Goal: Transaction & Acquisition: Subscribe to service/newsletter

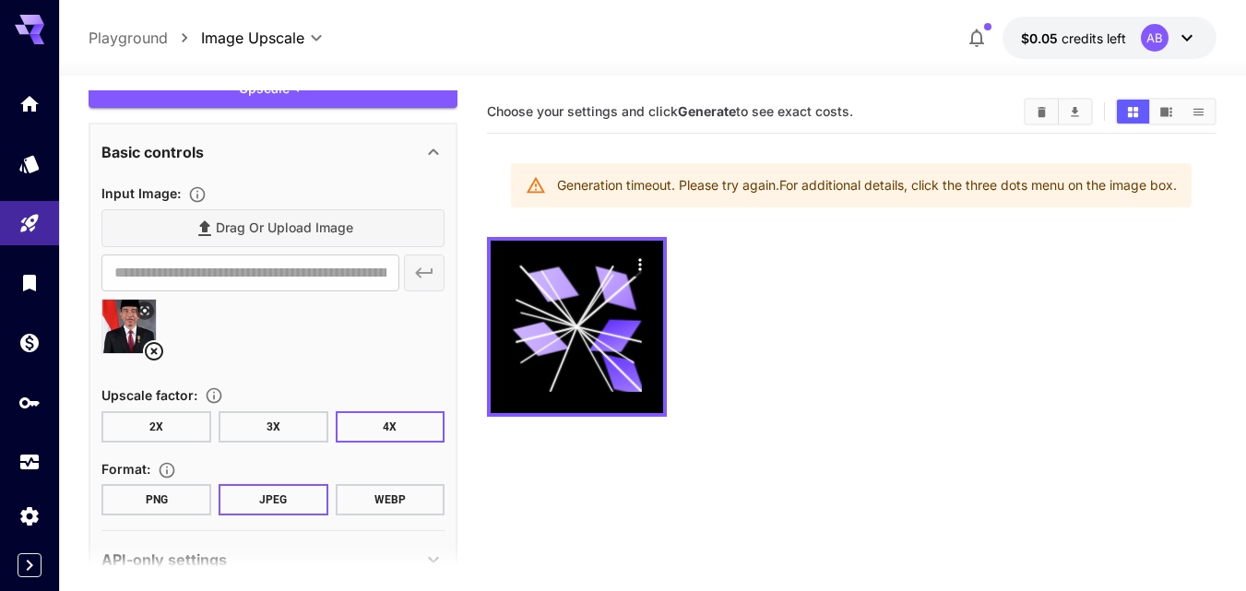
scroll to position [128, 0]
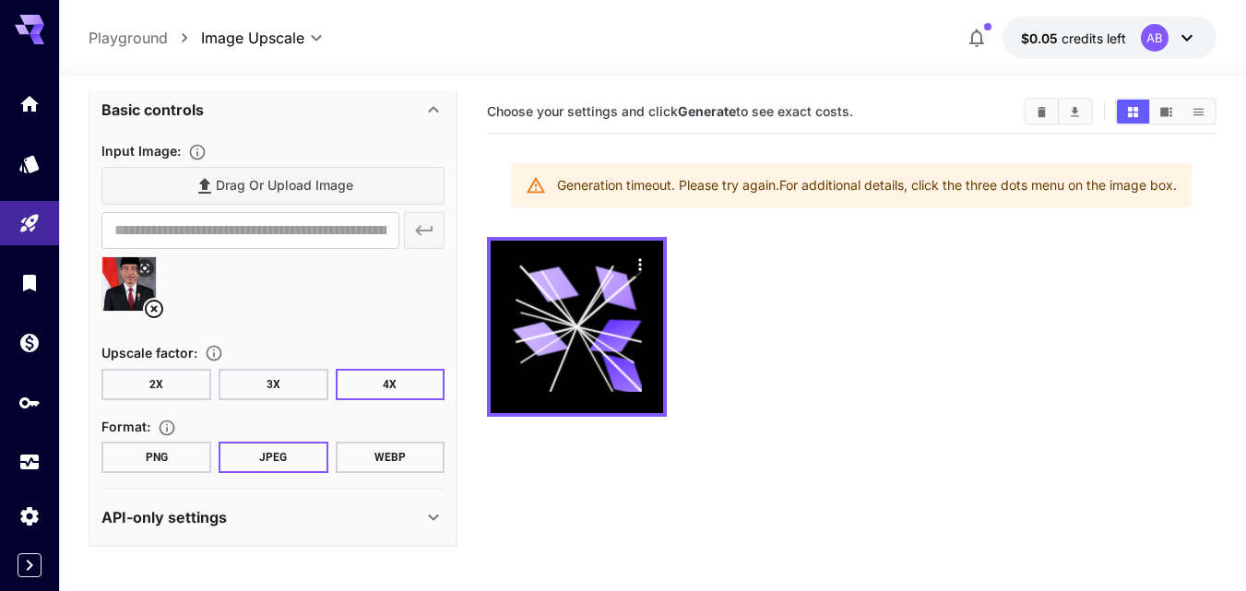
click at [164, 380] on button "2X" at bounding box center [156, 384] width 110 height 31
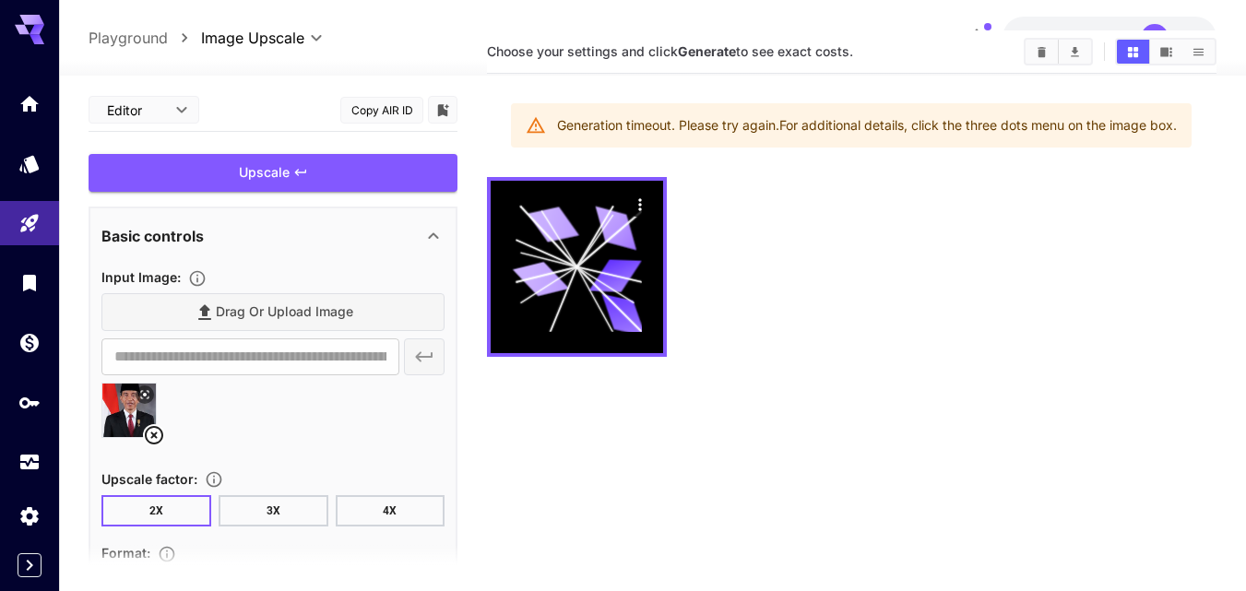
scroll to position [0, 0]
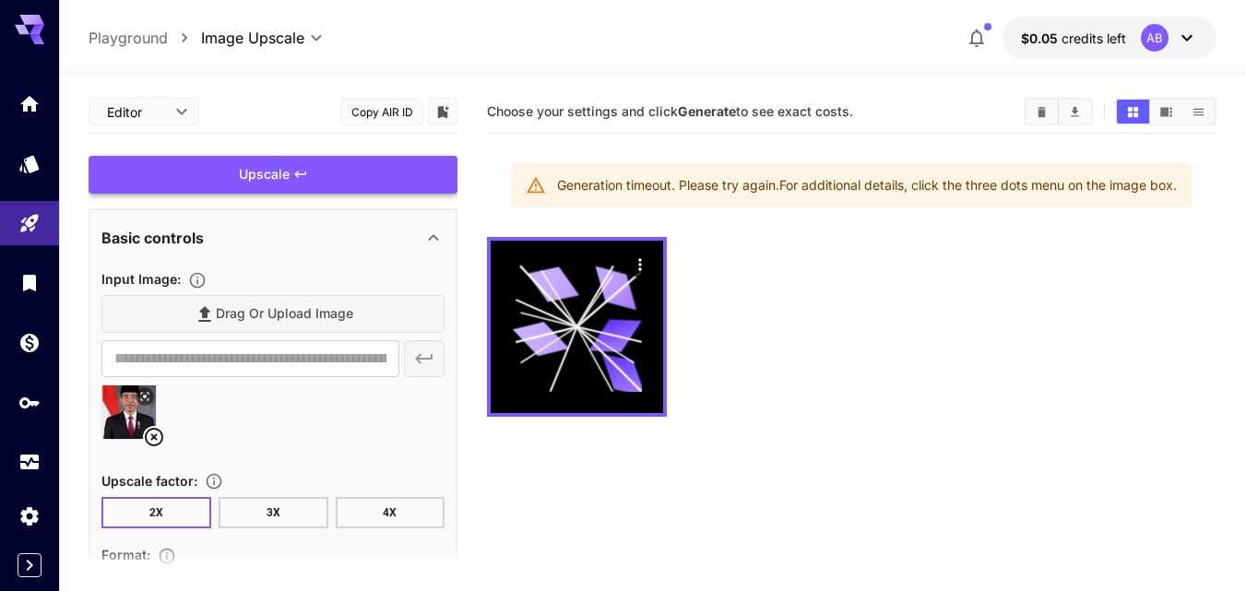
click at [317, 180] on div "Upscale" at bounding box center [273, 175] width 369 height 38
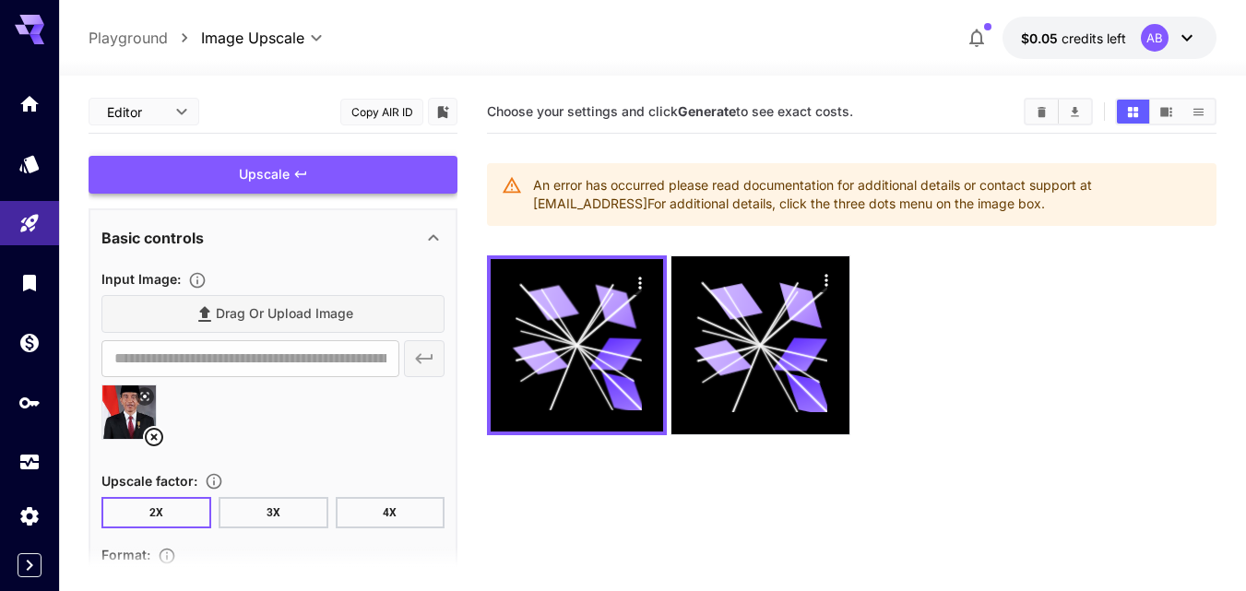
click at [317, 180] on div "Upscale" at bounding box center [273, 175] width 369 height 38
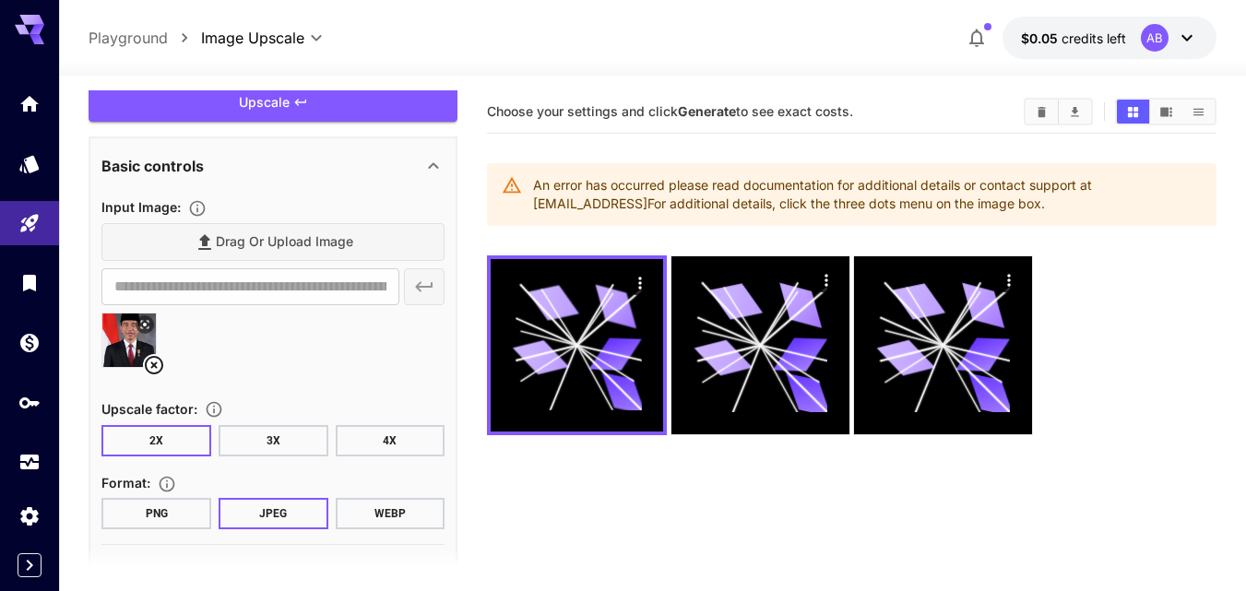
scroll to position [128, 0]
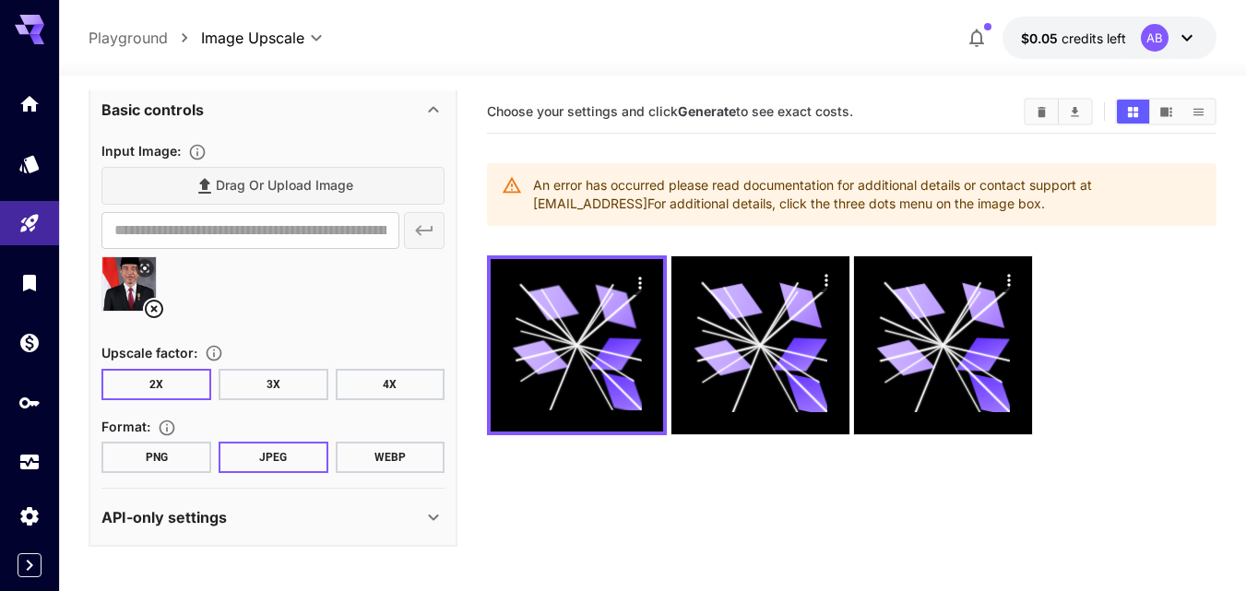
click at [150, 306] on icon at bounding box center [154, 309] width 22 height 22
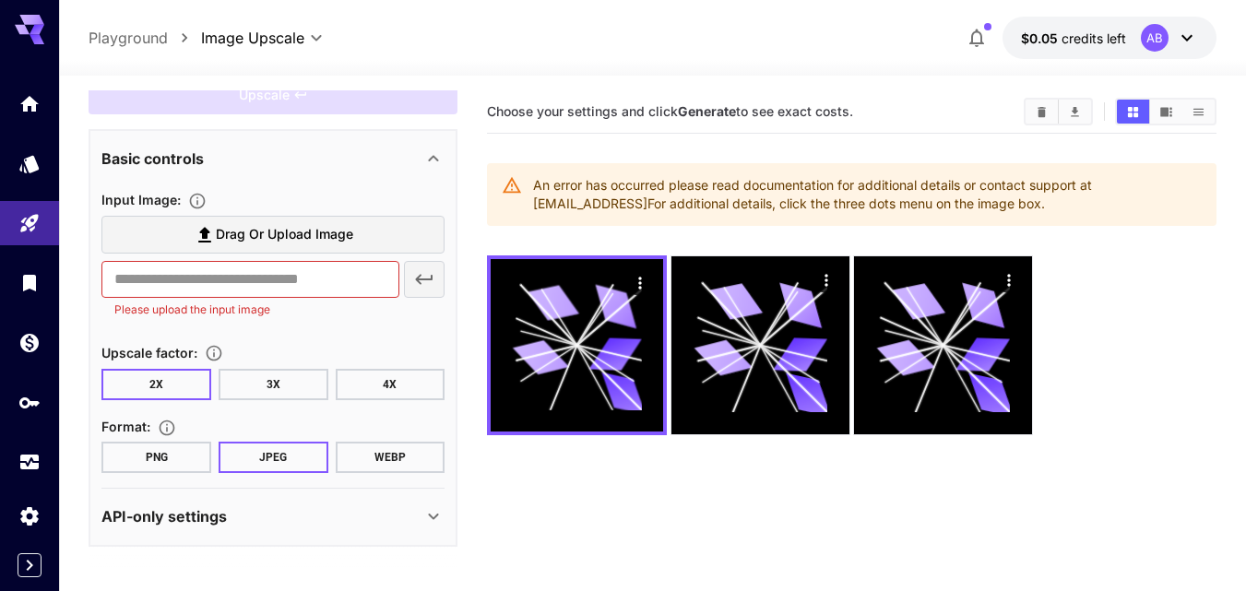
scroll to position [79, 0]
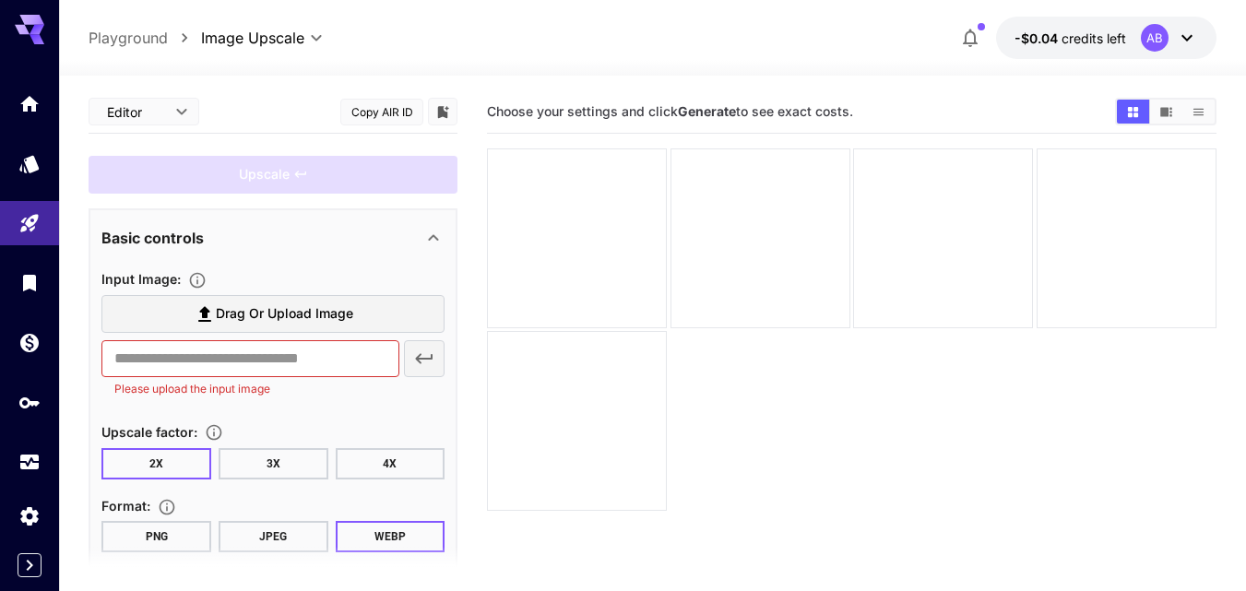
click at [326, 327] on label "Drag or upload image" at bounding box center [272, 314] width 343 height 38
click at [0, 0] on input "Drag or upload image" at bounding box center [0, 0] width 0 height 0
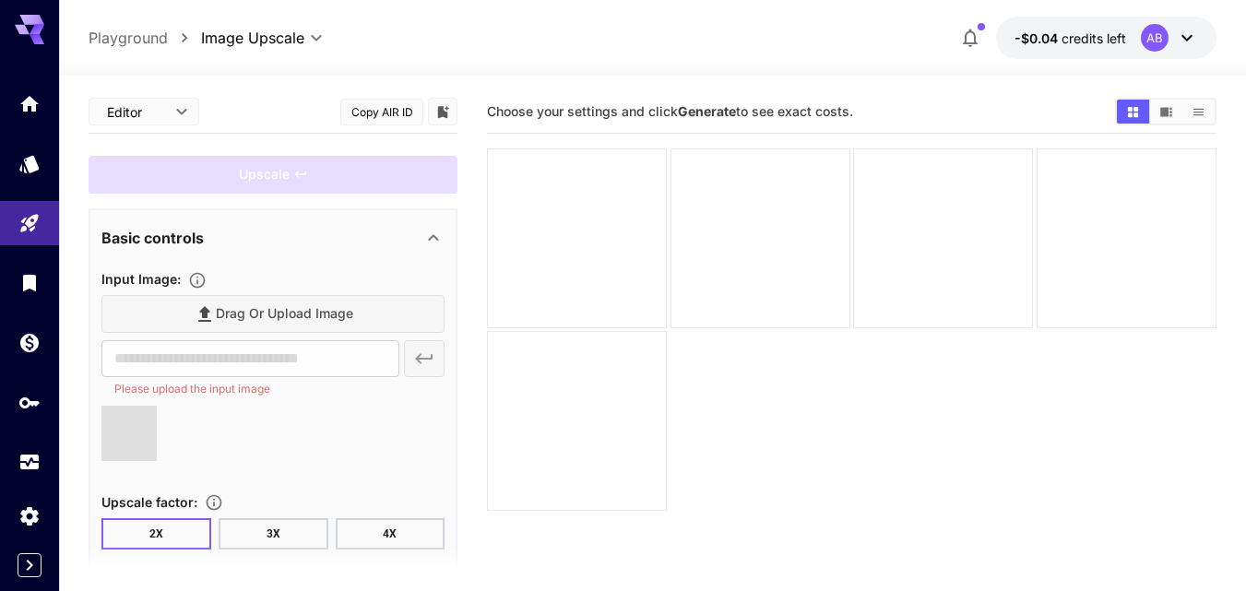
type input "**********"
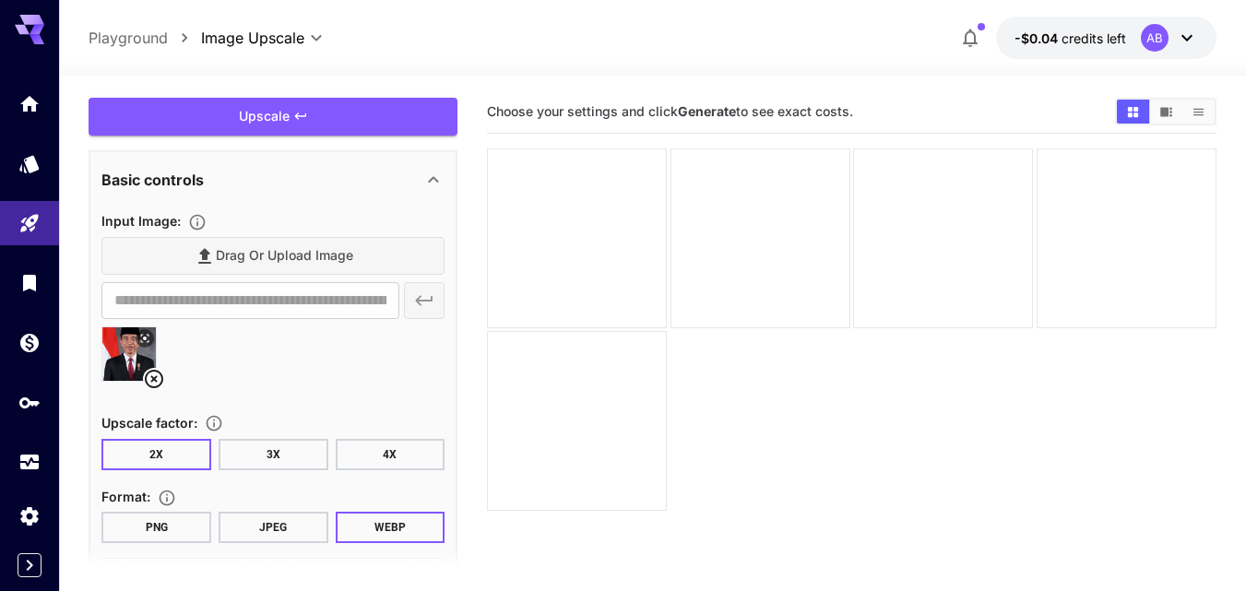
scroll to position [128, 0]
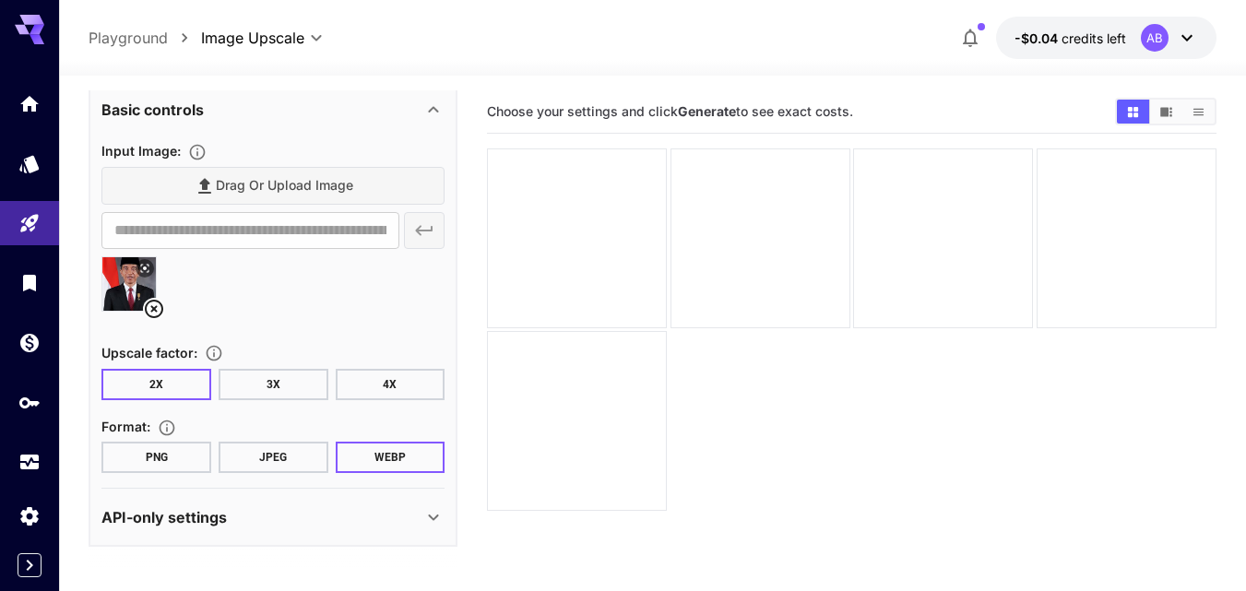
click at [177, 387] on button "2X" at bounding box center [156, 384] width 110 height 31
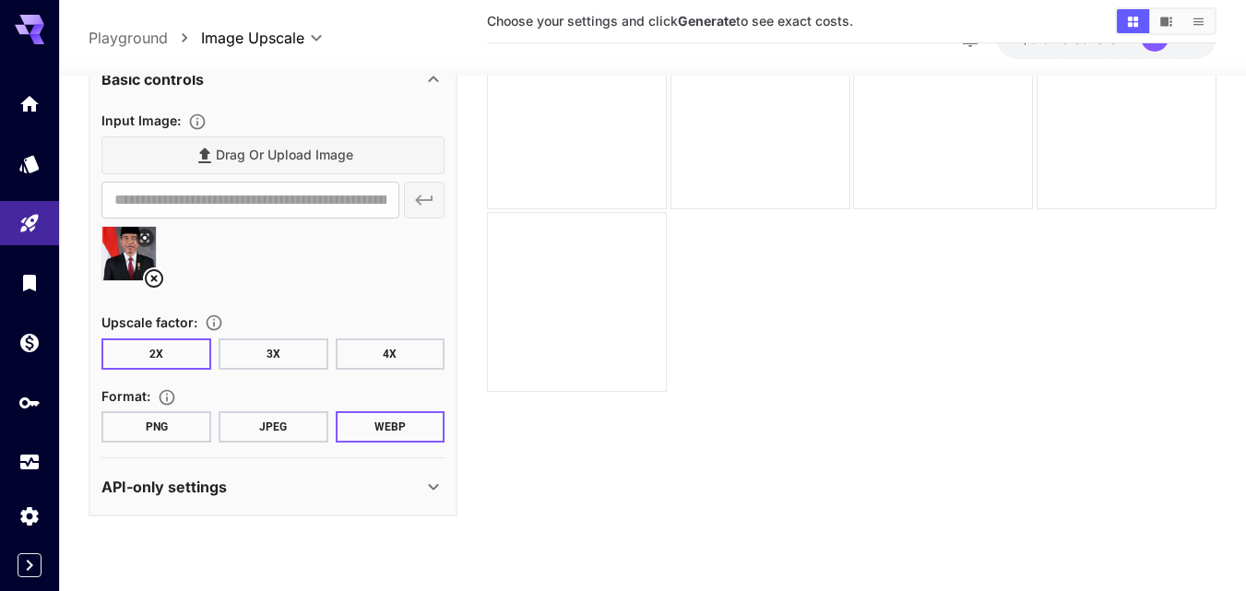
scroll to position [146, 0]
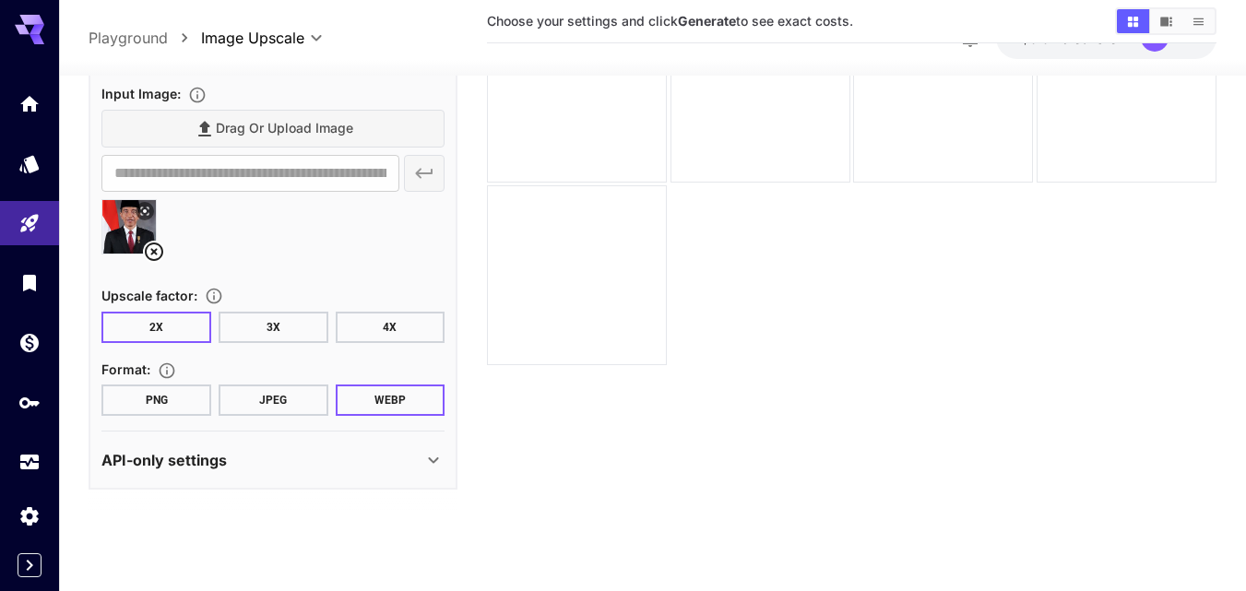
click at [259, 395] on button "JPEG" at bounding box center [274, 400] width 110 height 31
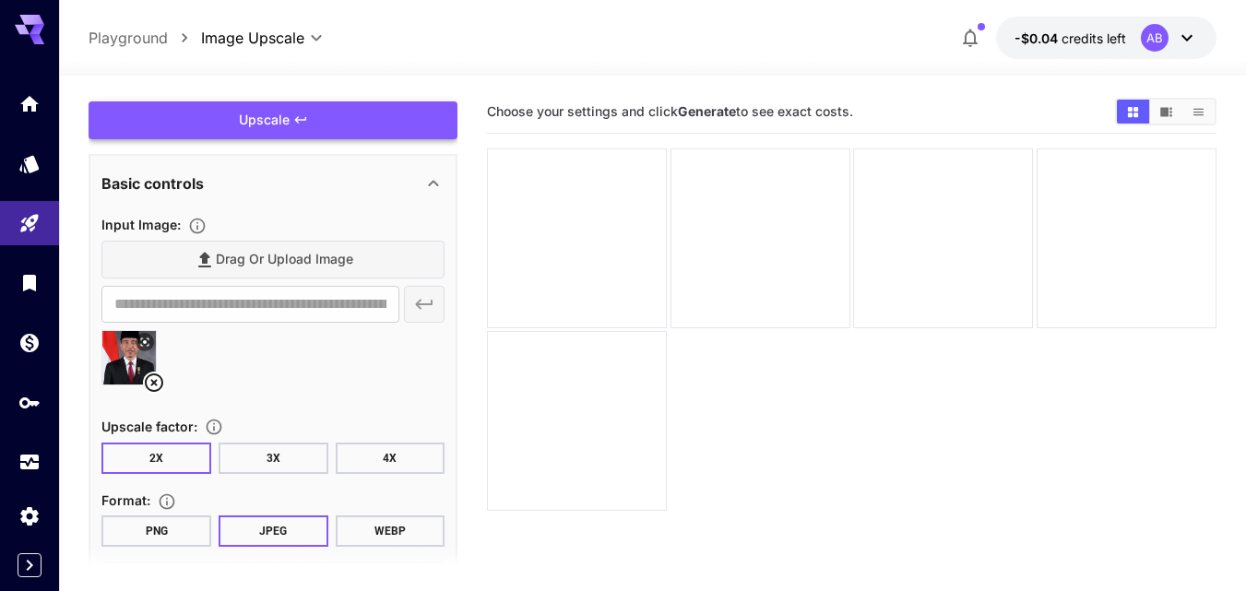
scroll to position [0, 0]
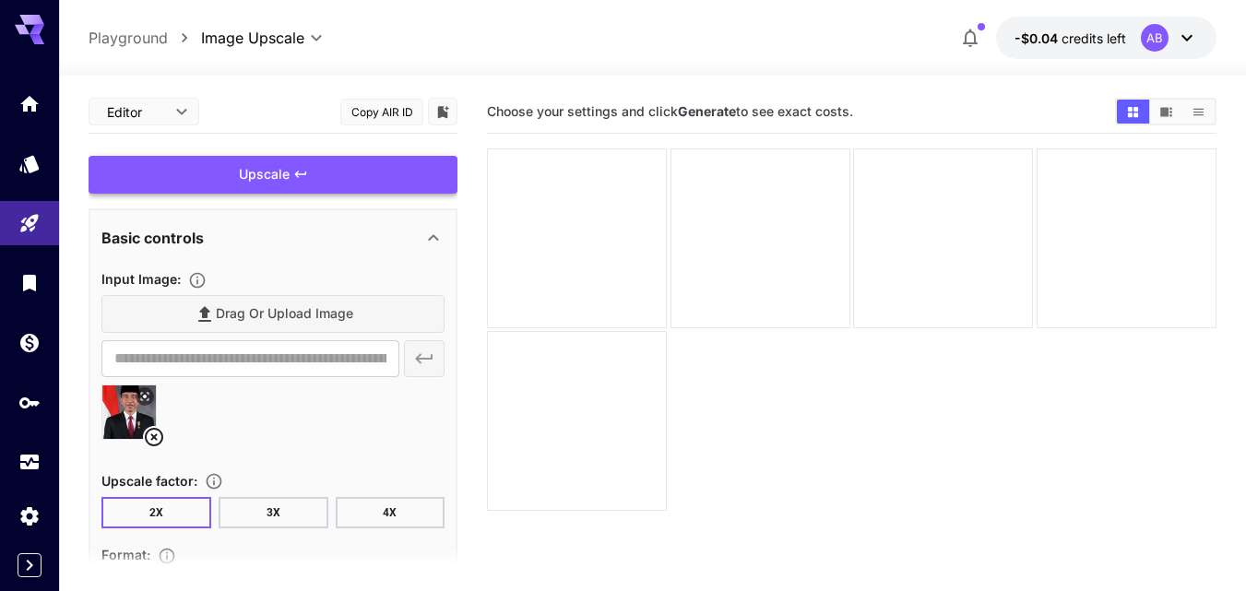
click at [332, 182] on div "Upscale" at bounding box center [273, 175] width 369 height 38
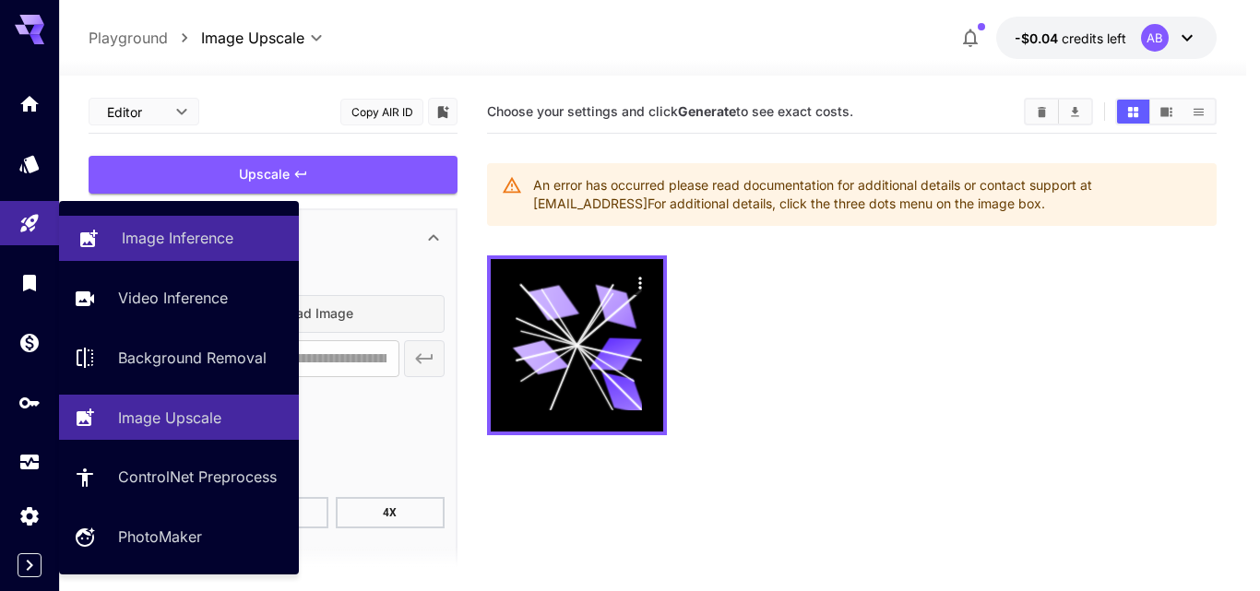
click at [145, 239] on p "Image Inference" at bounding box center [178, 238] width 112 height 22
type input "**********"
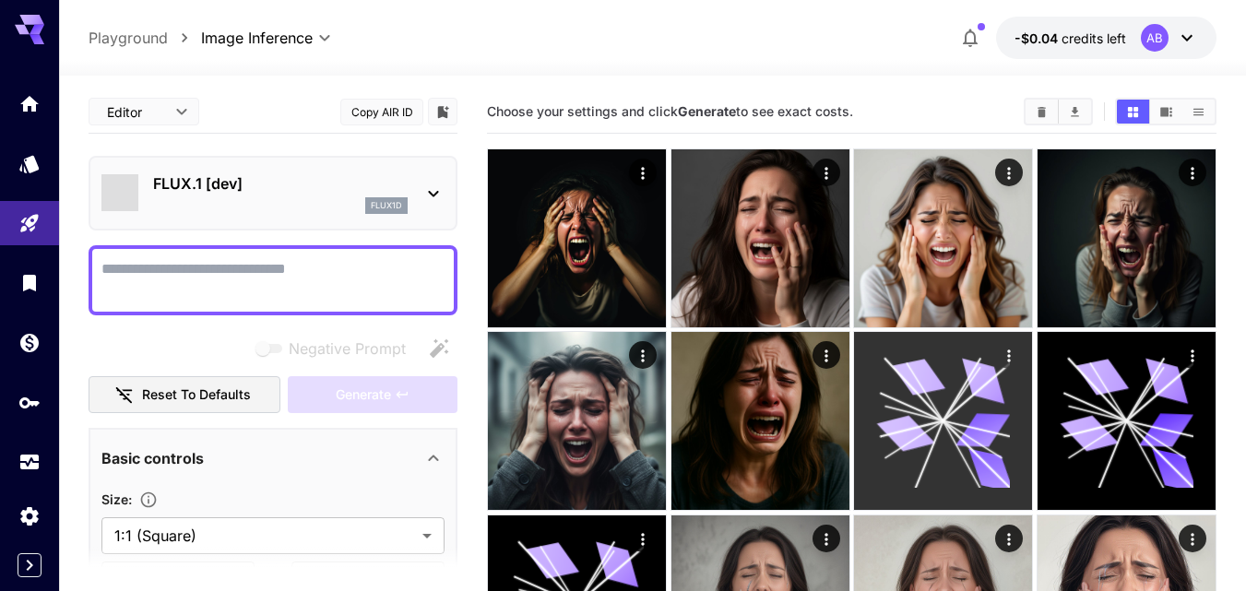
type input "**********"
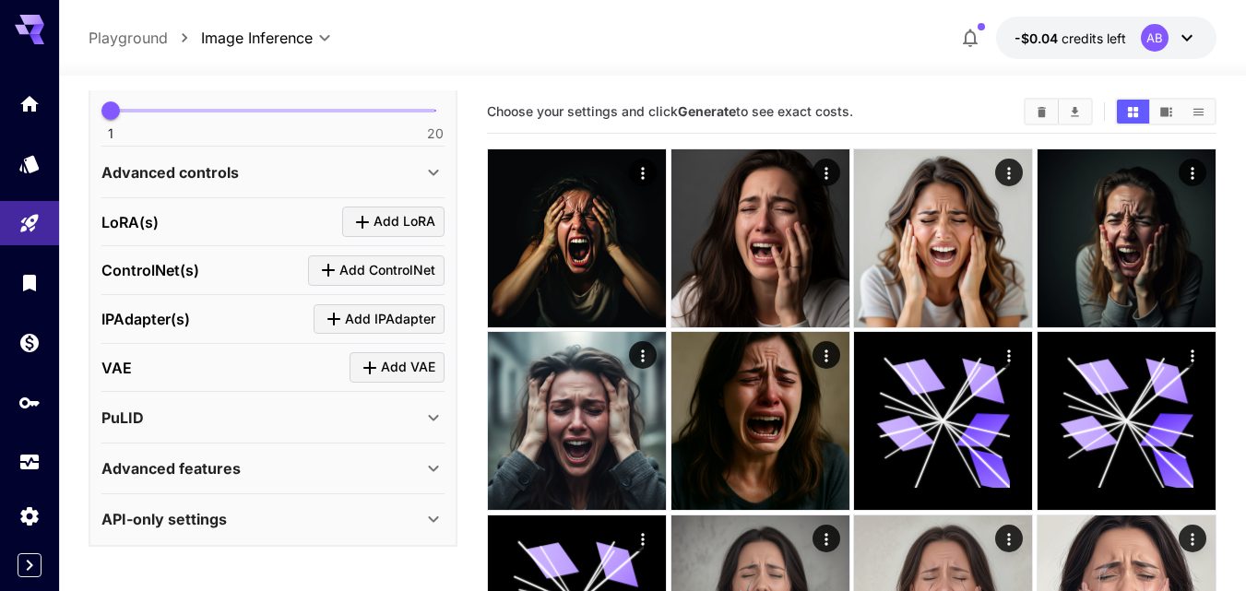
click at [1193, 40] on icon at bounding box center [1187, 38] width 22 height 22
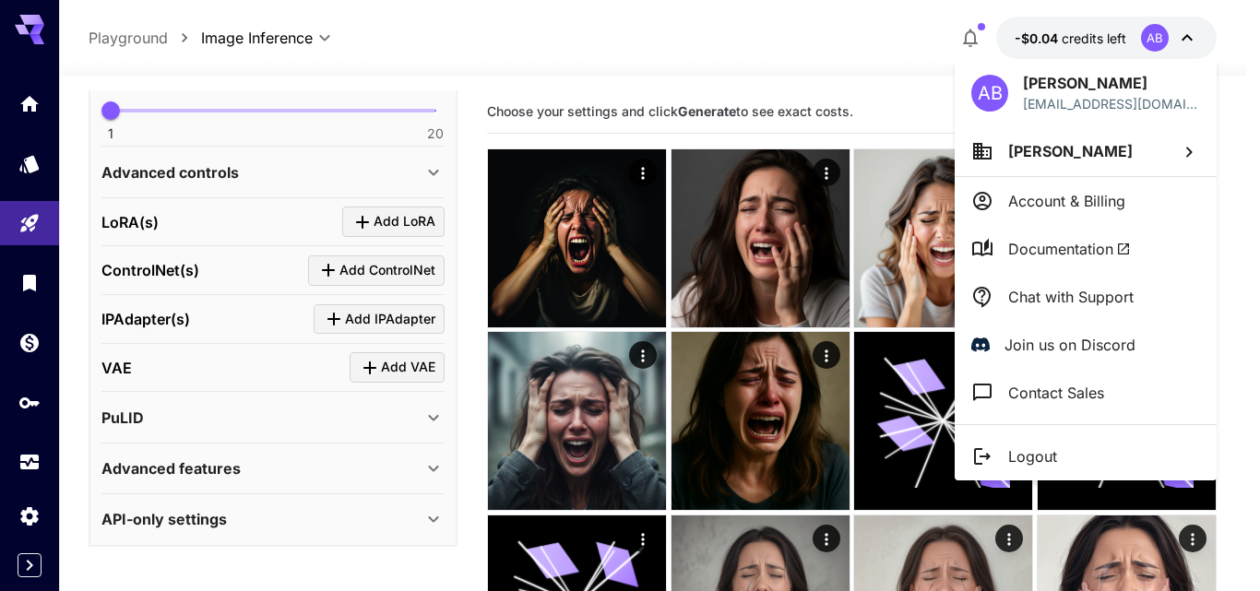
click at [1081, 254] on span "Documentation" at bounding box center [1069, 249] width 123 height 22
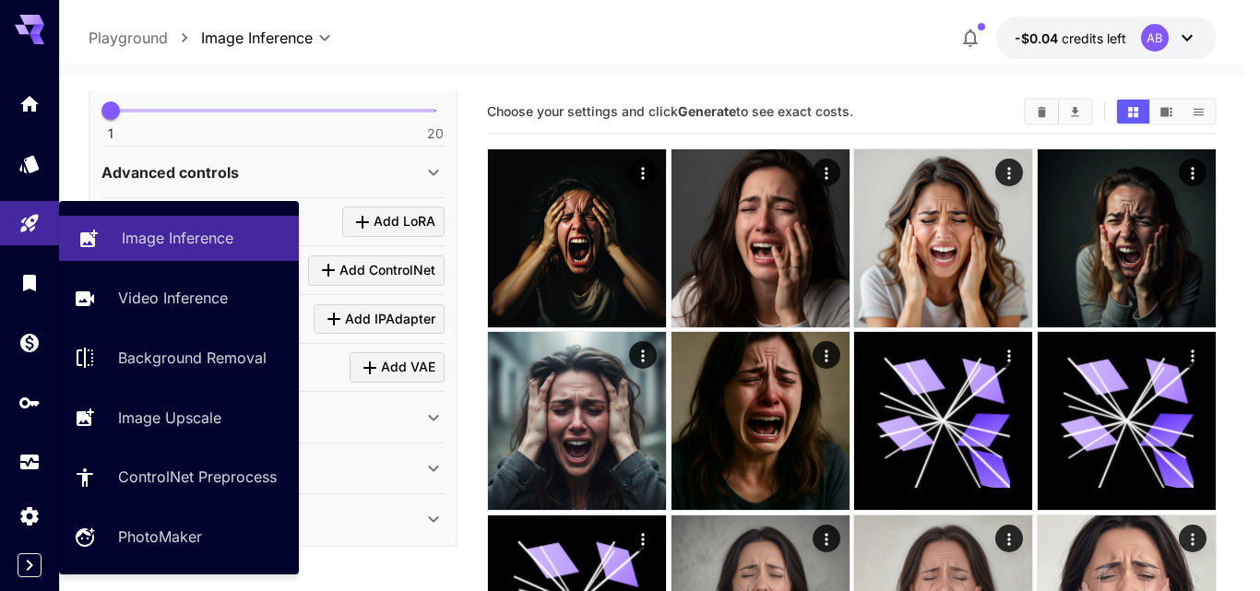
click at [137, 239] on p "Image Inference" at bounding box center [178, 238] width 112 height 22
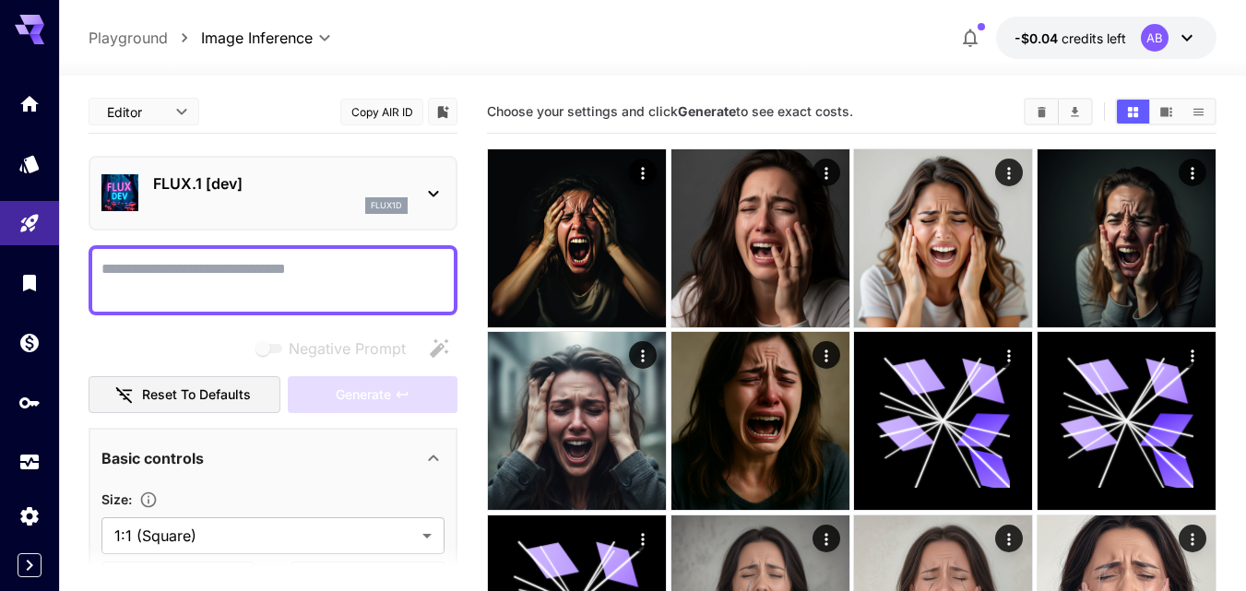
click at [302, 196] on div "FLUX.1 [dev] flux1d" at bounding box center [280, 194] width 255 height 42
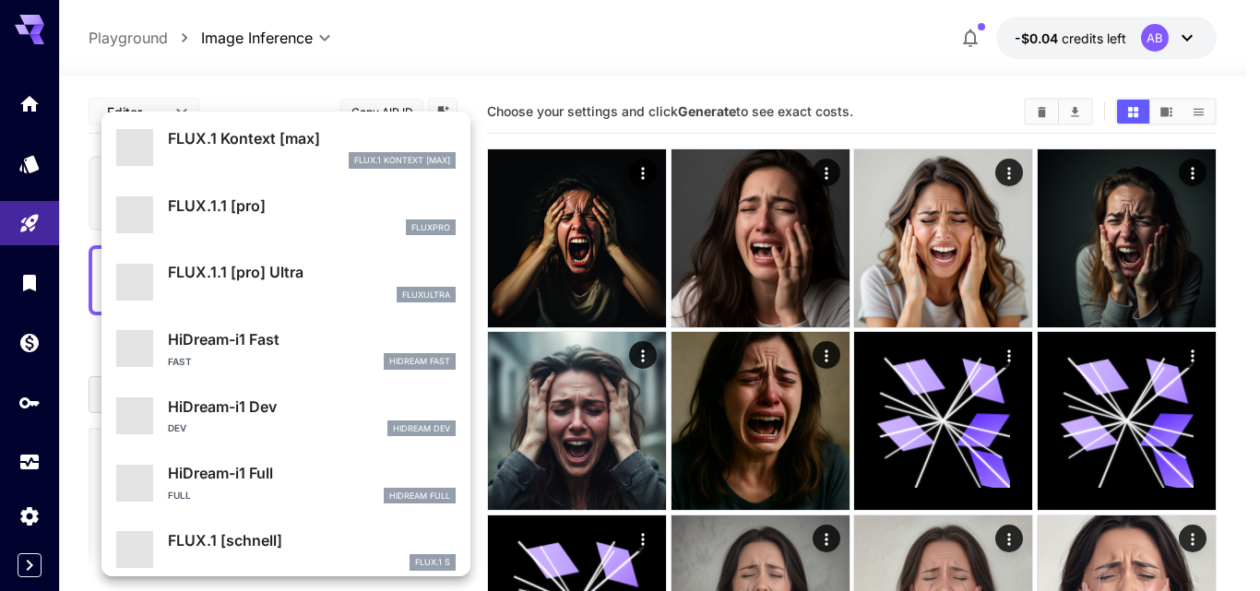
scroll to position [1293, 0]
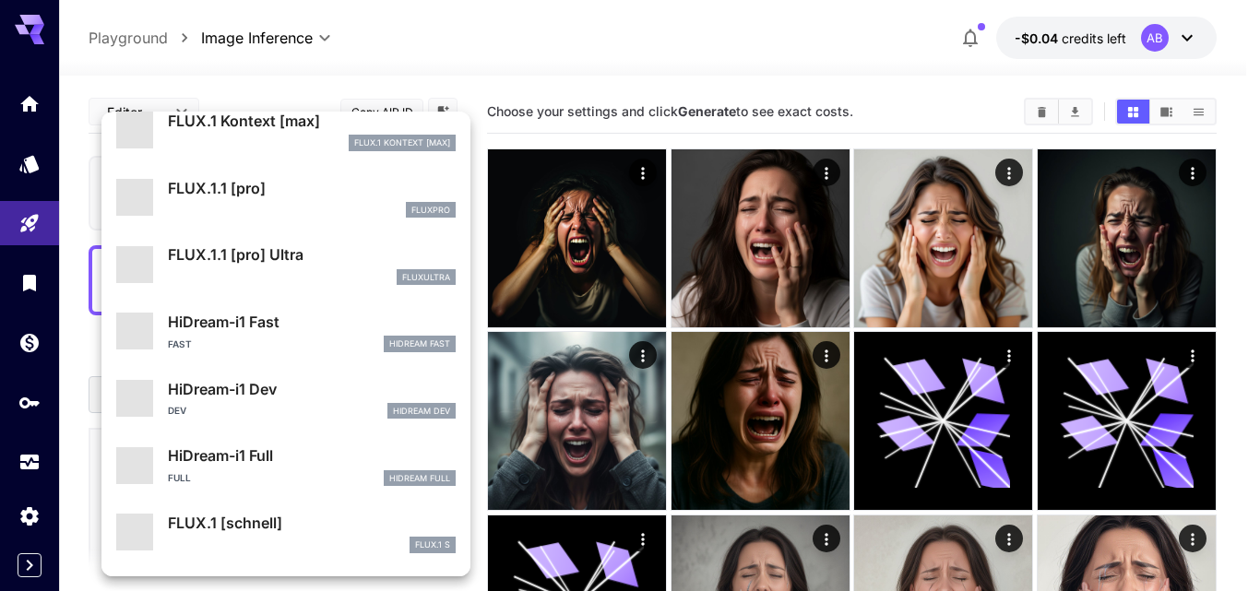
click at [270, 389] on p "HiDream-i1 Dev" at bounding box center [312, 389] width 288 height 22
type input "*"
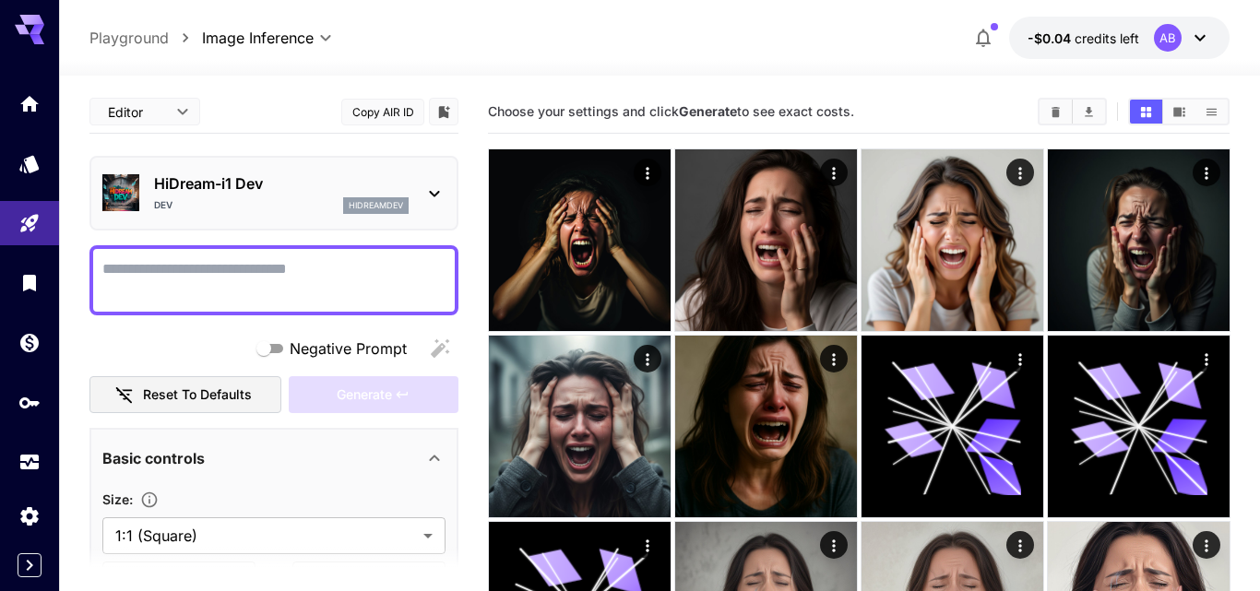
click at [193, 106] on body "**********" at bounding box center [630, 473] width 1260 height 946
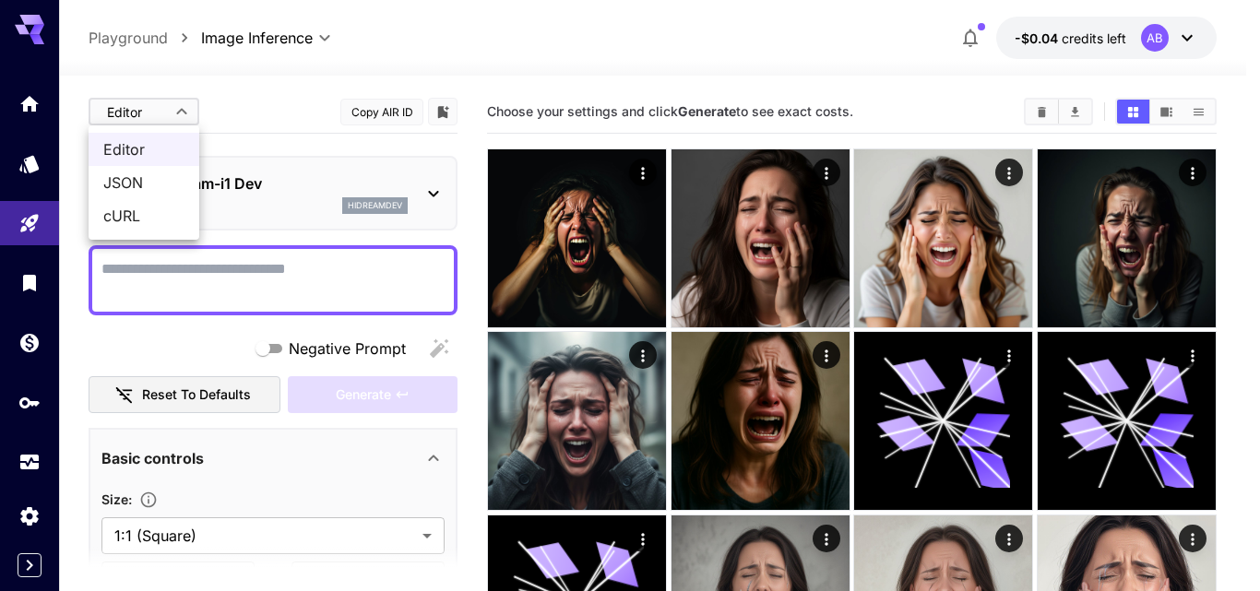
click at [344, 100] on div at bounding box center [630, 295] width 1260 height 591
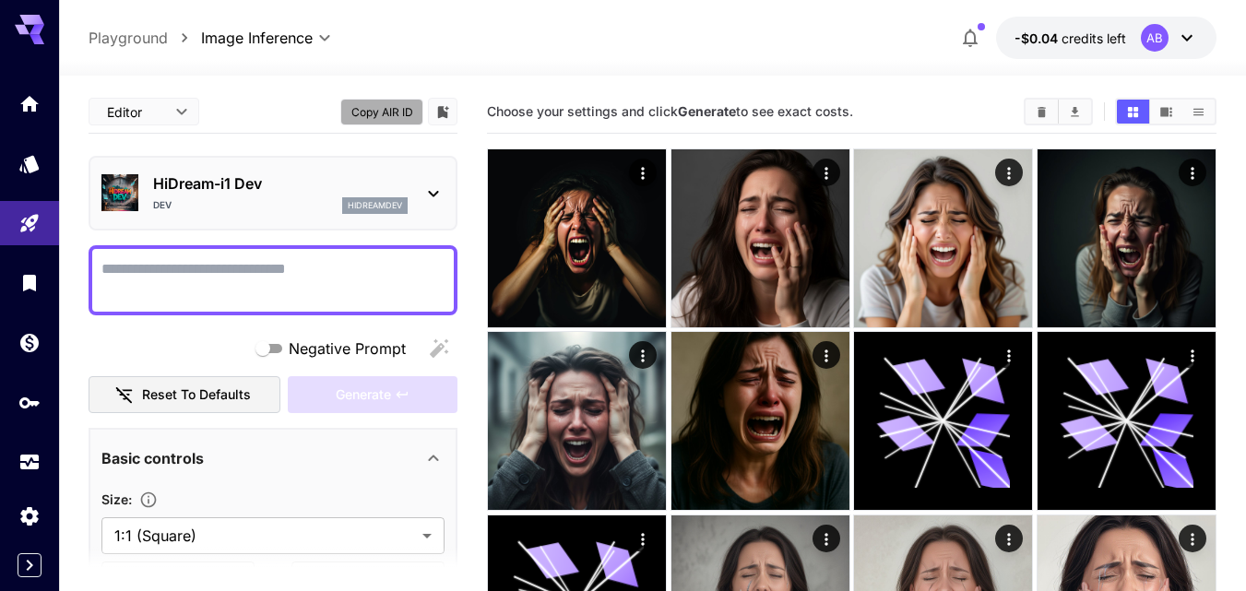
click at [392, 115] on button "Copy AIR ID" at bounding box center [381, 112] width 83 height 27
click at [439, 111] on icon "Add to library" at bounding box center [443, 112] width 11 height 12
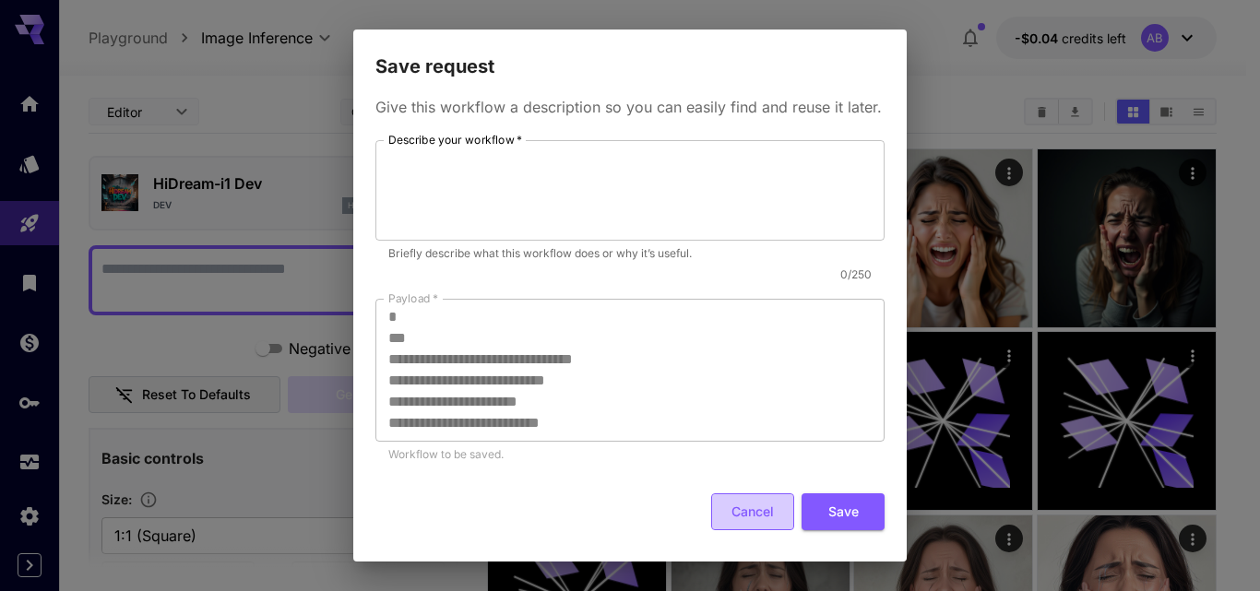
click at [741, 531] on button "Cancel" at bounding box center [752, 513] width 83 height 38
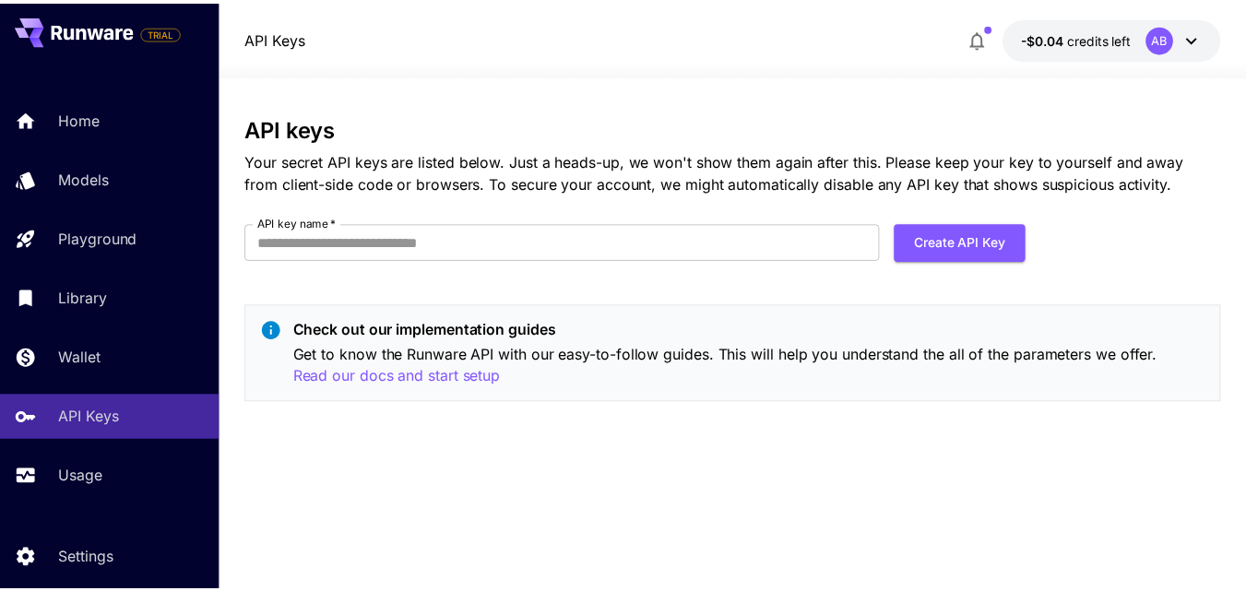
scroll to position [54, 0]
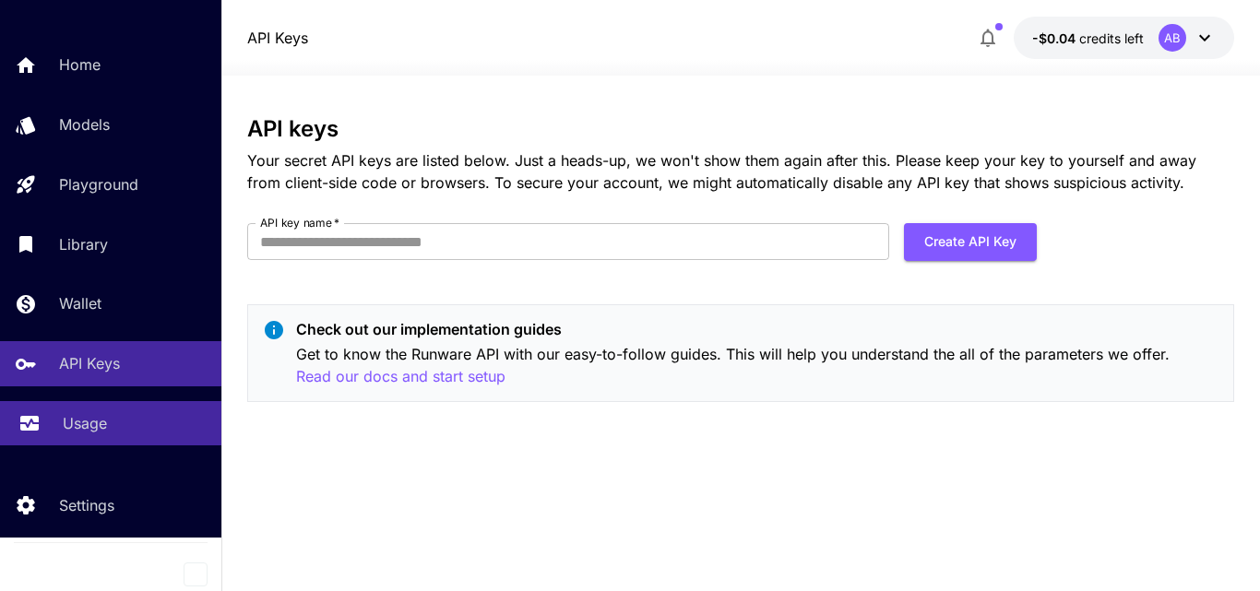
click at [139, 432] on div "Usage" at bounding box center [135, 423] width 144 height 22
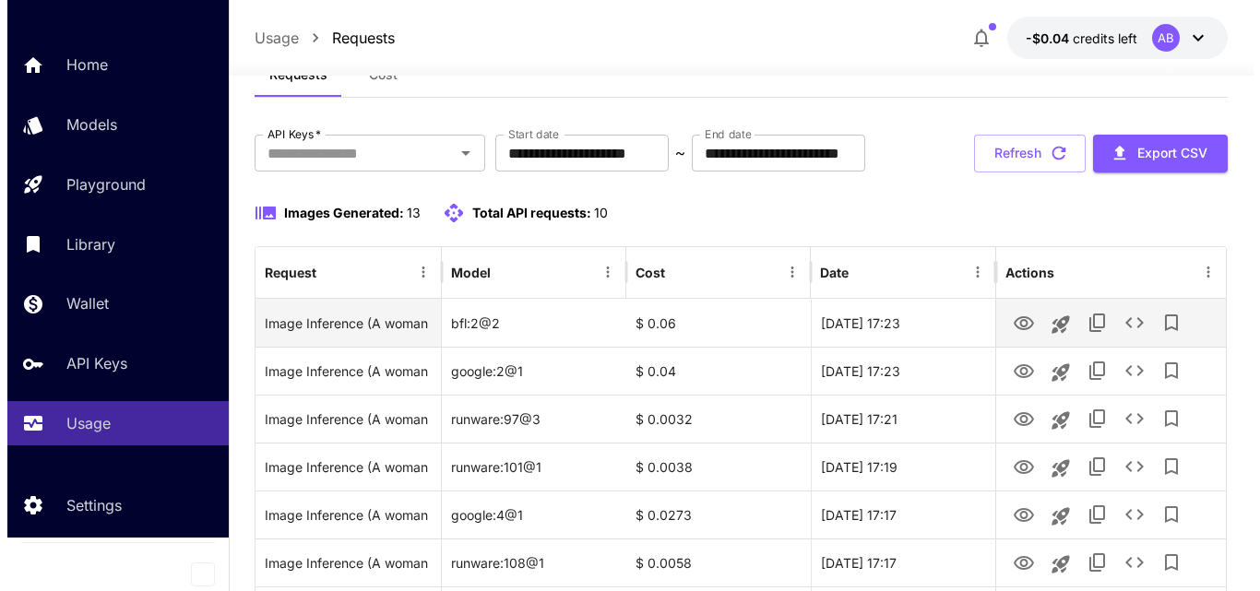
scroll to position [184, 0]
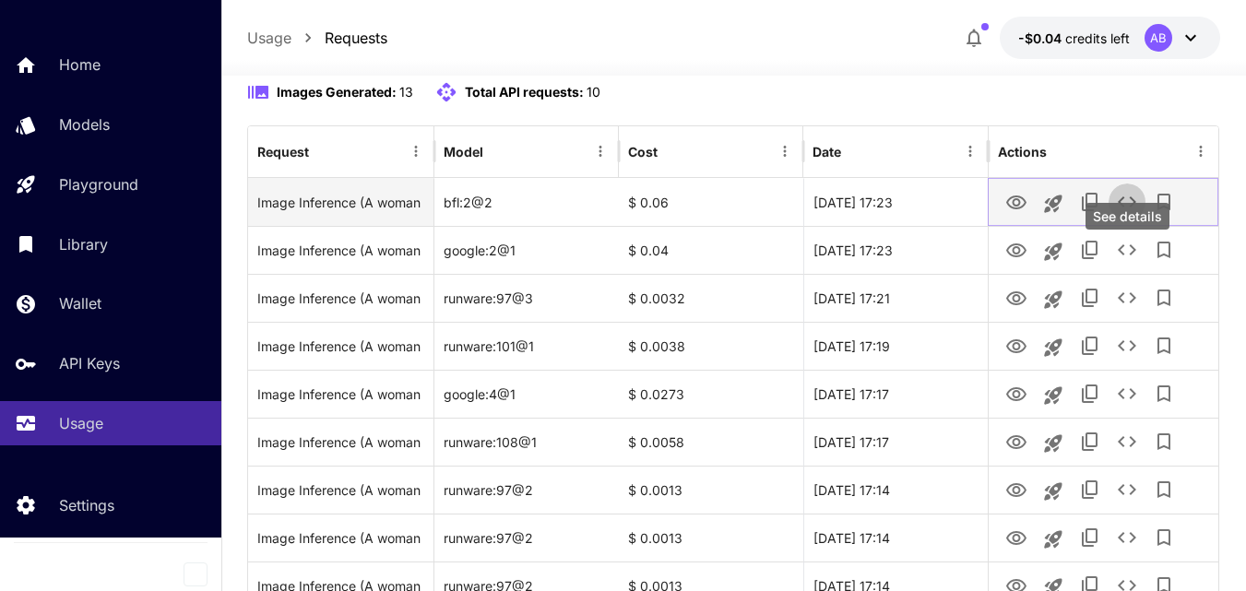
click at [1130, 213] on icon "See details" at bounding box center [1127, 202] width 22 height 22
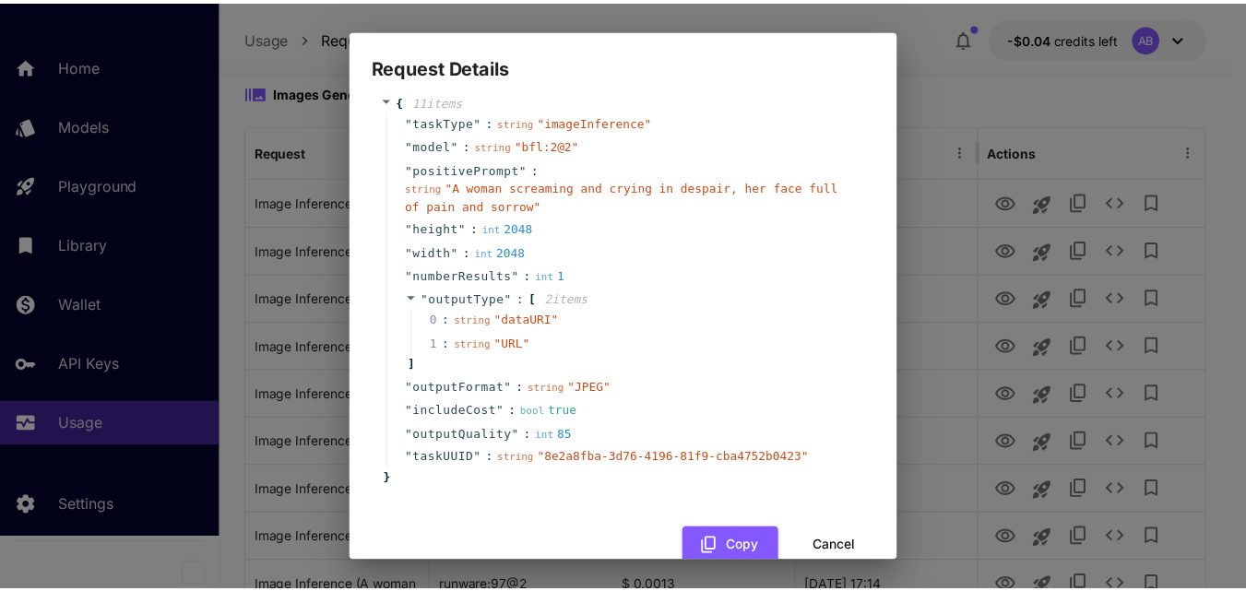
scroll to position [60, 0]
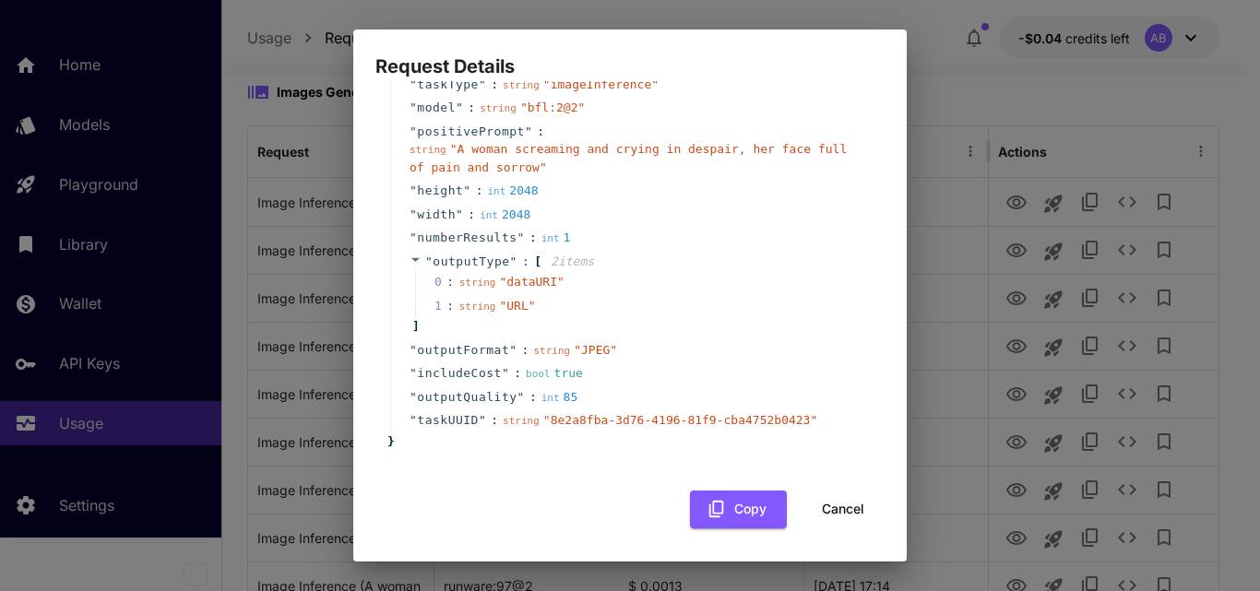
click at [824, 512] on button "Cancel" at bounding box center [843, 510] width 83 height 38
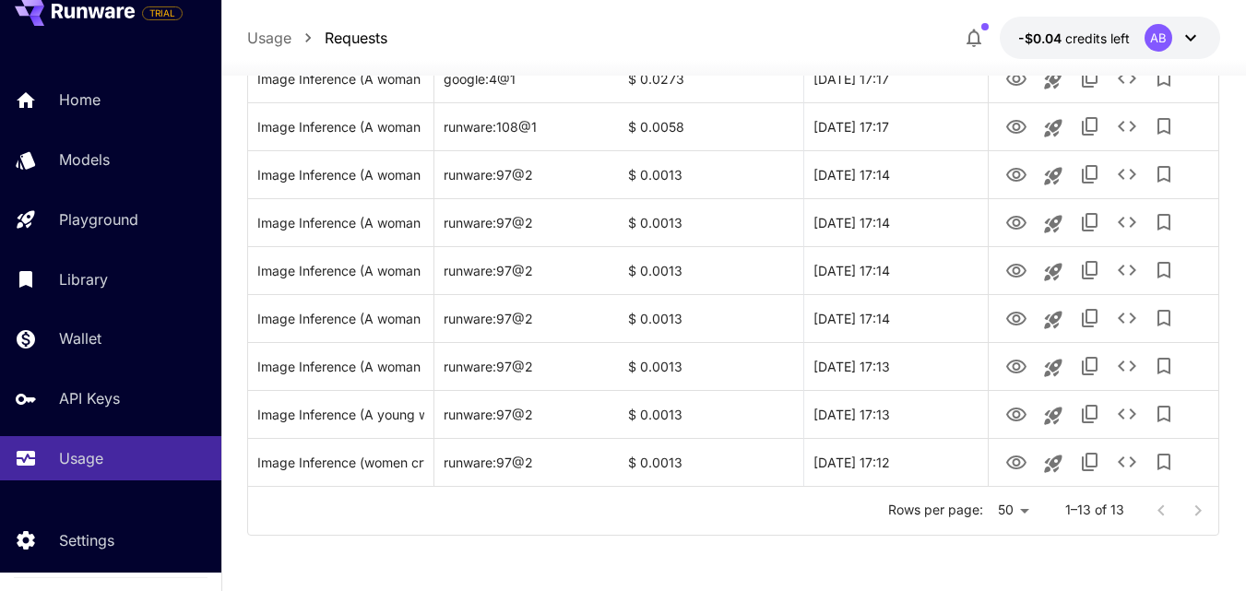
scroll to position [0, 0]
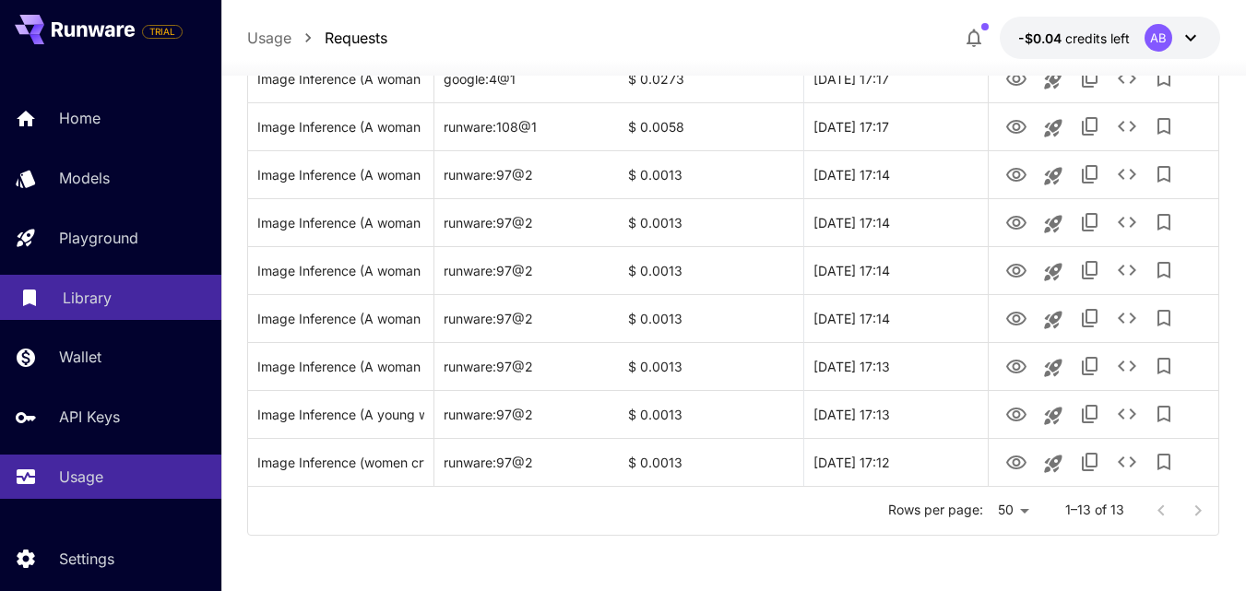
click at [89, 303] on p "Library" at bounding box center [87, 298] width 49 height 22
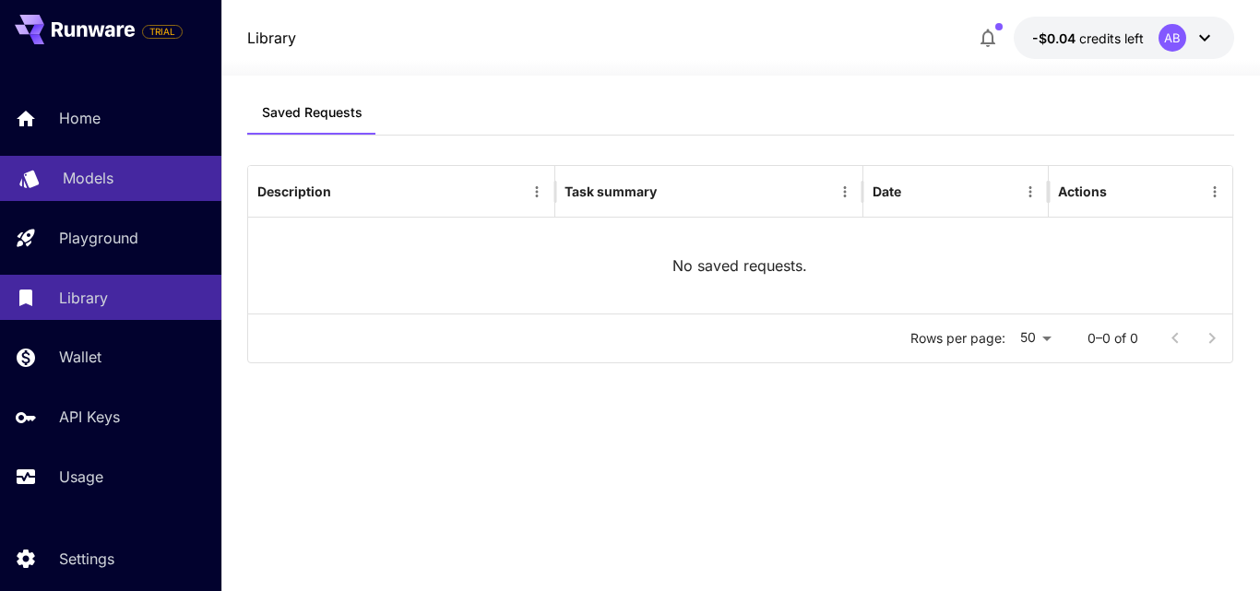
click at [84, 178] on p "Models" at bounding box center [88, 178] width 51 height 22
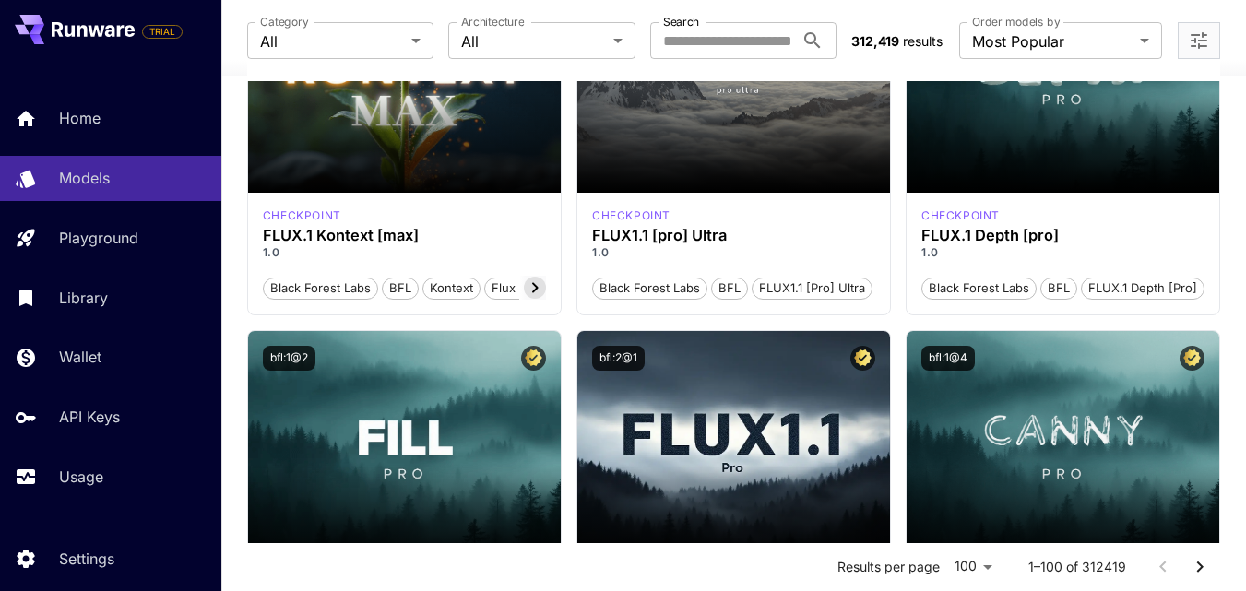
scroll to position [1291, 0]
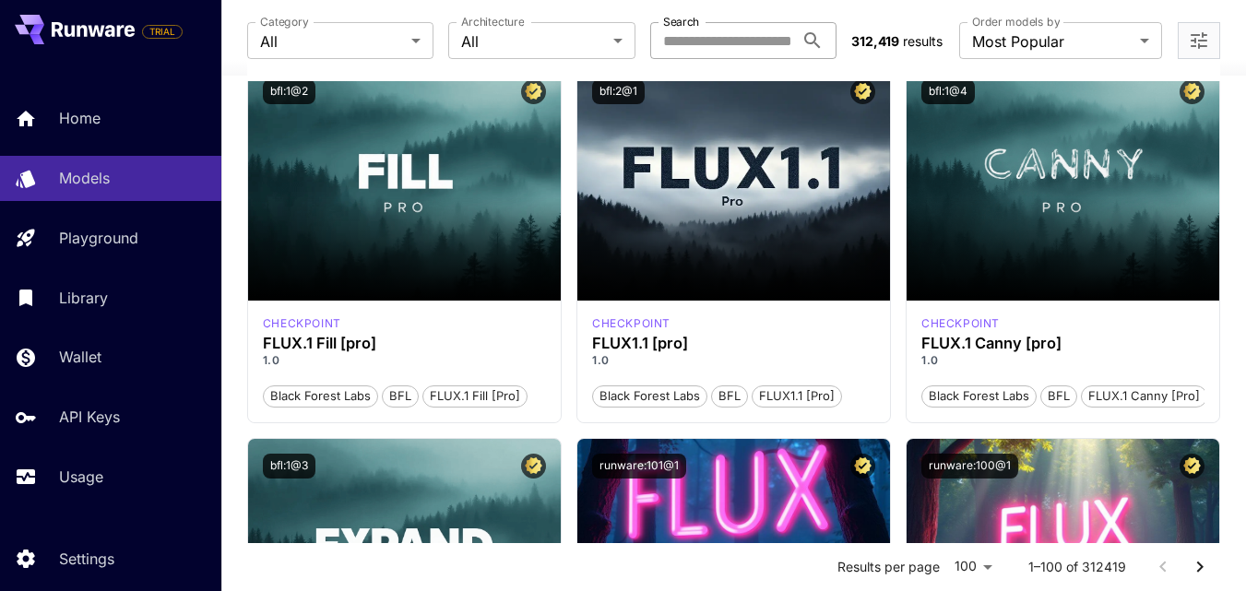
click at [731, 43] on input "Search" at bounding box center [722, 40] width 144 height 37
paste input "**********"
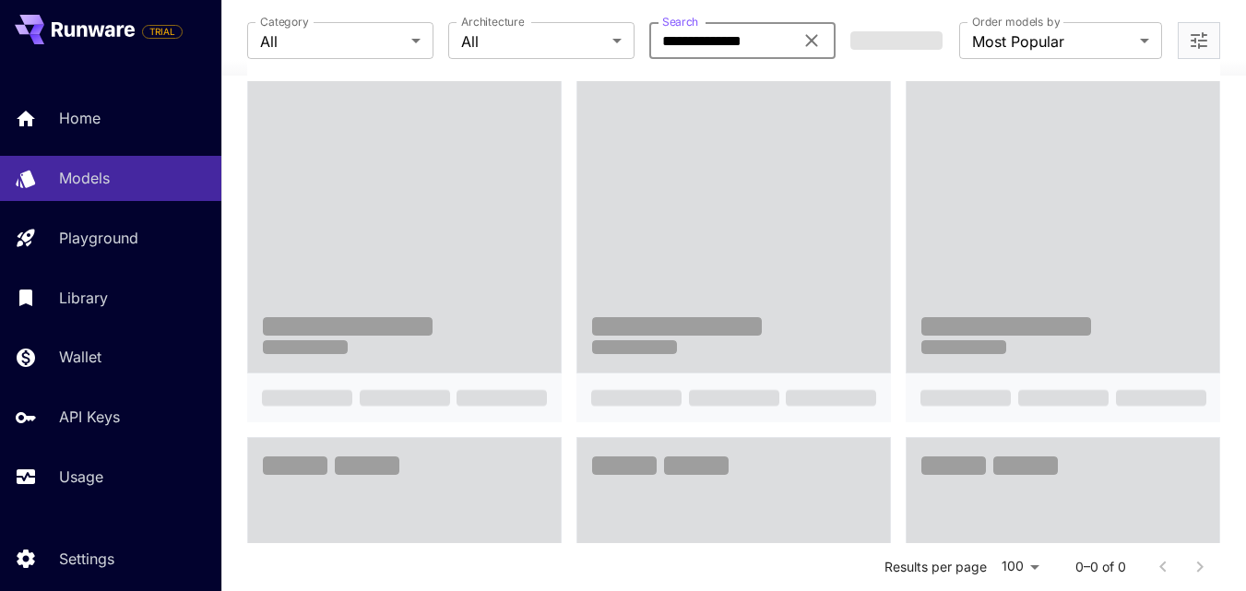
type input "**********"
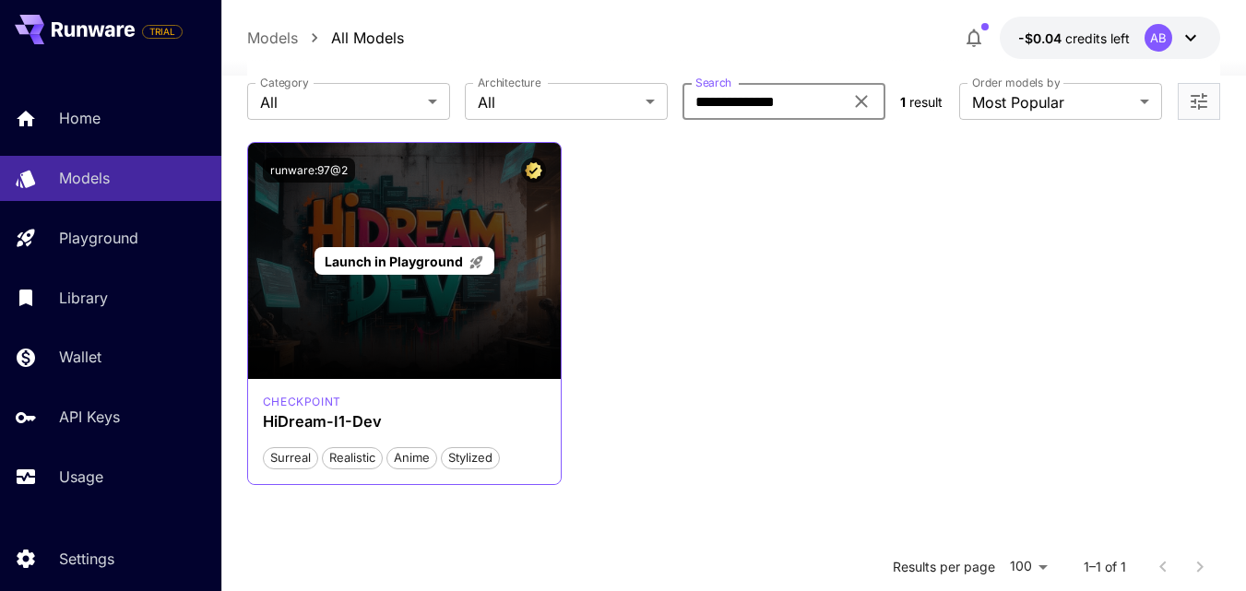
scroll to position [84, 0]
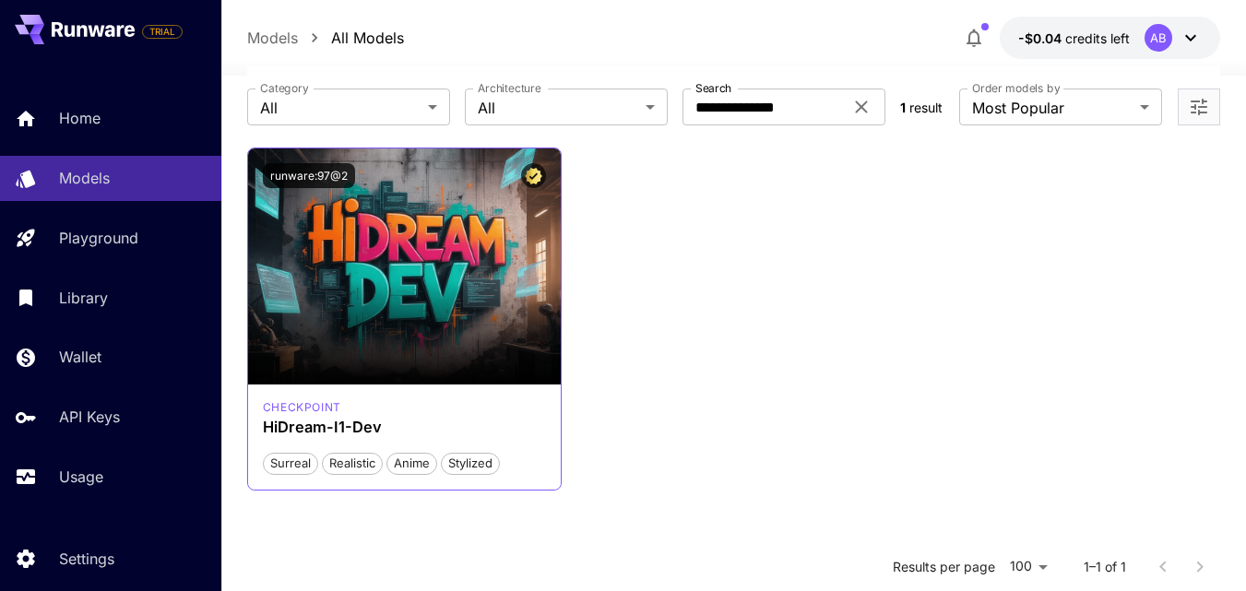
click at [428, 189] on div "runware:97@2" at bounding box center [404, 176] width 313 height 54
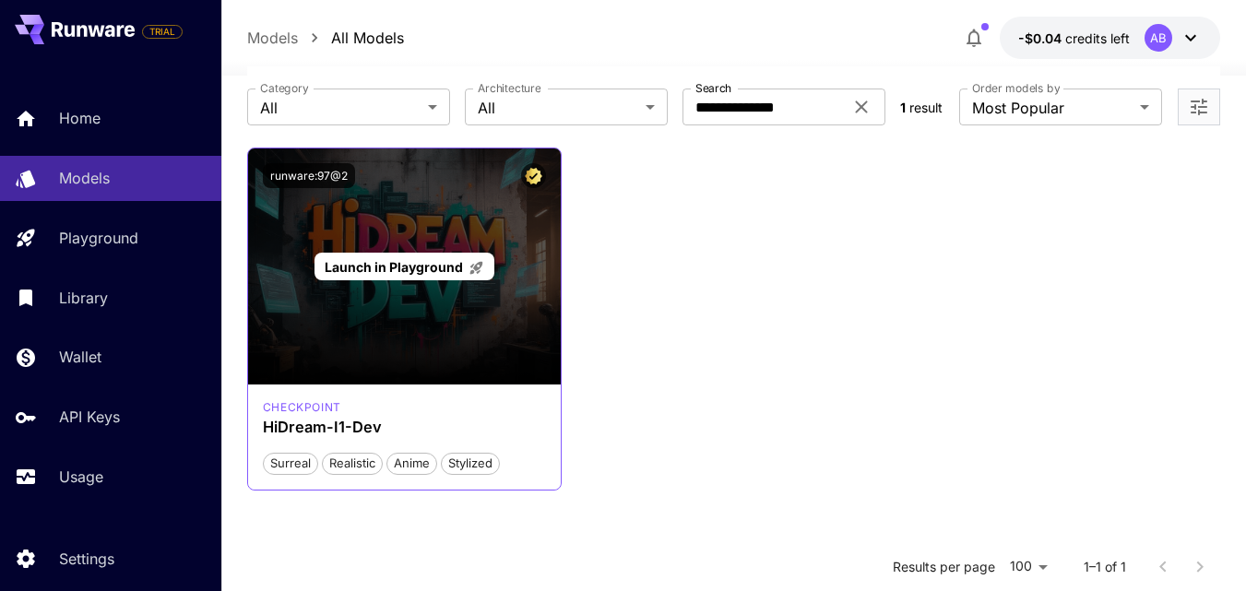
click at [365, 373] on div "Launch in Playground" at bounding box center [404, 267] width 313 height 236
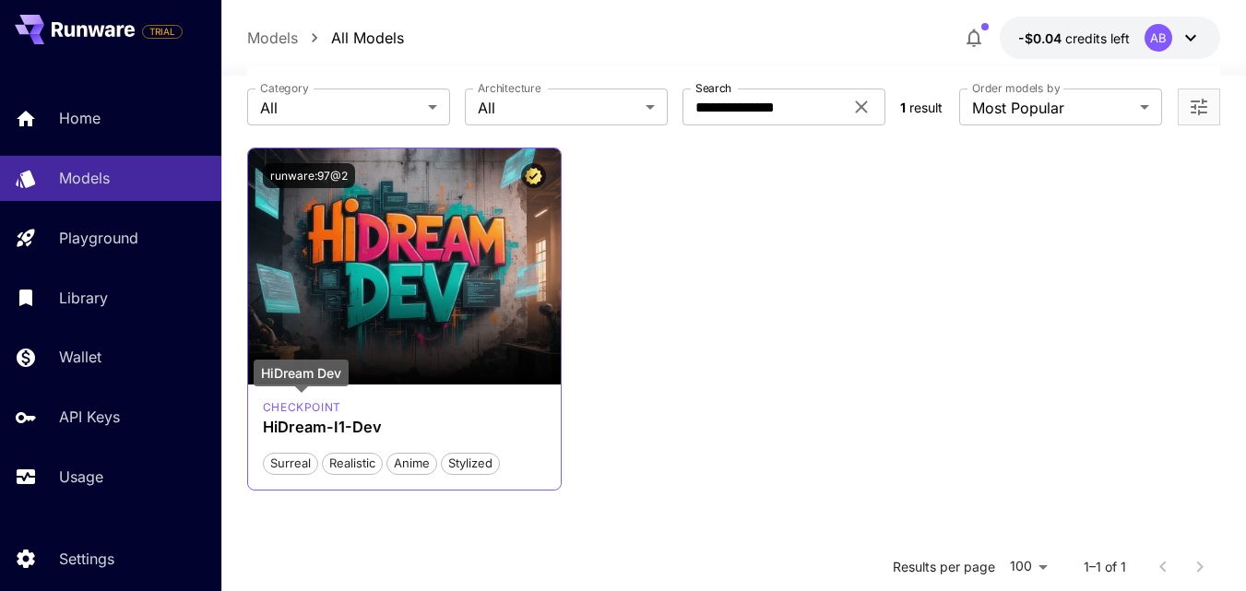
click at [289, 406] on p "checkpoint" at bounding box center [302, 407] width 78 height 17
click at [284, 374] on div "HiDream Dev" at bounding box center [301, 373] width 95 height 27
click at [273, 427] on h3 "HiDream-I1-Dev" at bounding box center [404, 428] width 283 height 18
click at [457, 438] on div "Surreal Realistic Anime Stylized" at bounding box center [404, 455] width 283 height 39
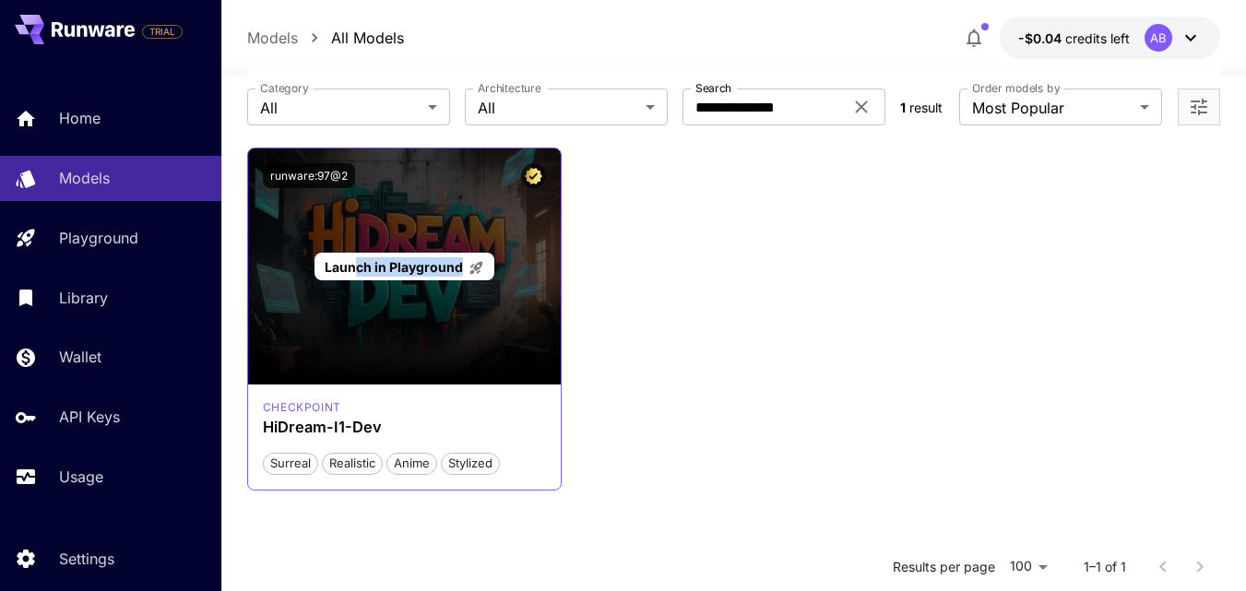
drag, startPoint x: 461, startPoint y: 336, endPoint x: 342, endPoint y: 287, distance: 128.7
click at [342, 287] on div "Launch in Playground" at bounding box center [404, 267] width 313 height 236
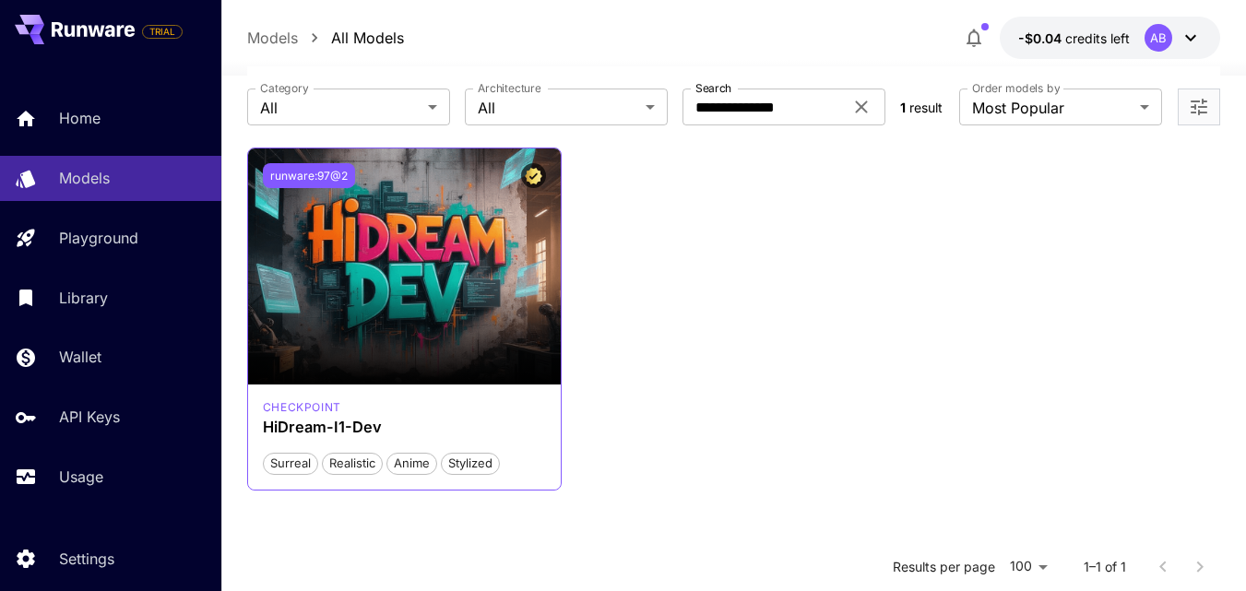
click at [302, 170] on button "runware:97@2" at bounding box center [309, 175] width 92 height 25
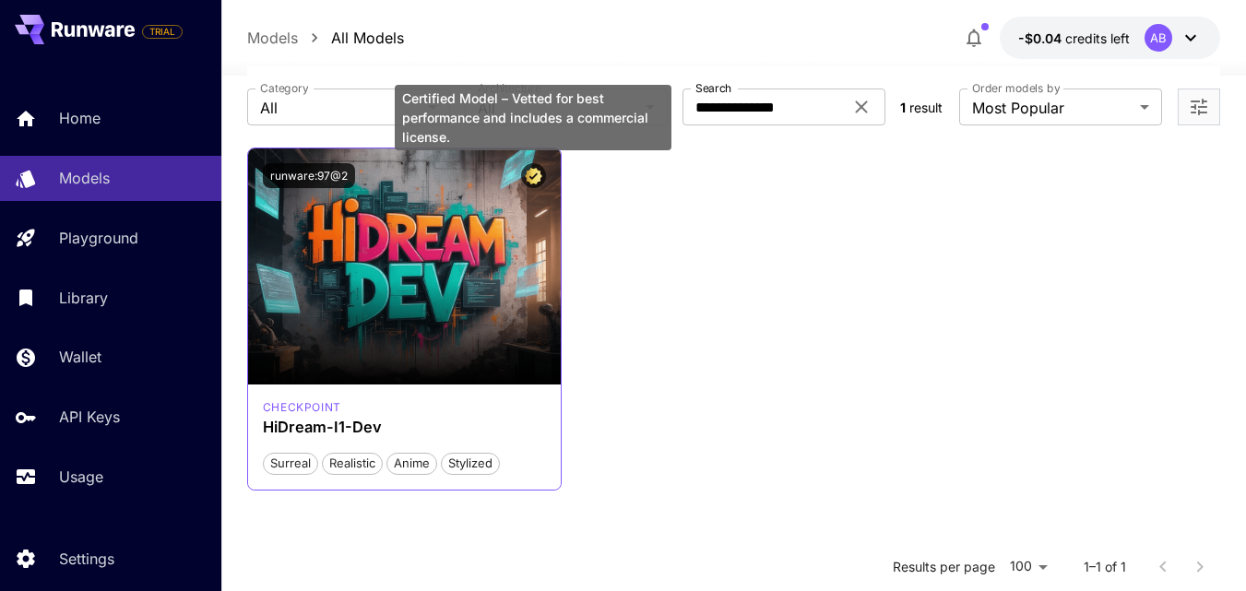
click at [531, 170] on icon "Certified Model – Vetted for best performance and includes a commercial license." at bounding box center [534, 176] width 18 height 17
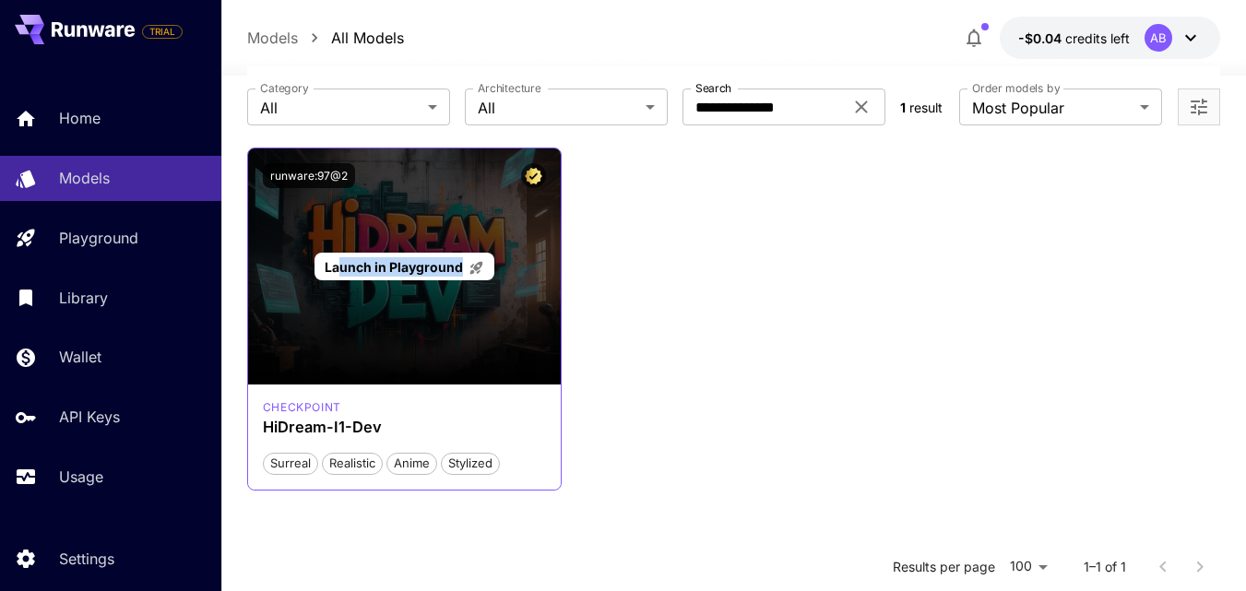
click at [472, 258] on p "Launch in Playground" at bounding box center [405, 266] width 160 height 19
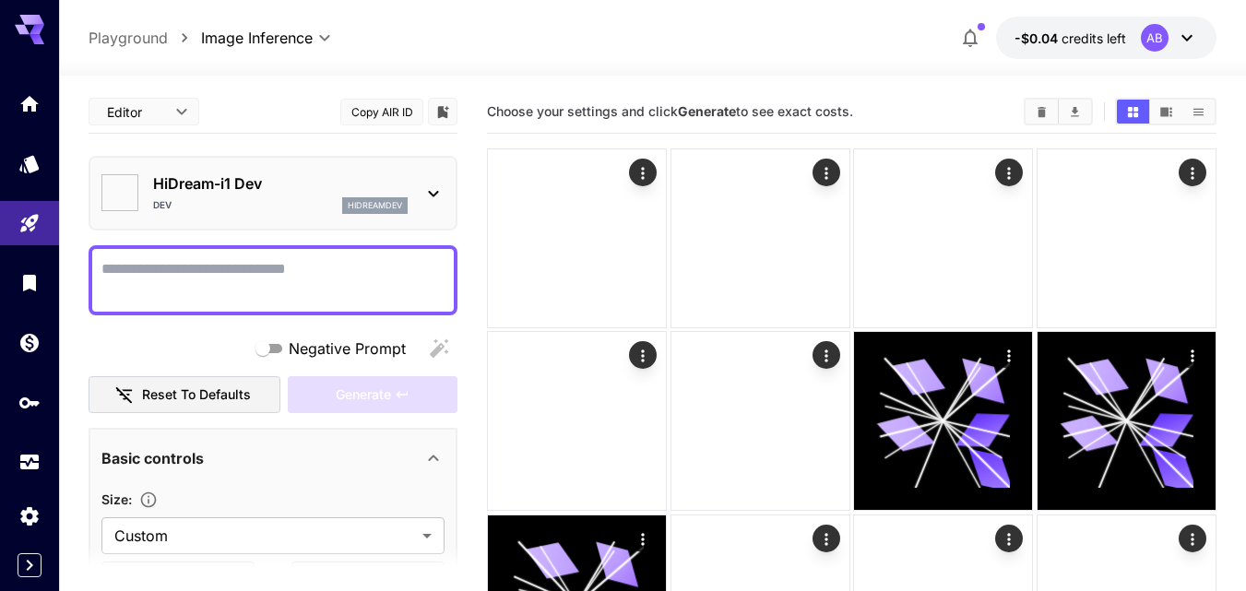
type input "*******"
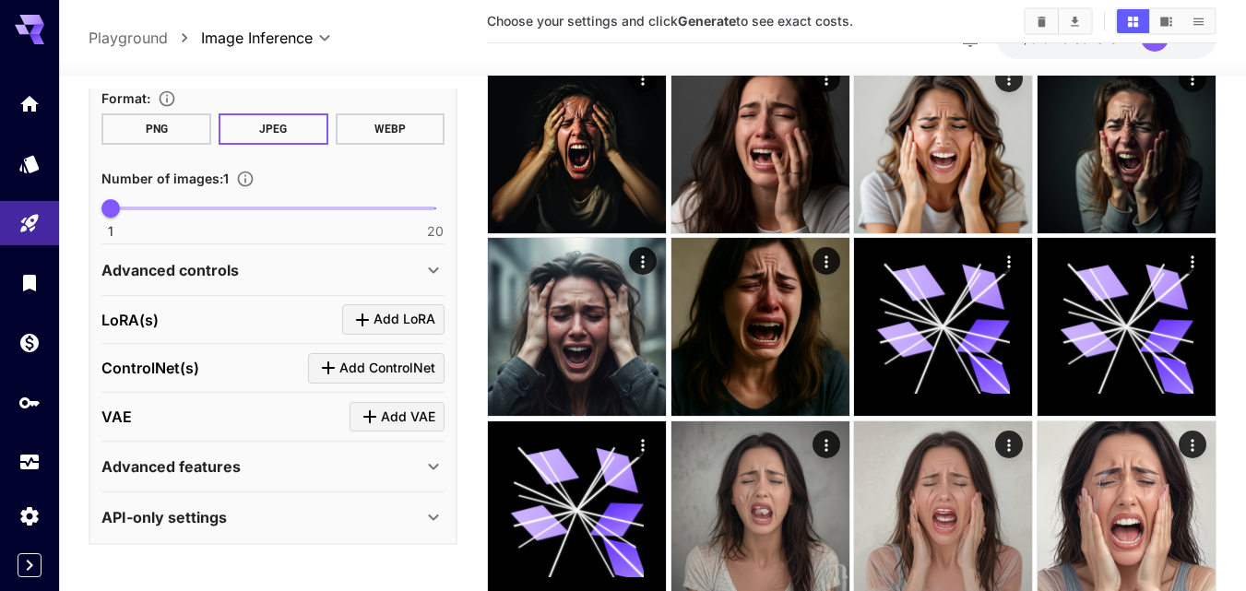
scroll to position [184, 0]
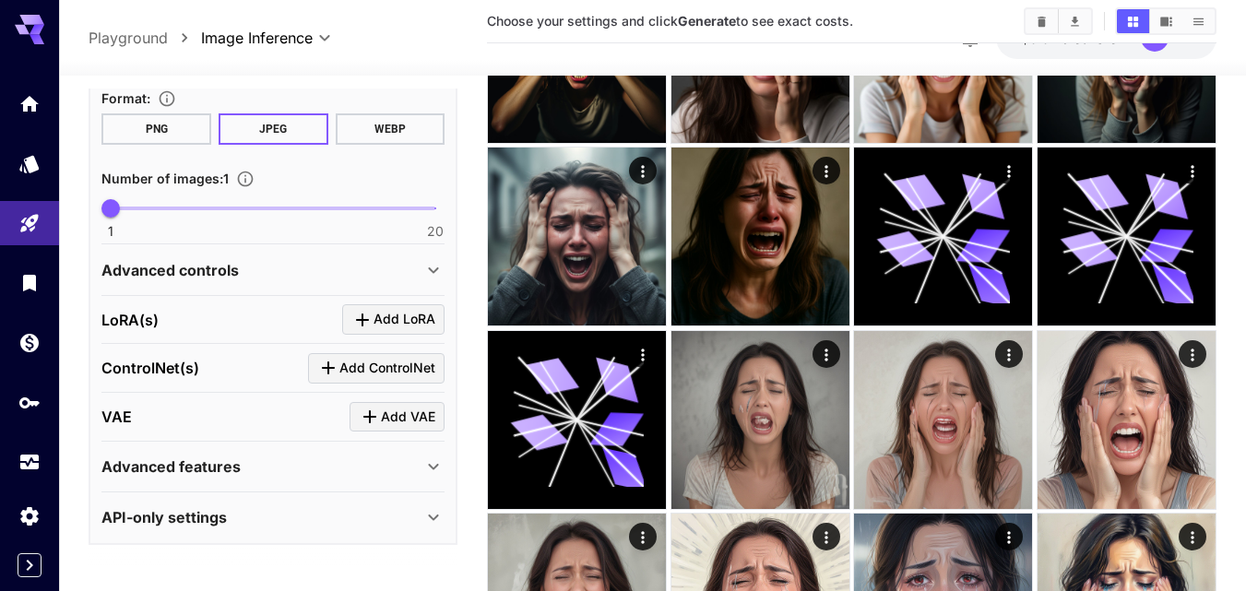
click at [349, 459] on div "Advanced features" at bounding box center [261, 467] width 321 height 22
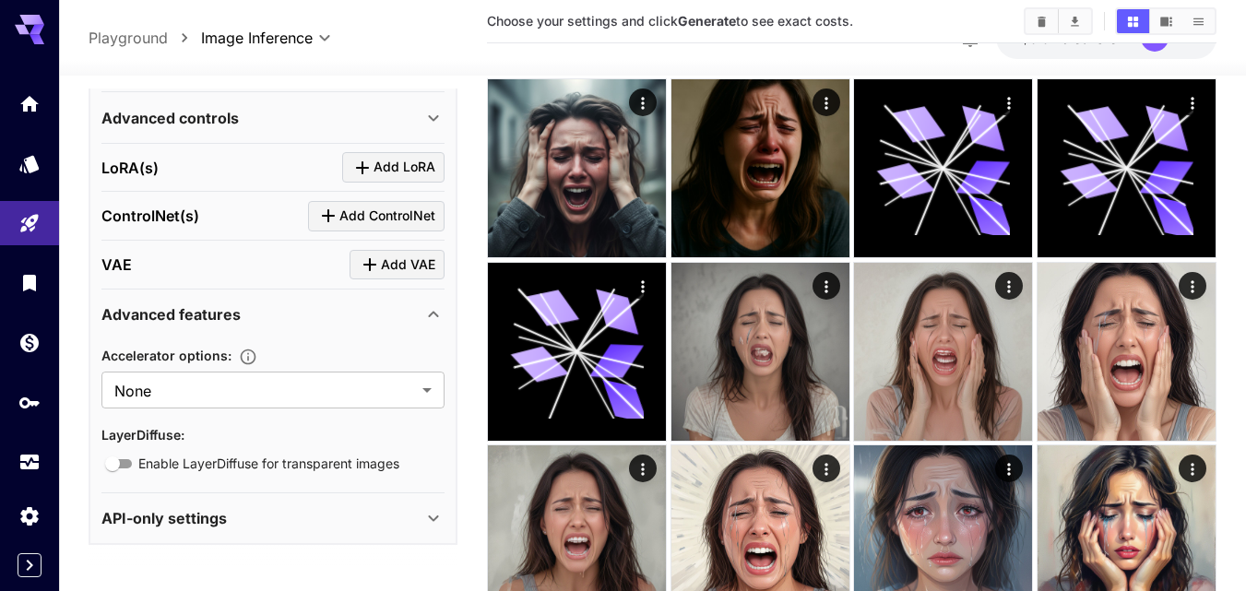
scroll to position [342, 0]
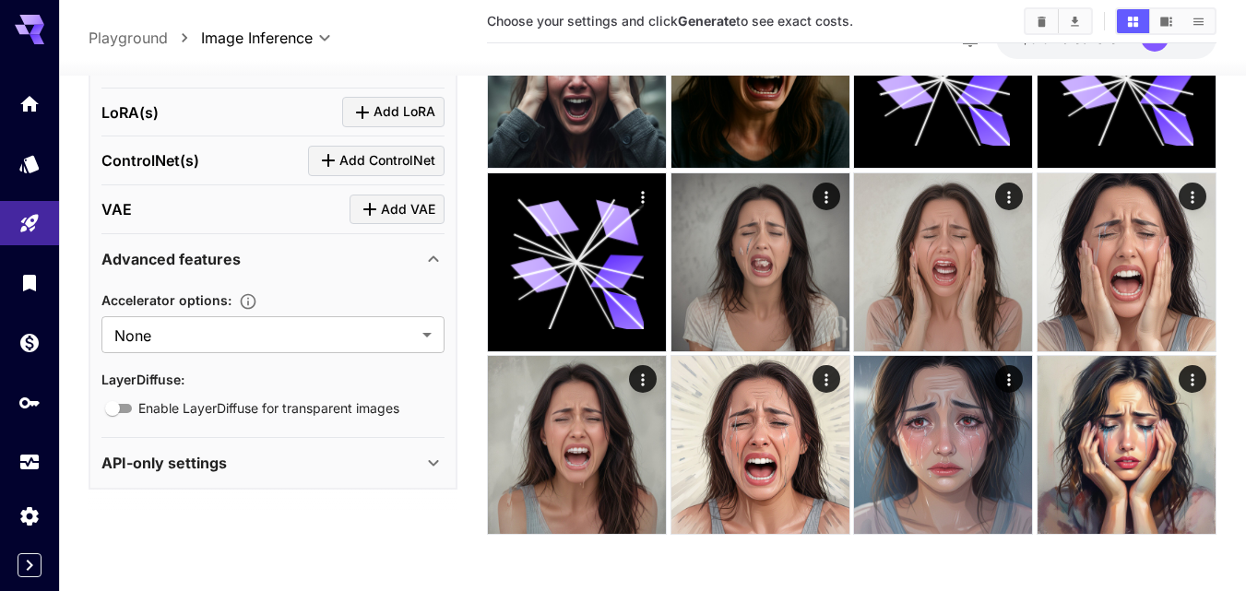
click at [387, 471] on div "API-only settings" at bounding box center [261, 463] width 321 height 22
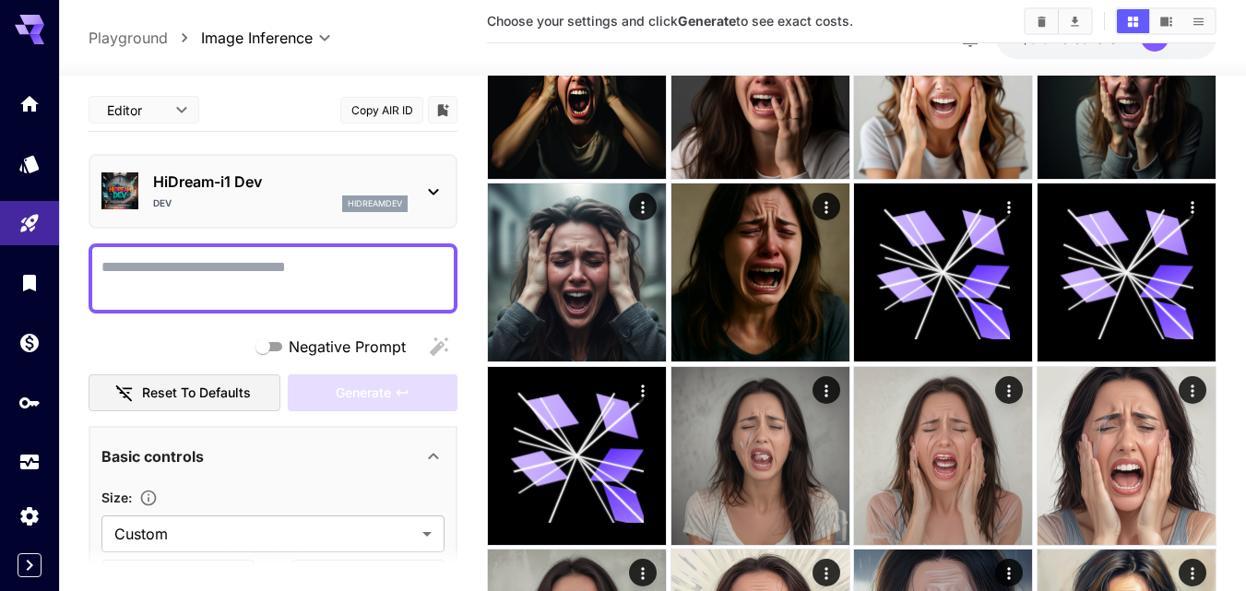
scroll to position [0, 0]
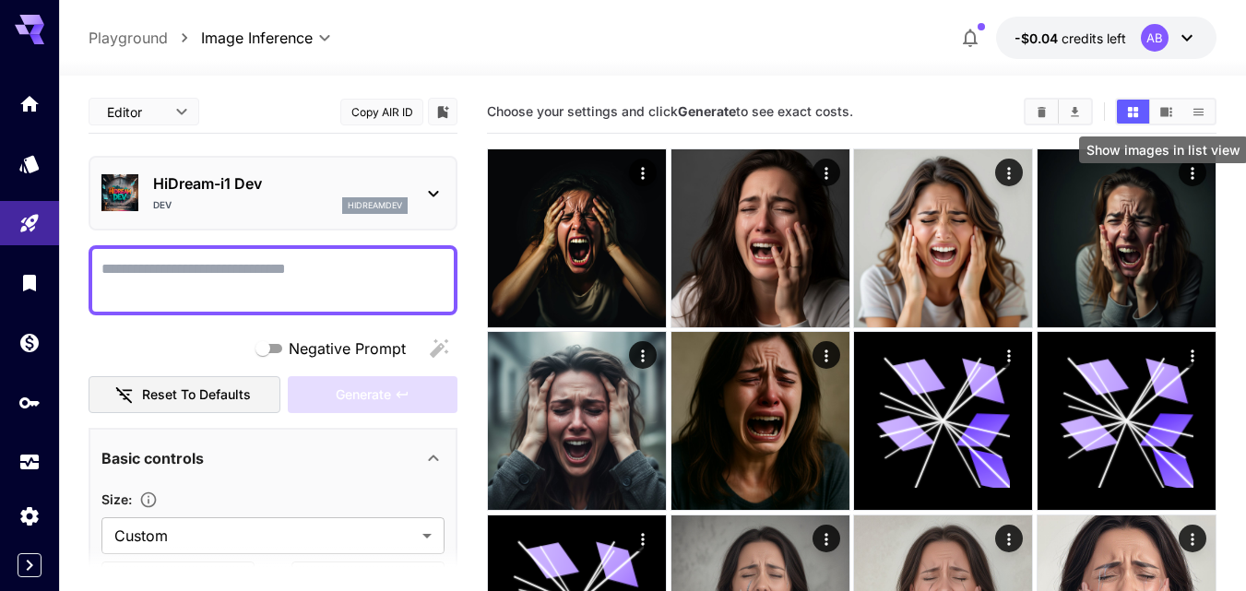
click at [1205, 115] on icon "Show images in list view" at bounding box center [1199, 112] width 14 height 14
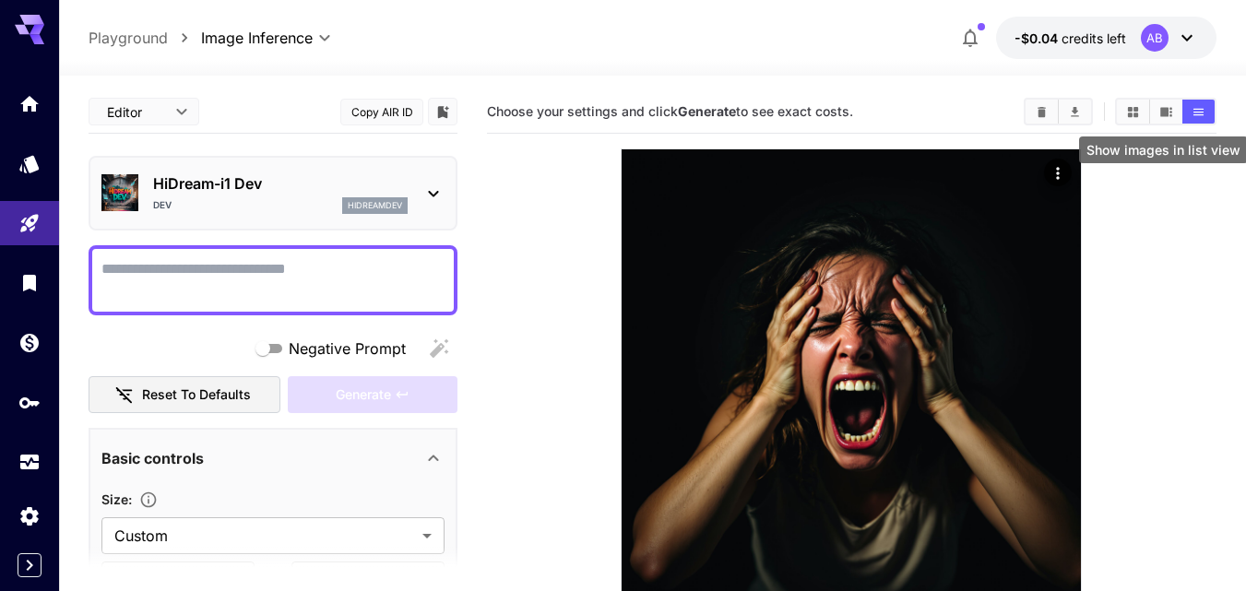
click at [1207, 114] on button "Show images in list view" at bounding box center [1199, 112] width 32 height 24
click at [1124, 110] on button "Show images in grid view" at bounding box center [1133, 112] width 32 height 24
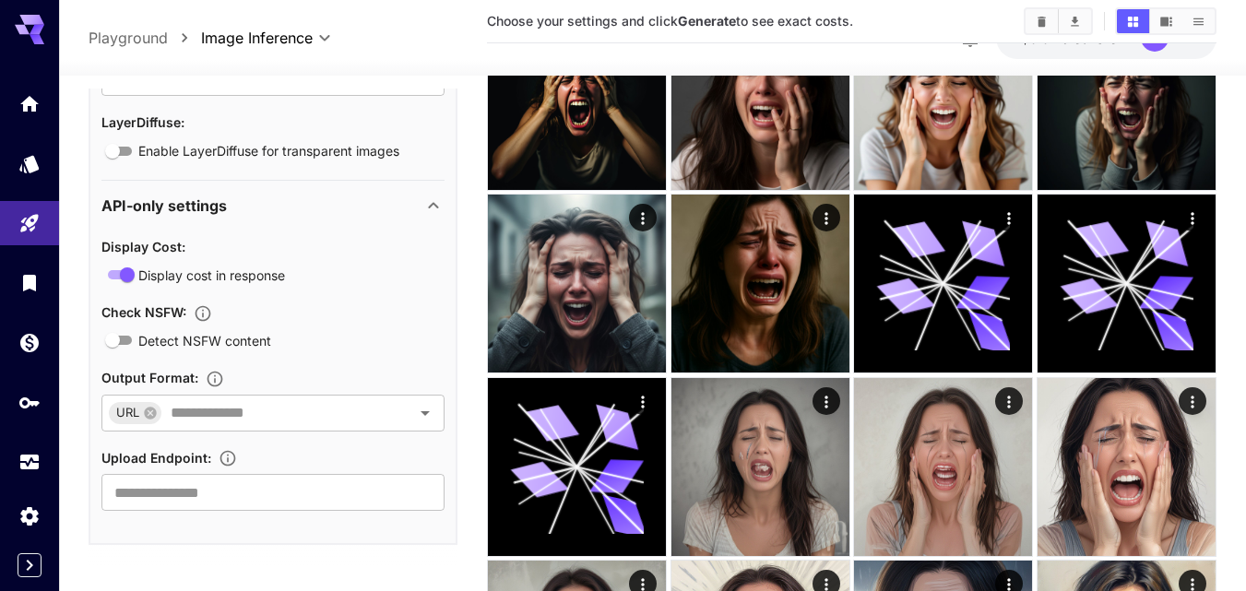
scroll to position [342, 0]
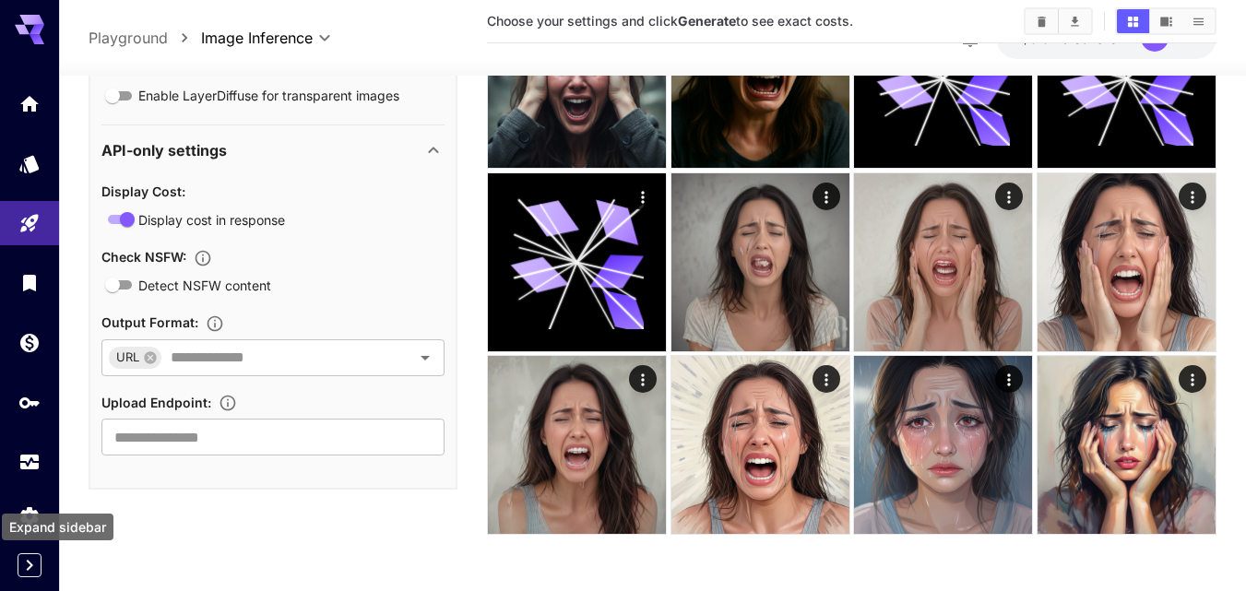
click at [30, 565] on icon "Expand sidebar" at bounding box center [29, 565] width 22 height 22
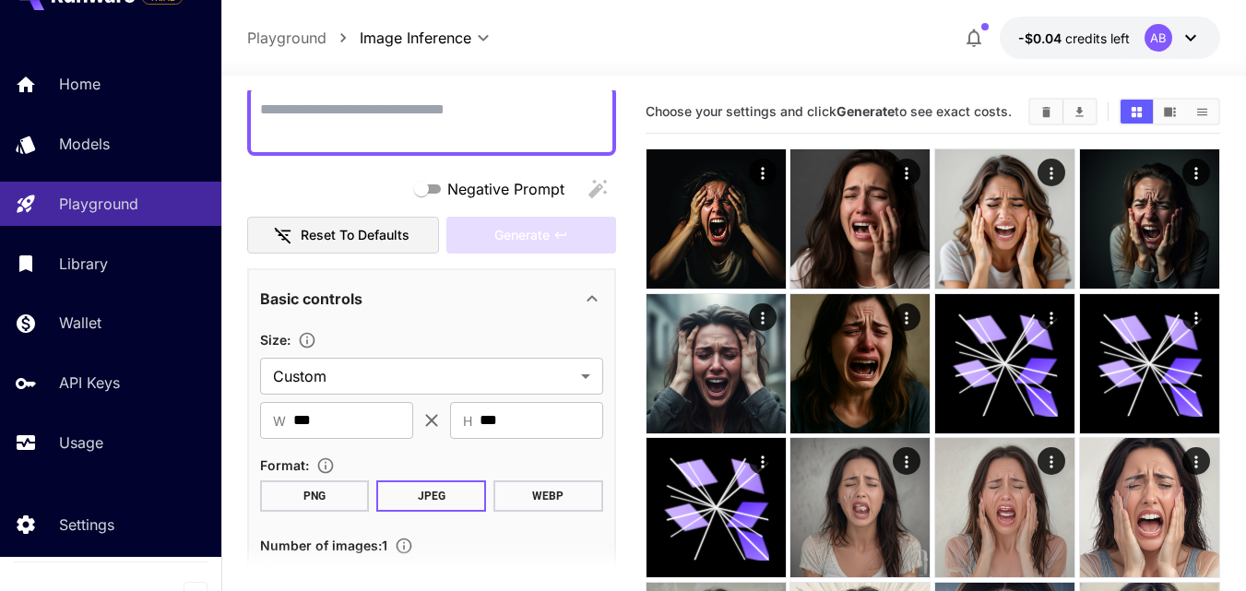
scroll to position [0, 0]
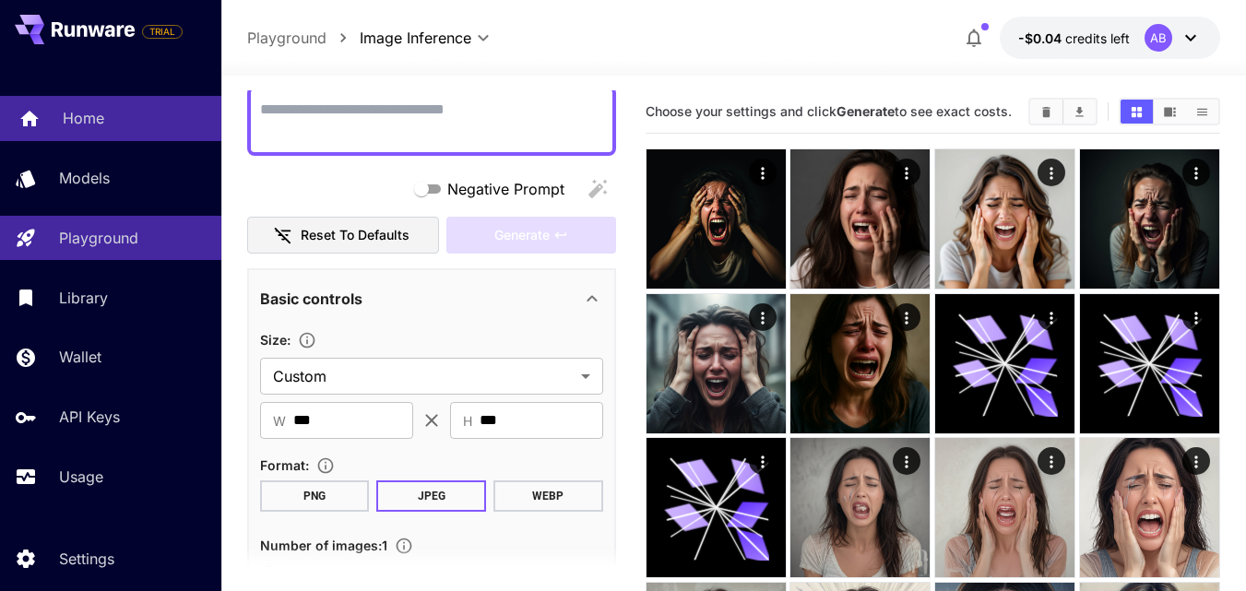
click at [96, 117] on p "Home" at bounding box center [84, 118] width 42 height 22
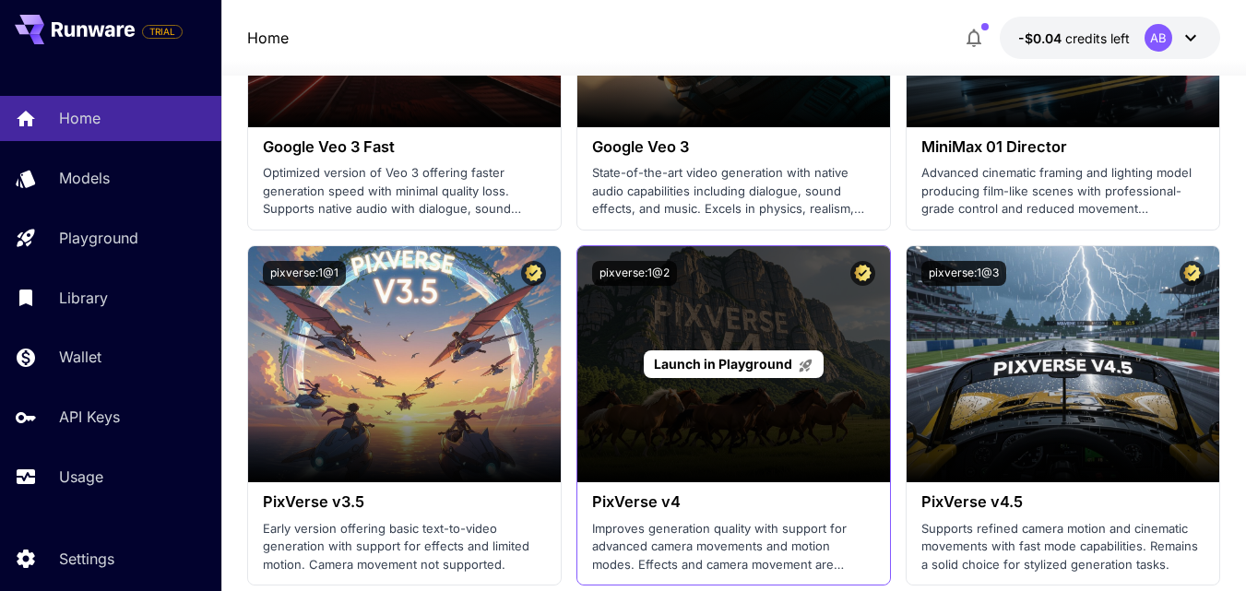
scroll to position [1476, 0]
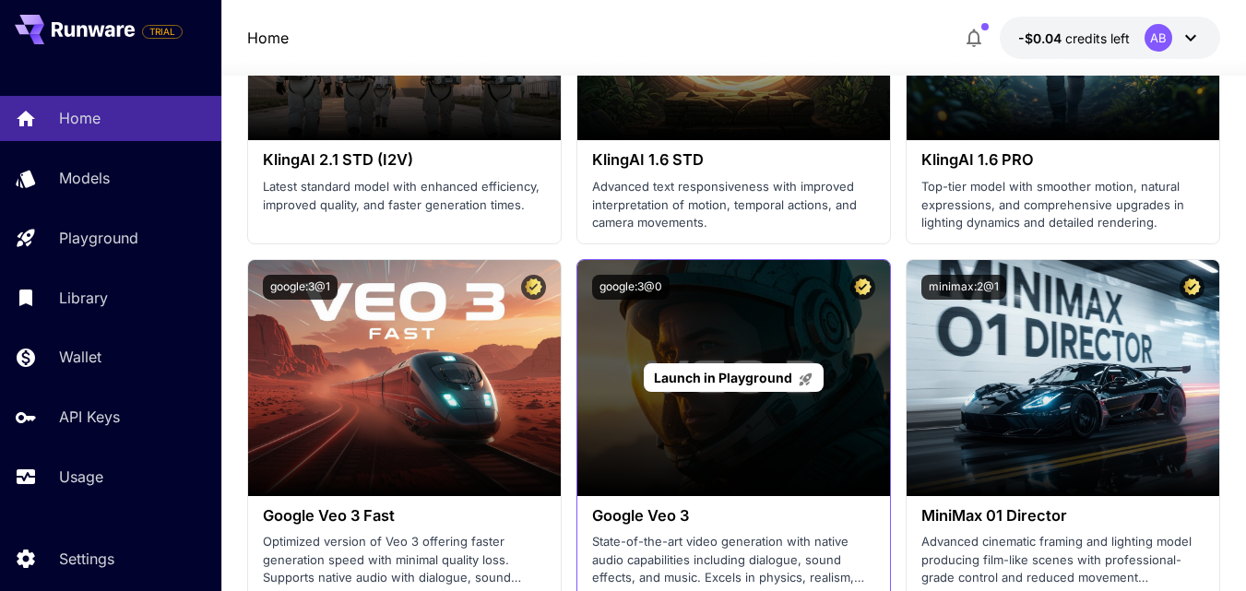
click at [700, 315] on div "Launch in Playground" at bounding box center [733, 378] width 313 height 236
click at [712, 378] on span "Launch in Playground" at bounding box center [723, 378] width 138 height 16
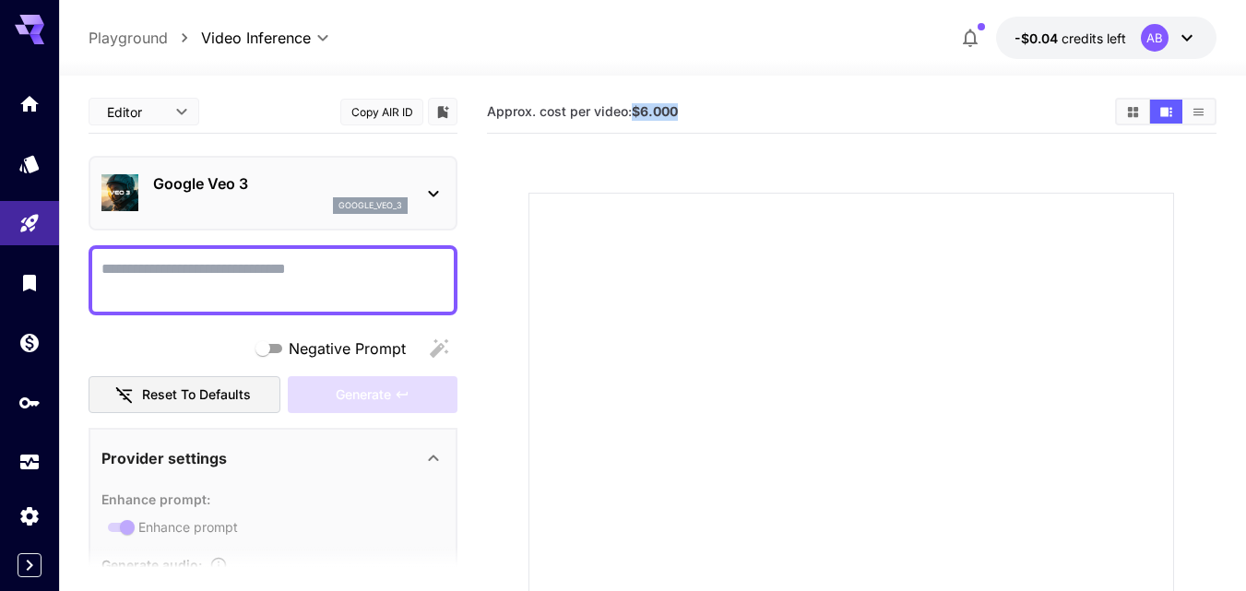
drag, startPoint x: 635, startPoint y: 111, endPoint x: 684, endPoint y: 111, distance: 48.9
click at [684, 111] on section "Approx. cost per video: $6.000" at bounding box center [793, 112] width 613 height 18
click at [693, 111] on section "Approx. cost per video: $6.000" at bounding box center [793, 112] width 613 height 18
drag, startPoint x: 695, startPoint y: 111, endPoint x: 623, endPoint y: 108, distance: 72.0
click at [623, 108] on section "Approx. cost per video: $6.000" at bounding box center [793, 112] width 613 height 18
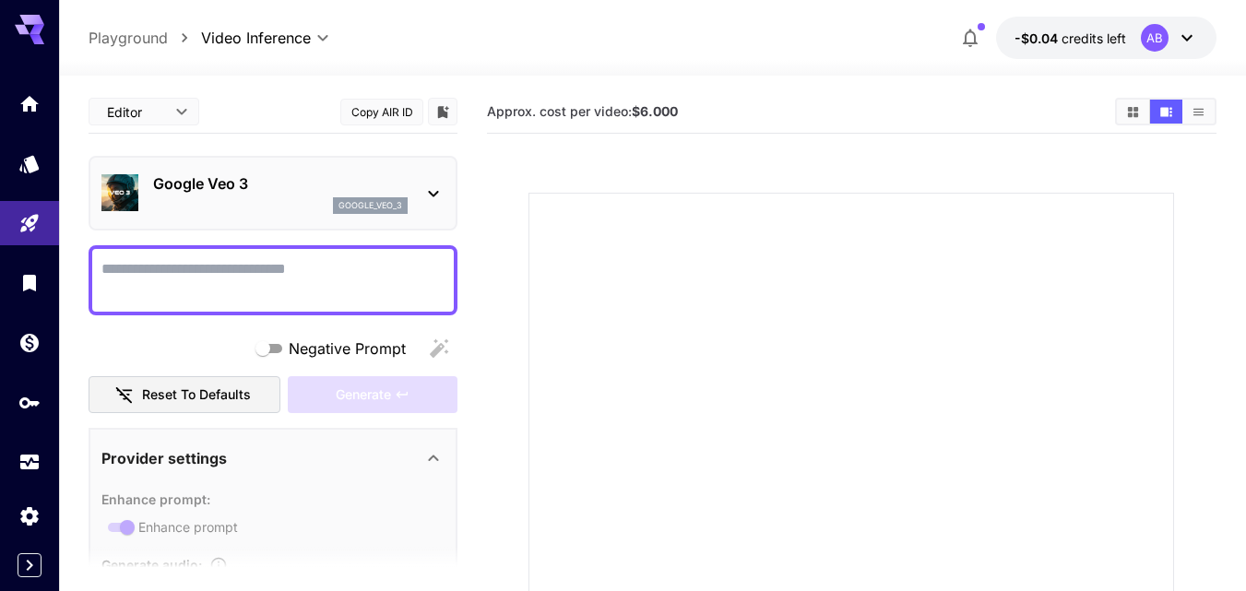
click at [609, 130] on div "Approx. cost per video: $6.000" at bounding box center [852, 111] width 730 height 43
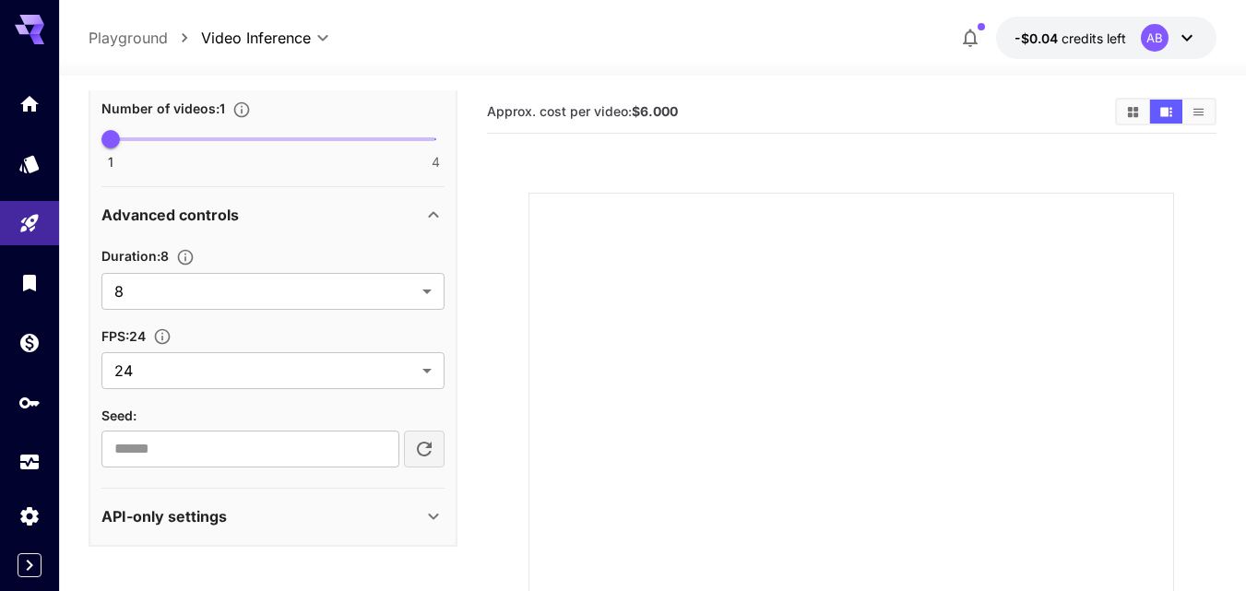
scroll to position [303, 0]
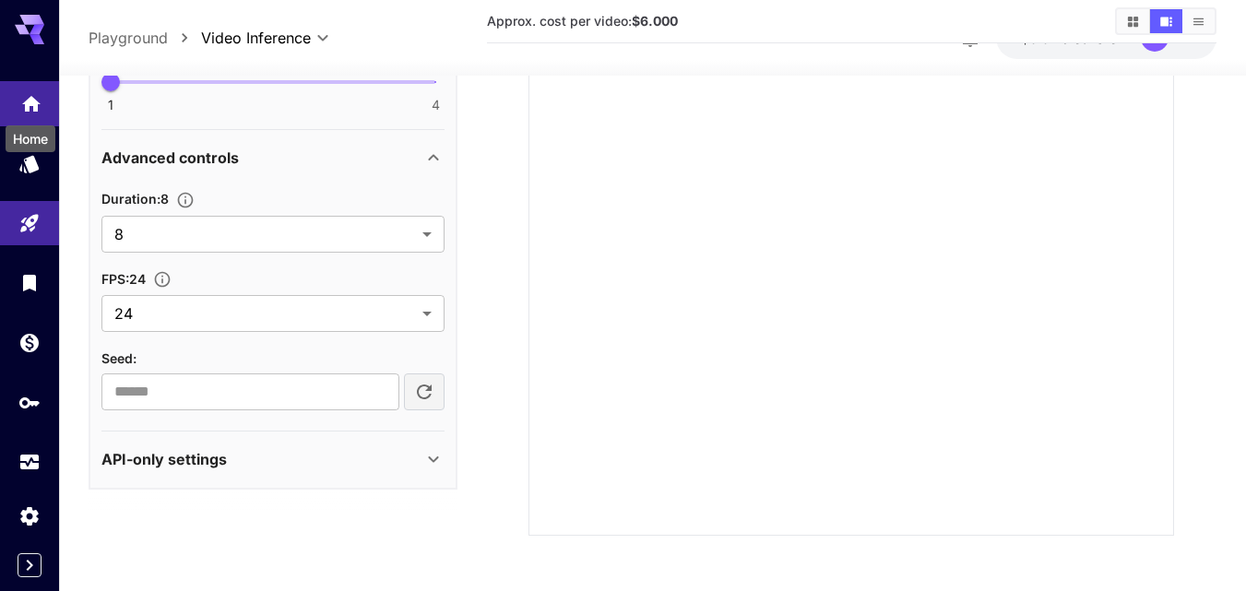
click at [27, 96] on icon "Home" at bounding box center [31, 99] width 22 height 22
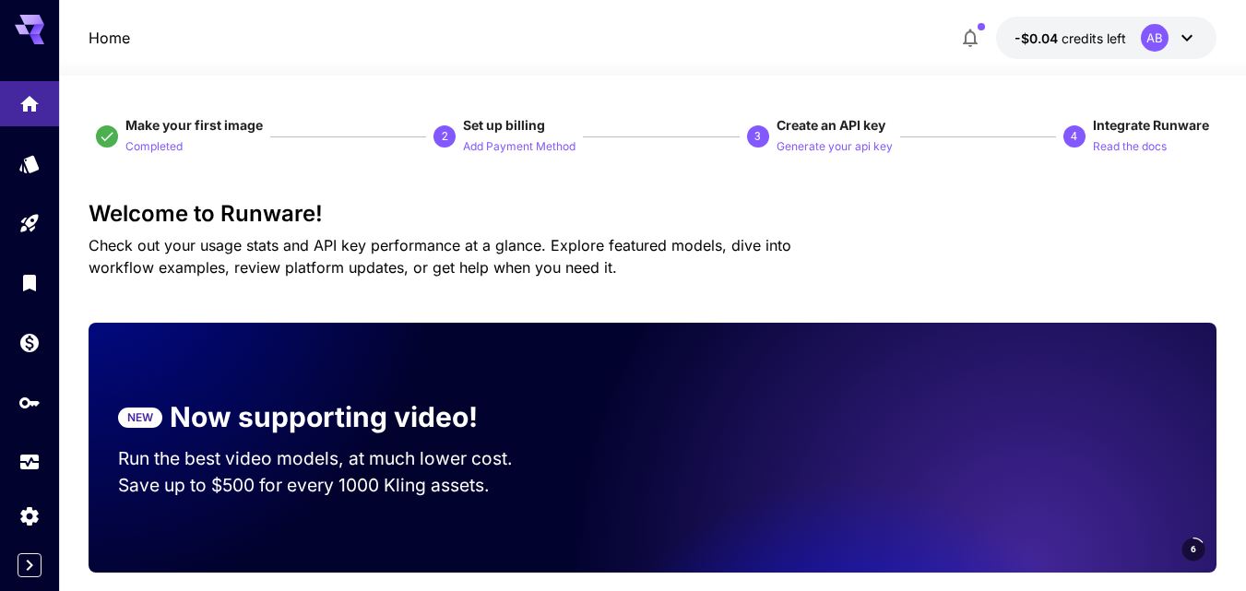
click at [1193, 45] on icon at bounding box center [1187, 38] width 22 height 22
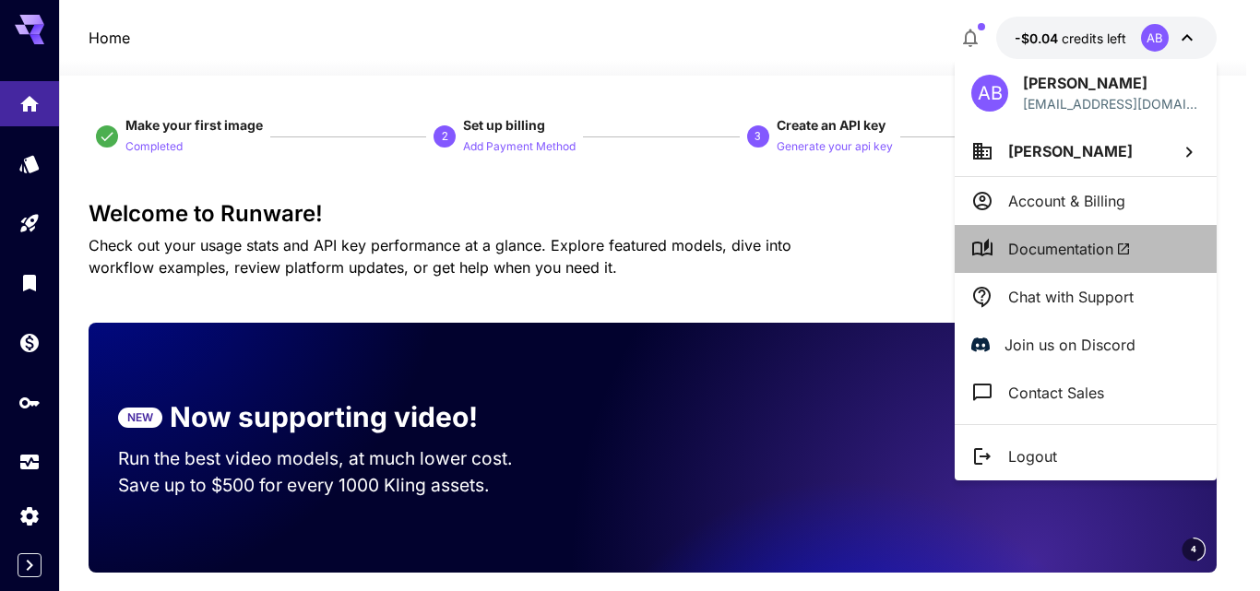
click at [1048, 262] on li "Documentation" at bounding box center [1086, 249] width 262 height 48
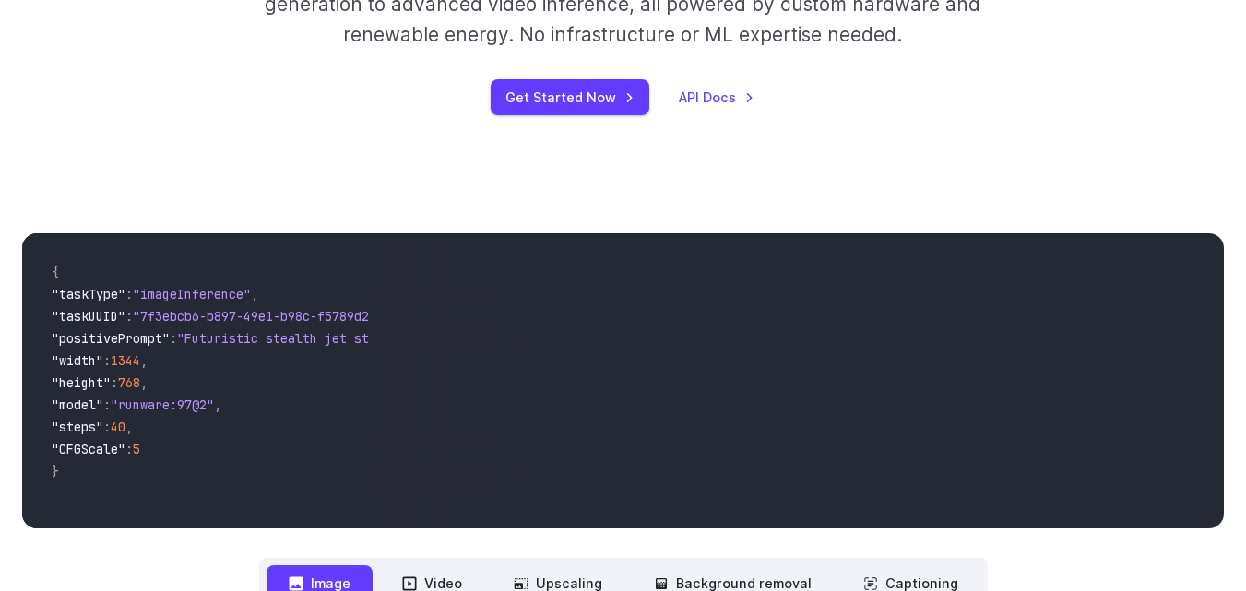
scroll to position [369, 0]
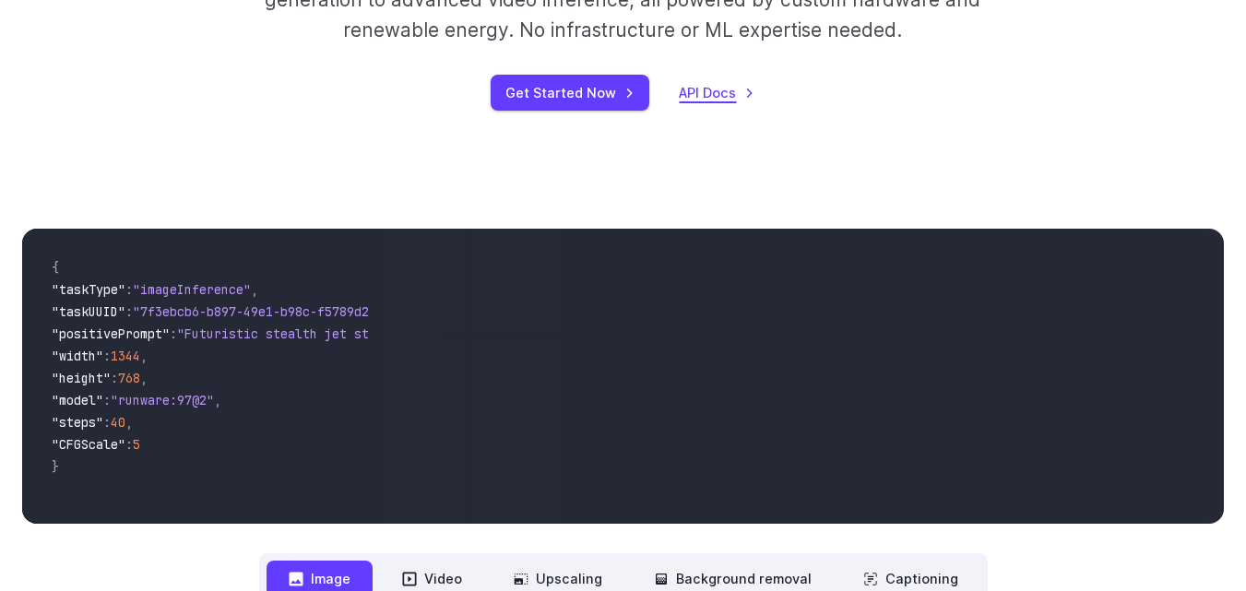
click at [704, 95] on link "API Docs" at bounding box center [717, 92] width 76 height 21
click at [586, 97] on link "Get Started Now" at bounding box center [570, 93] width 159 height 36
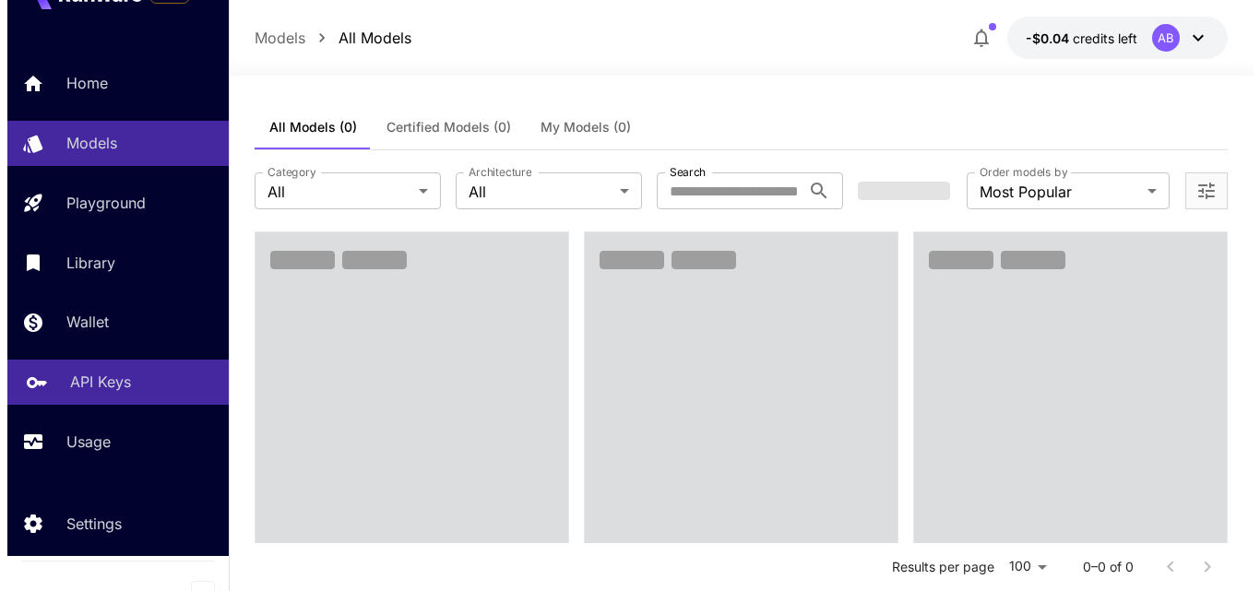
scroll to position [54, 0]
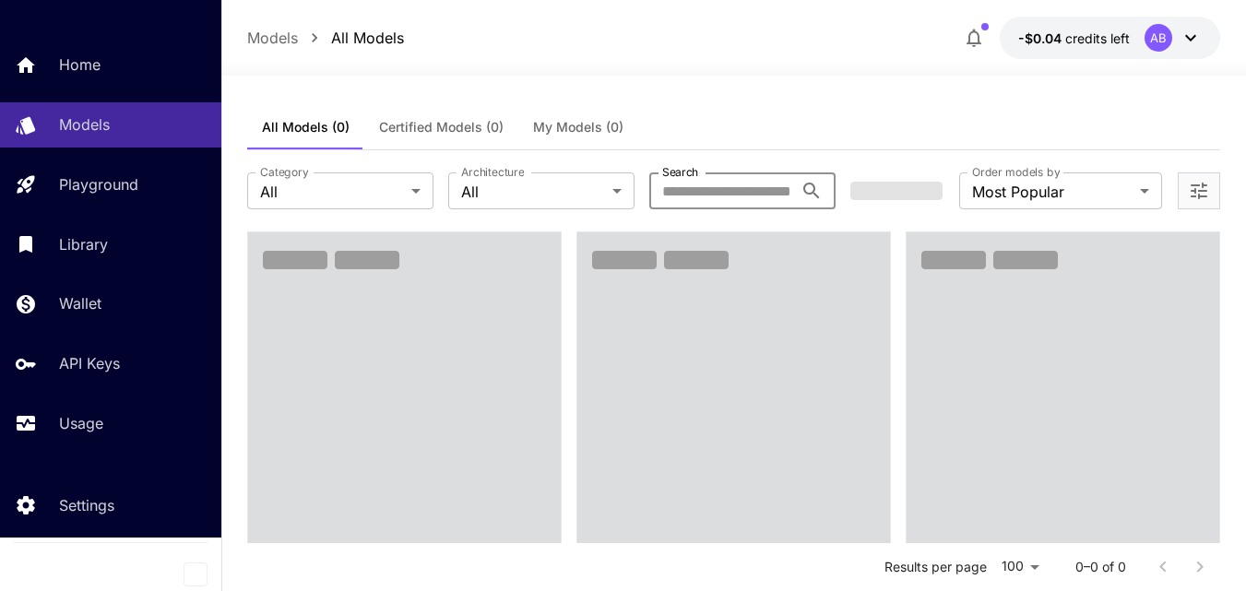
click at [732, 196] on input "Search" at bounding box center [721, 191] width 144 height 37
type input "**********"
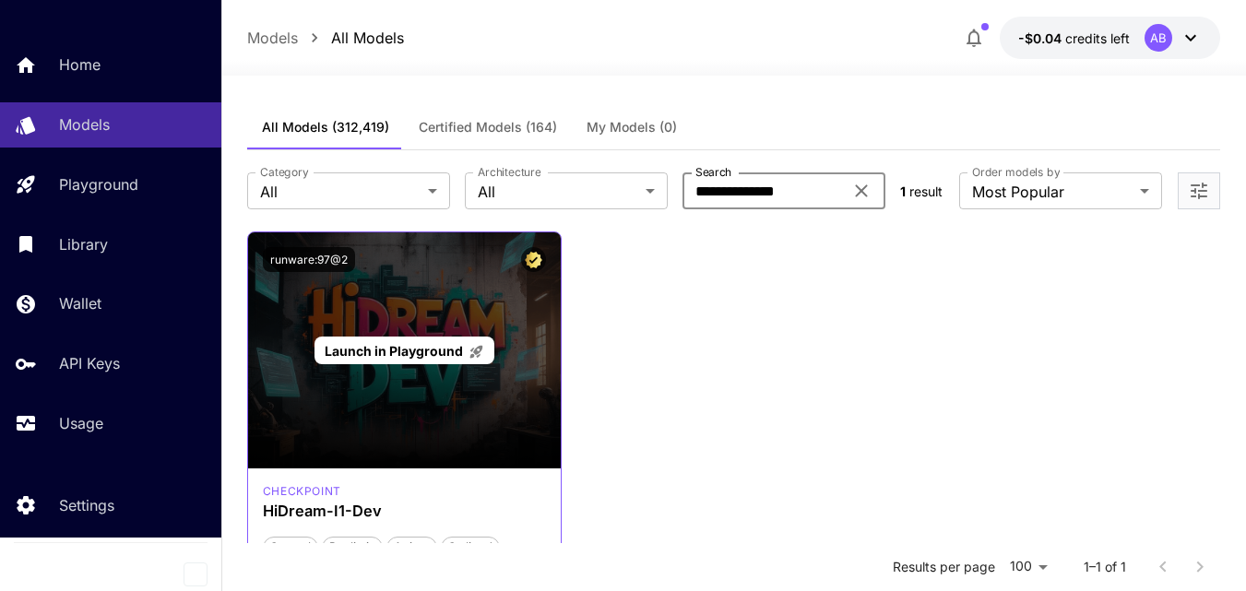
click at [453, 304] on div "Launch in Playground" at bounding box center [404, 350] width 313 height 236
click at [430, 351] on span "Launch in Playground" at bounding box center [394, 351] width 138 height 16
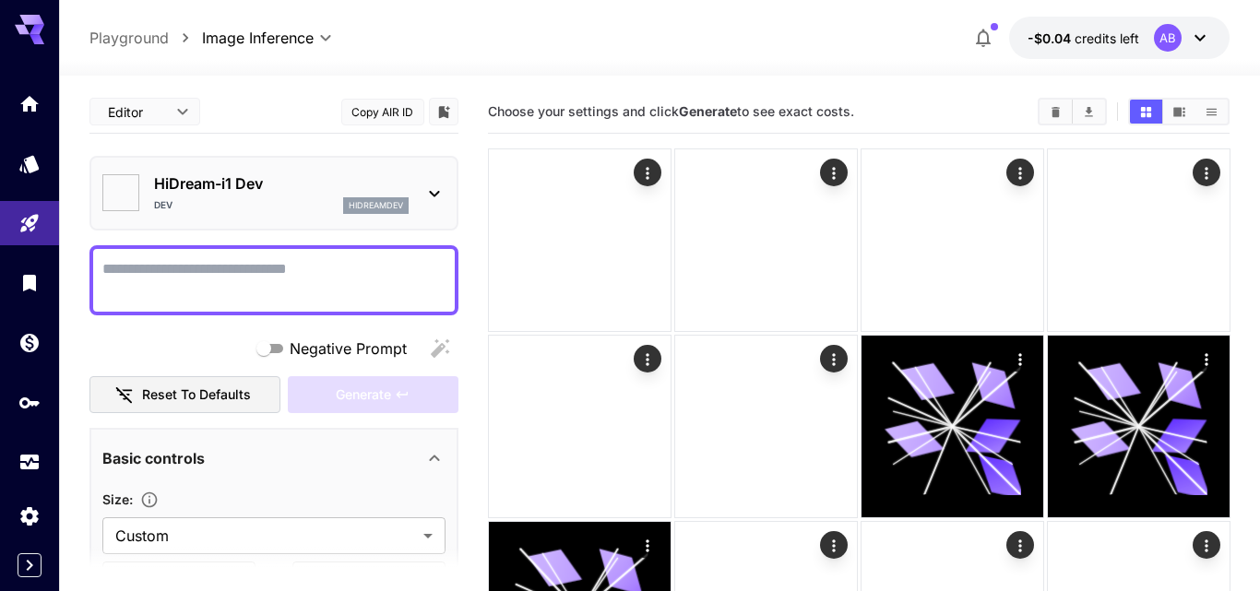
type input "*******"
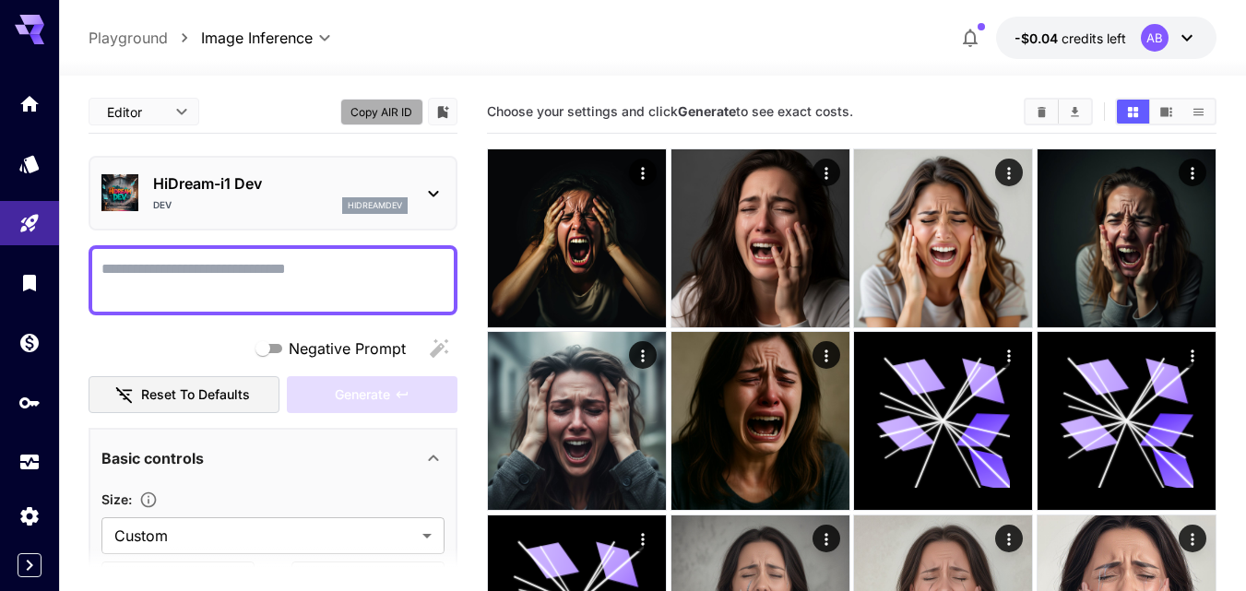
click at [397, 115] on button "Copy AIR ID" at bounding box center [381, 112] width 83 height 27
click at [440, 110] on icon "Add to library" at bounding box center [443, 112] width 11 height 12
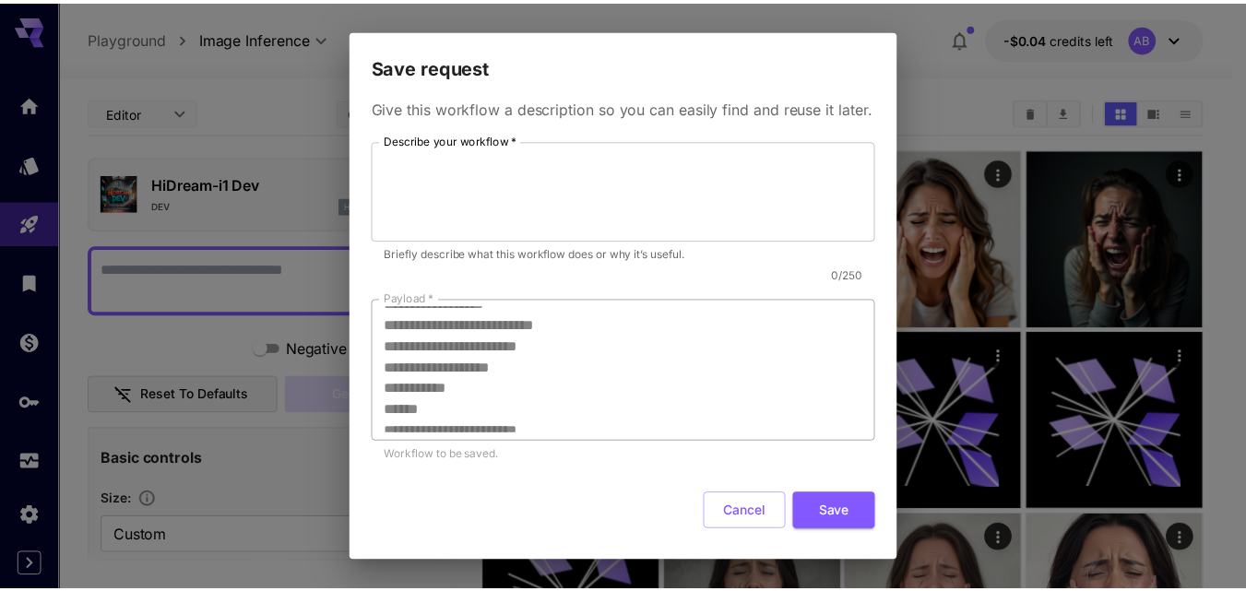
scroll to position [255, 0]
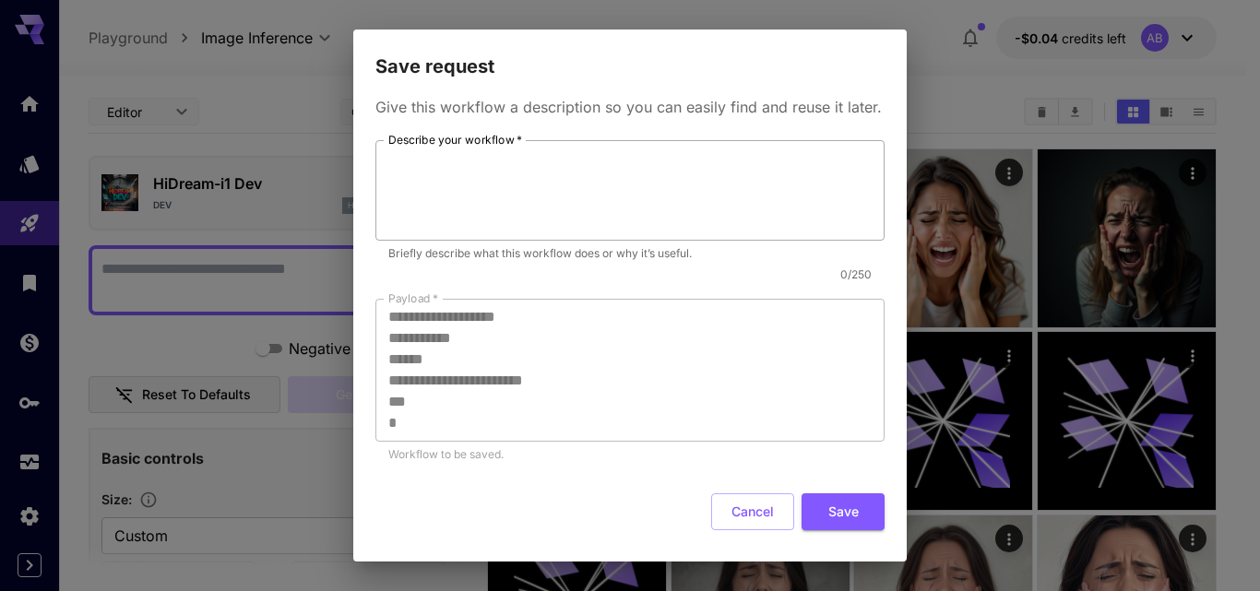
click at [503, 200] on textarea "Describe your workflow   *" at bounding box center [629, 191] width 483 height 85
type textarea "********"
click at [834, 521] on button "Save" at bounding box center [843, 513] width 83 height 38
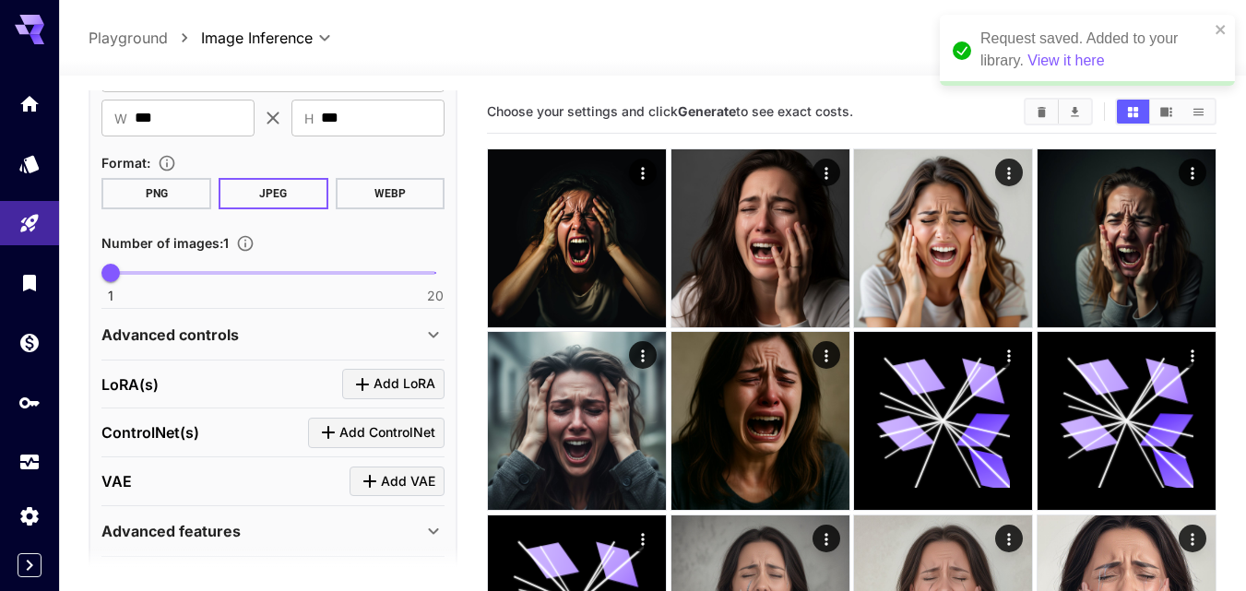
scroll to position [525, 0]
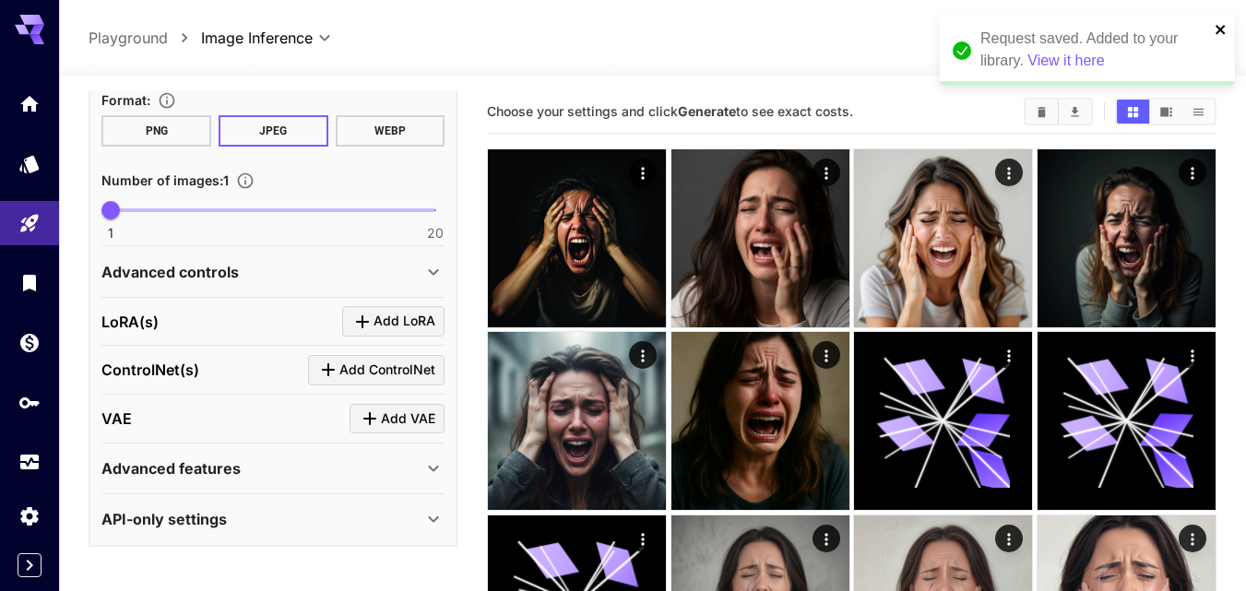
click at [1226, 32] on icon "close" at bounding box center [1221, 29] width 13 height 15
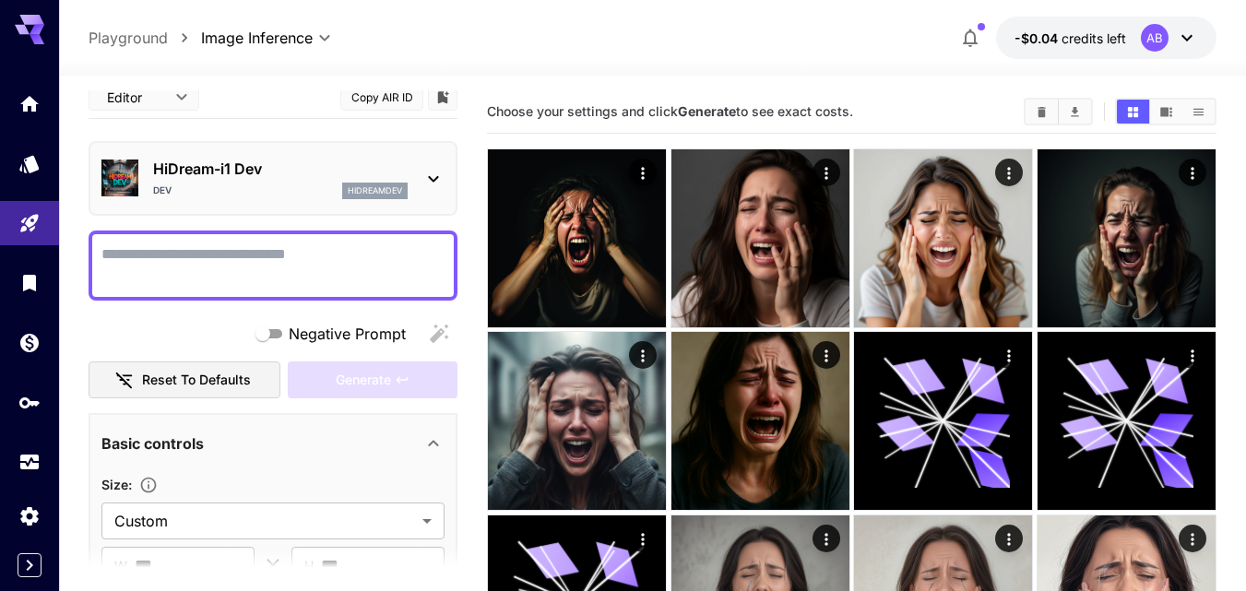
scroll to position [0, 0]
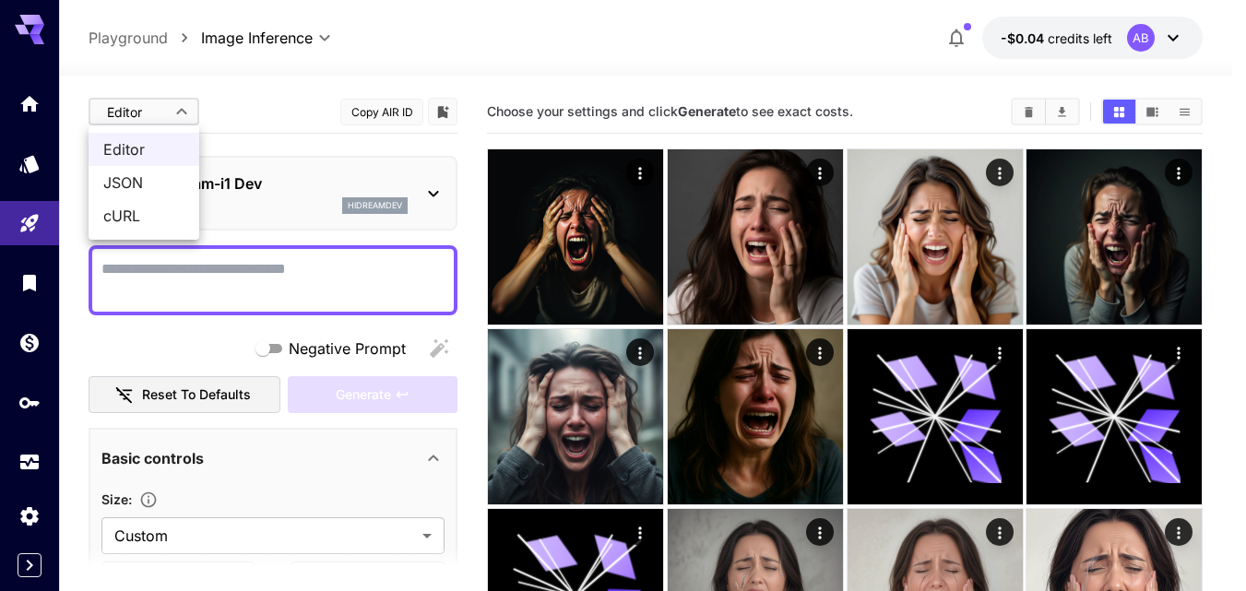
click at [178, 110] on body "**********" at bounding box center [623, 461] width 1246 height 923
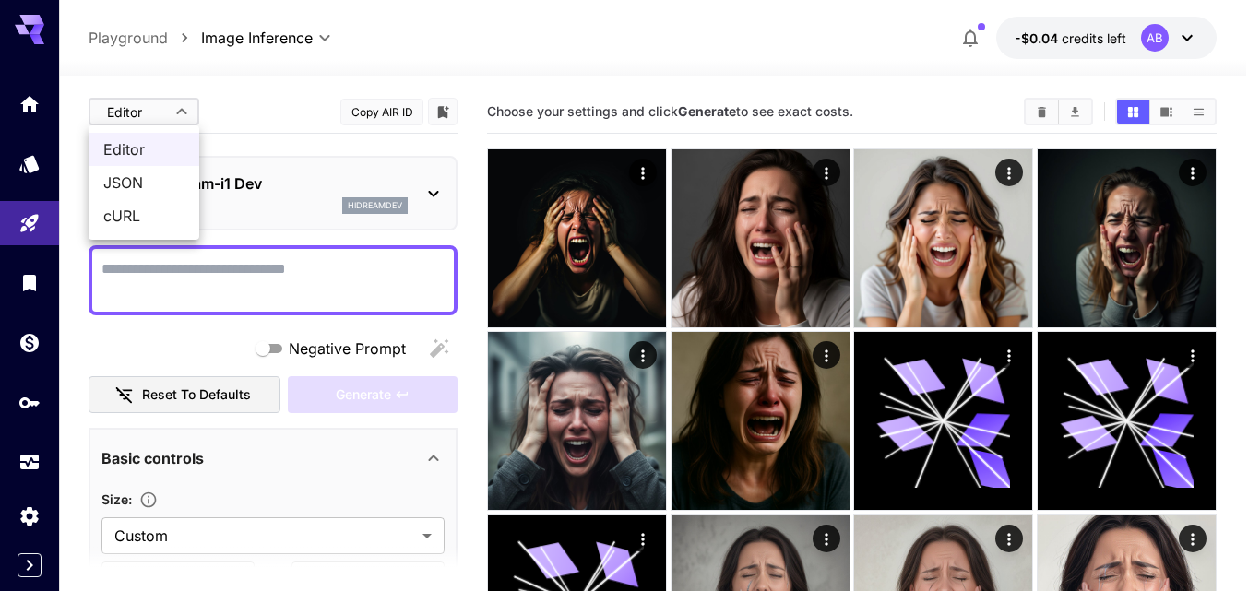
click at [157, 181] on span "JSON" at bounding box center [143, 183] width 81 height 22
type input "****"
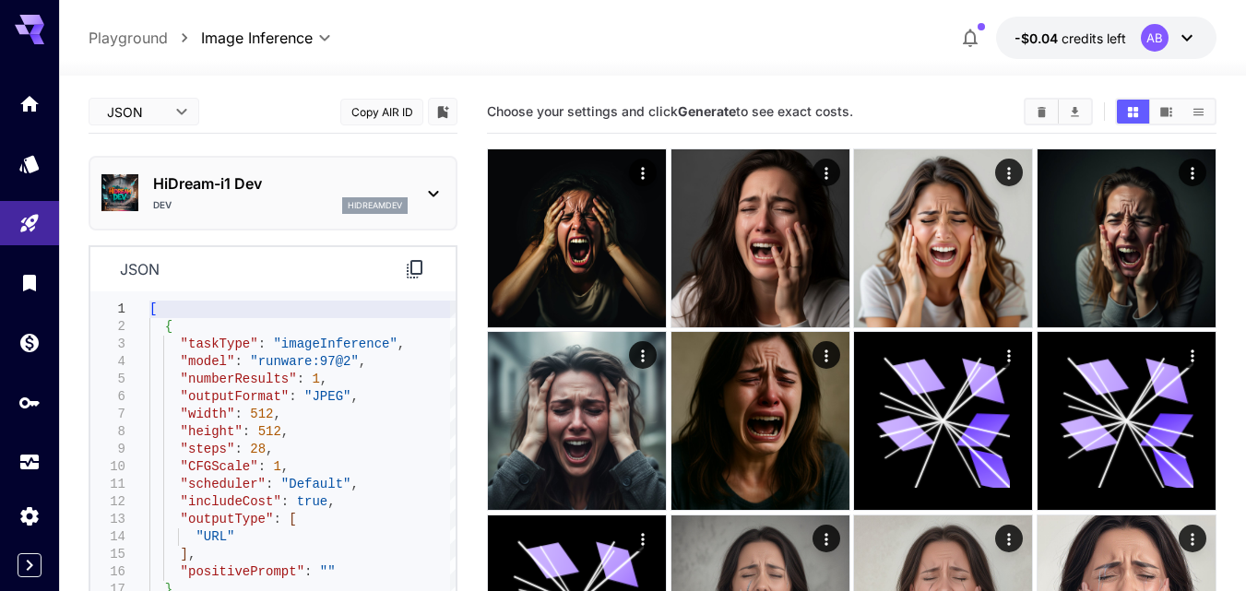
click at [1197, 39] on icon at bounding box center [1187, 38] width 22 height 22
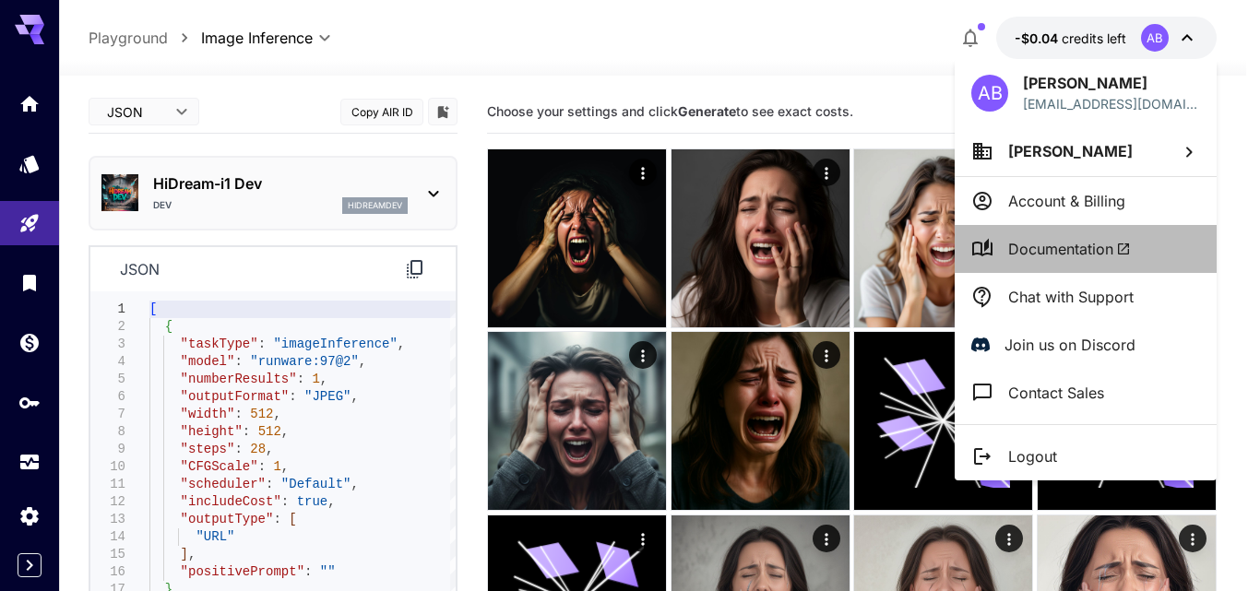
click at [1081, 248] on span "Documentation" at bounding box center [1069, 249] width 123 height 22
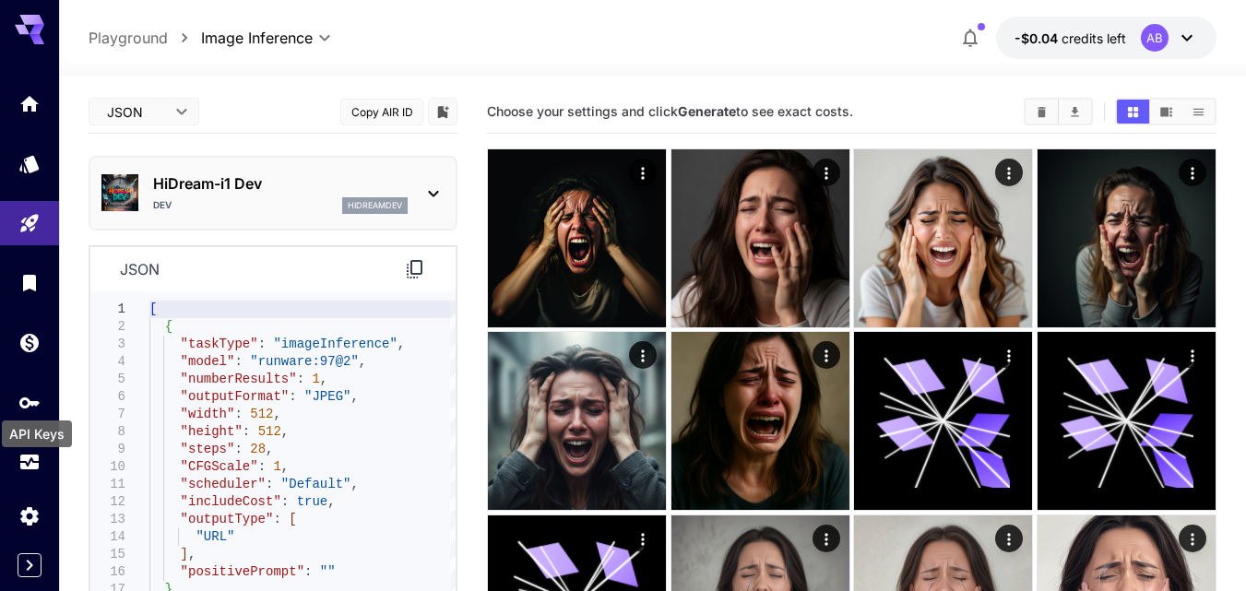
click at [32, 410] on div "API Keys" at bounding box center [37, 429] width 74 height 42
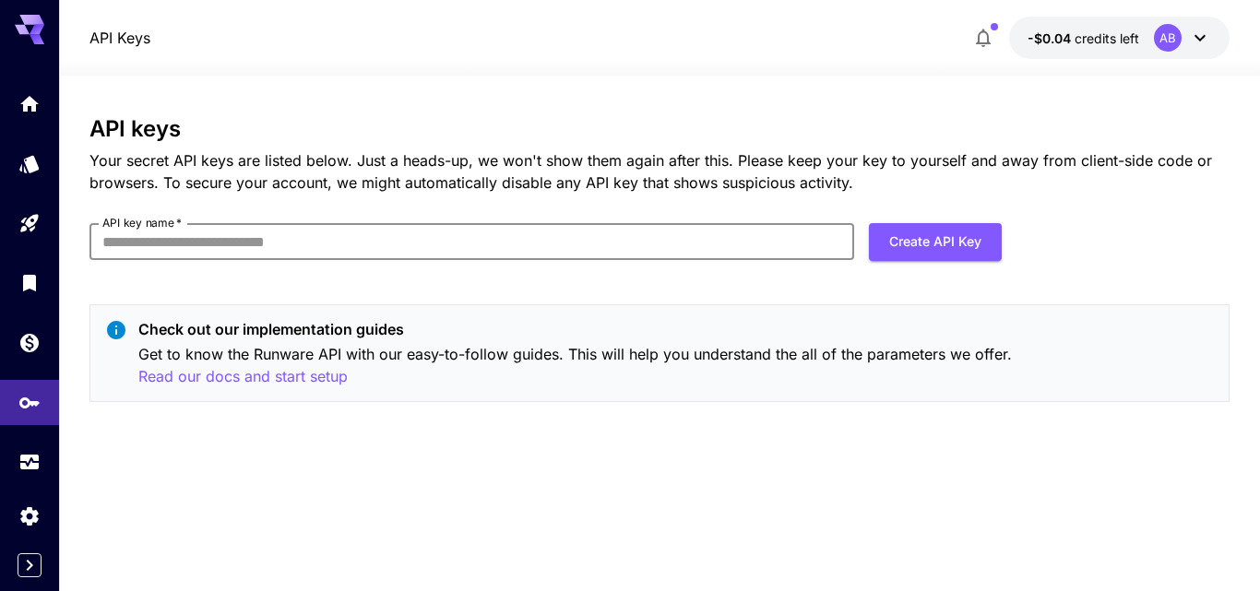
click at [304, 232] on input "API key name   *" at bounding box center [472, 241] width 766 height 37
type input "*"
type input "*****"
click at [942, 230] on button "Create API Key" at bounding box center [935, 242] width 133 height 38
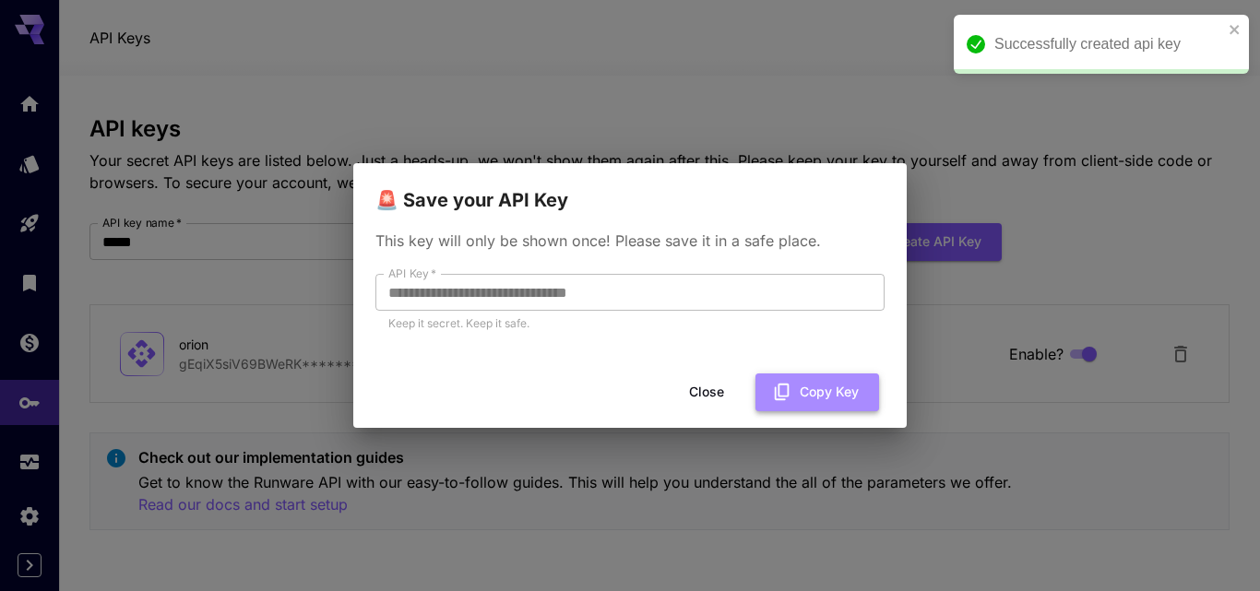
click at [808, 390] on button "Copy Key" at bounding box center [818, 393] width 124 height 38
click at [516, 561] on div "**********" at bounding box center [630, 295] width 1260 height 591
click at [722, 393] on button "Close" at bounding box center [706, 393] width 83 height 38
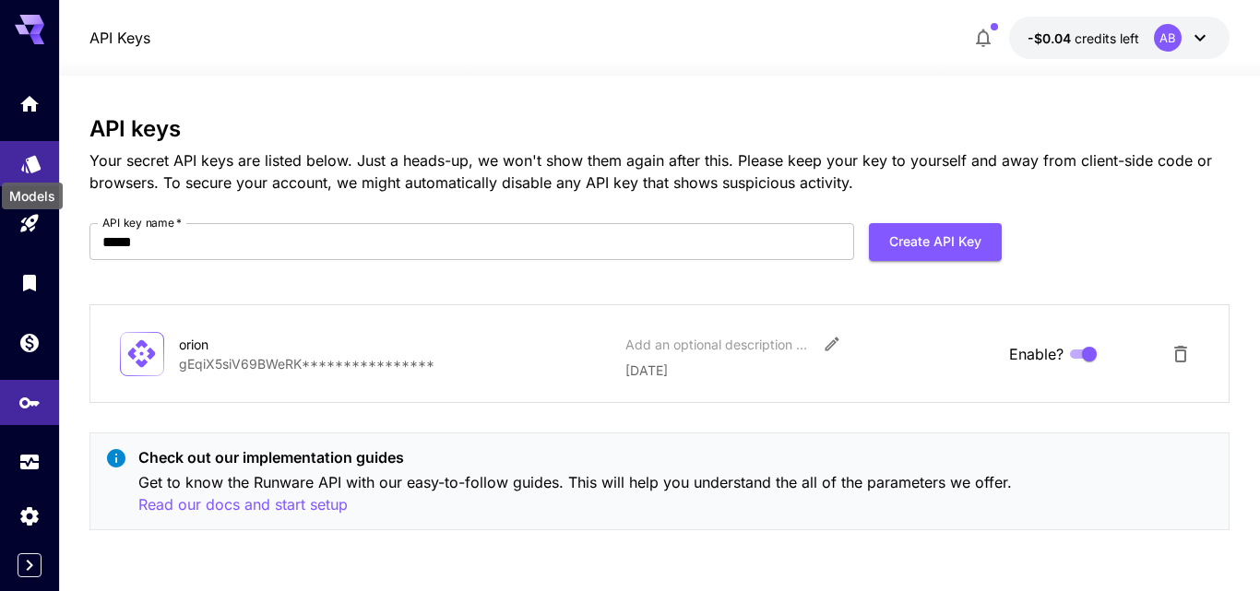
click at [27, 161] on icon "Models" at bounding box center [31, 158] width 22 height 22
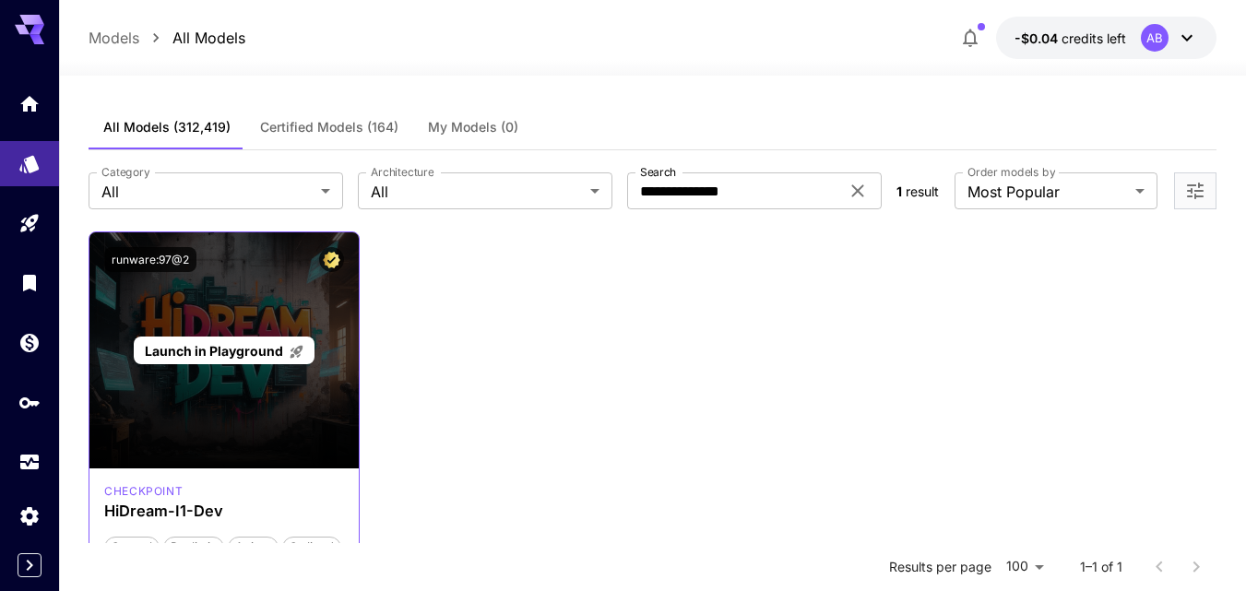
click at [211, 341] on p "Launch in Playground" at bounding box center [225, 350] width 160 height 19
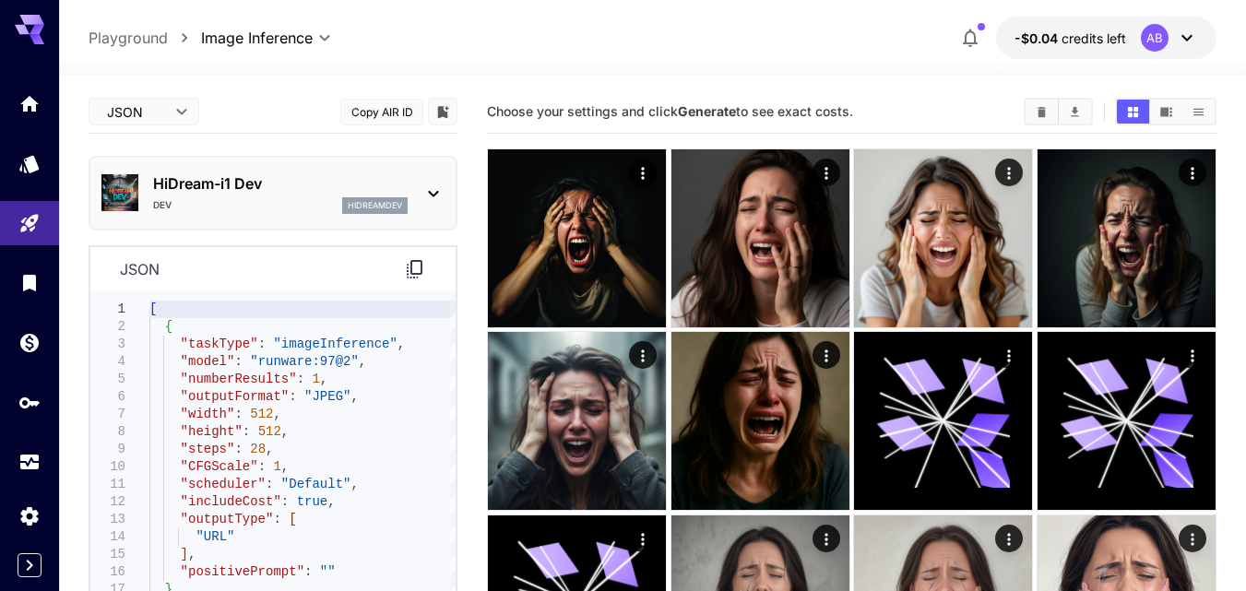
click at [411, 268] on icon at bounding box center [415, 269] width 22 height 22
click at [1076, 36] on span "credits left" at bounding box center [1094, 38] width 65 height 16
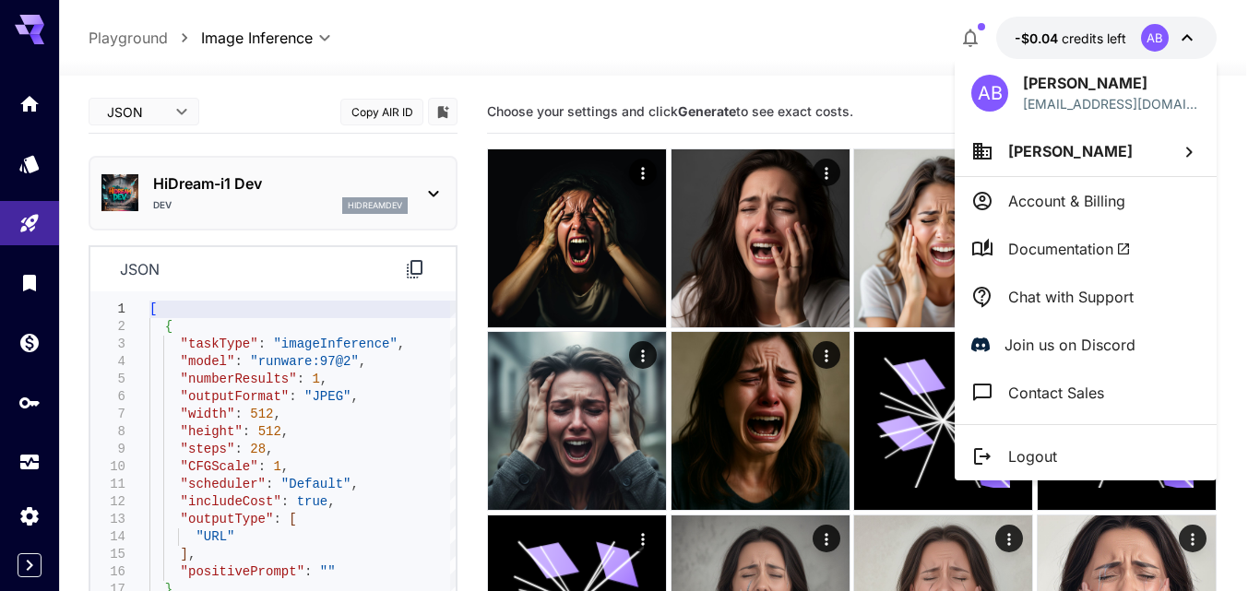
click at [173, 117] on div at bounding box center [630, 295] width 1260 height 591
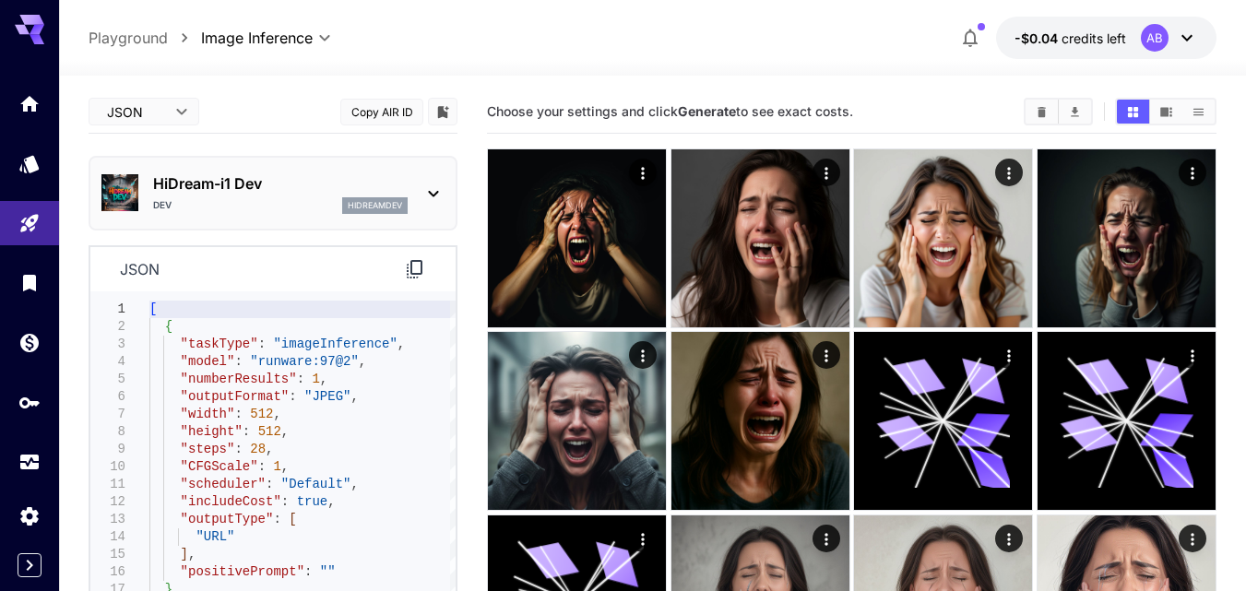
click at [171, 113] on body "**********" at bounding box center [623, 467] width 1246 height 934
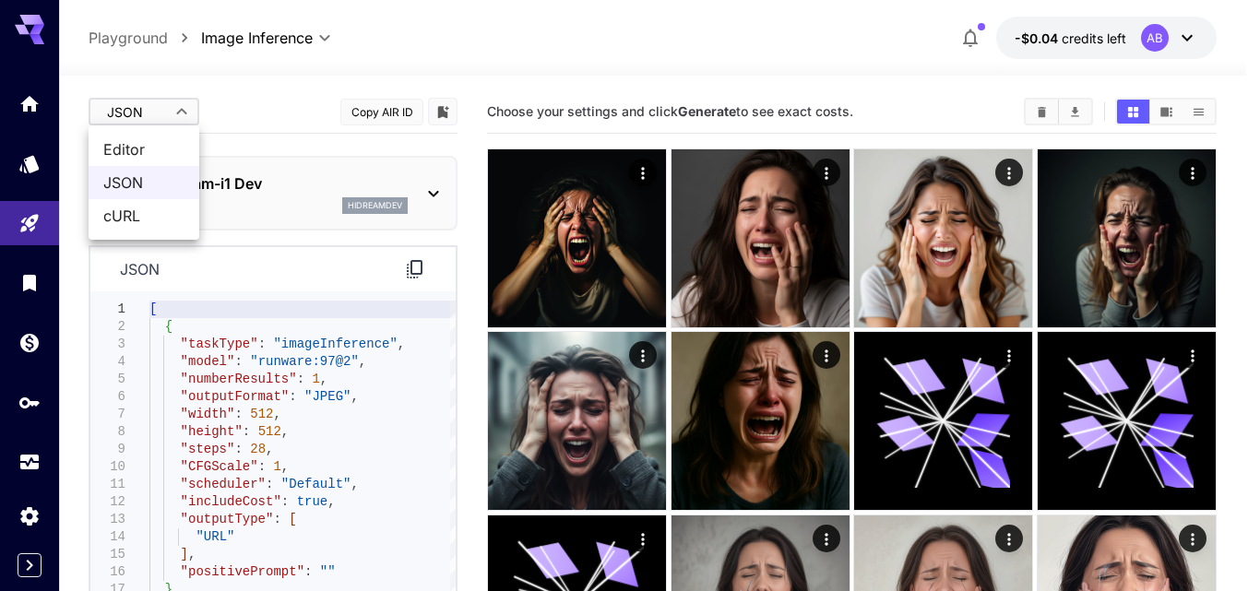
click at [143, 146] on span "Editor" at bounding box center [143, 149] width 81 height 22
type input "****"
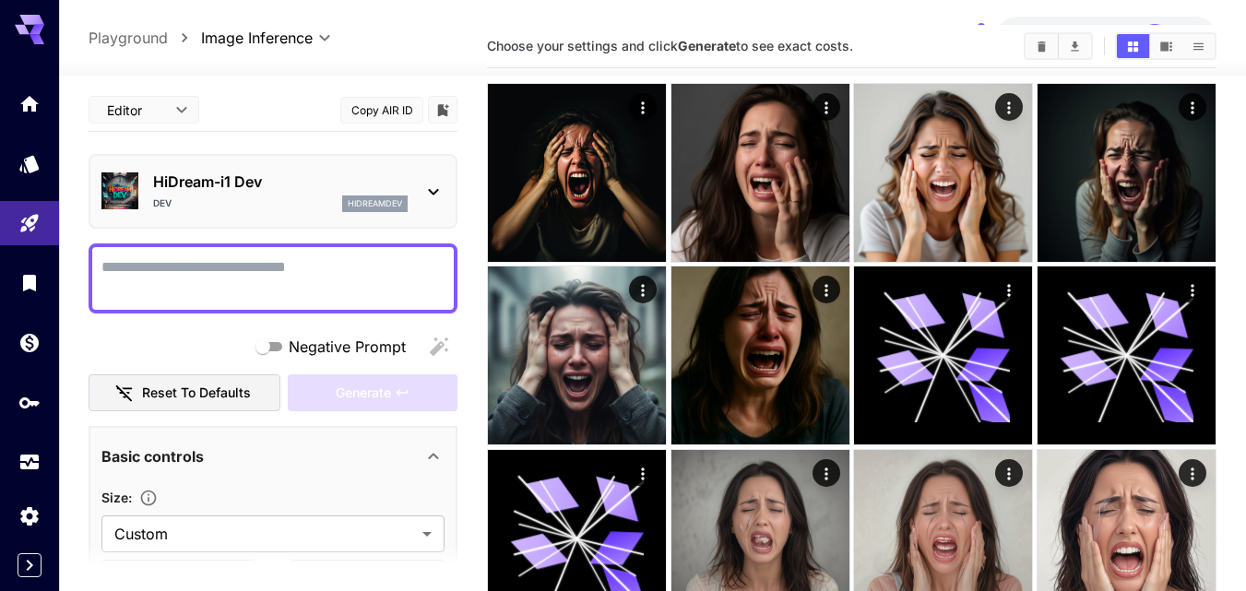
scroll to position [342, 0]
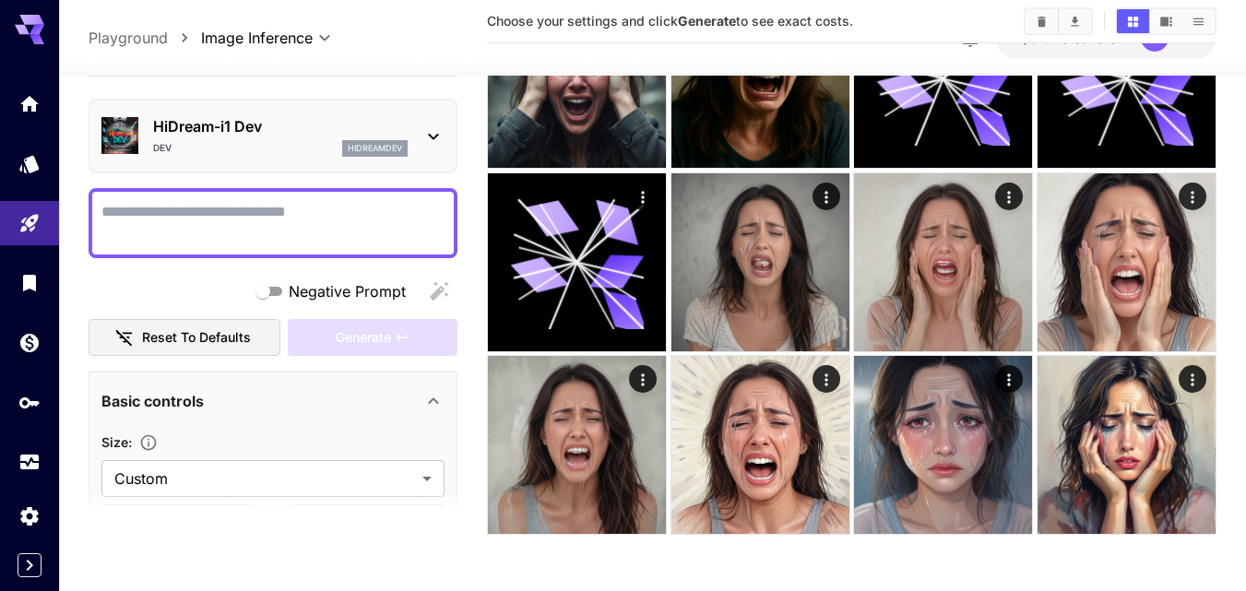
click at [266, 232] on textarea "Negative Prompt" at bounding box center [272, 223] width 343 height 44
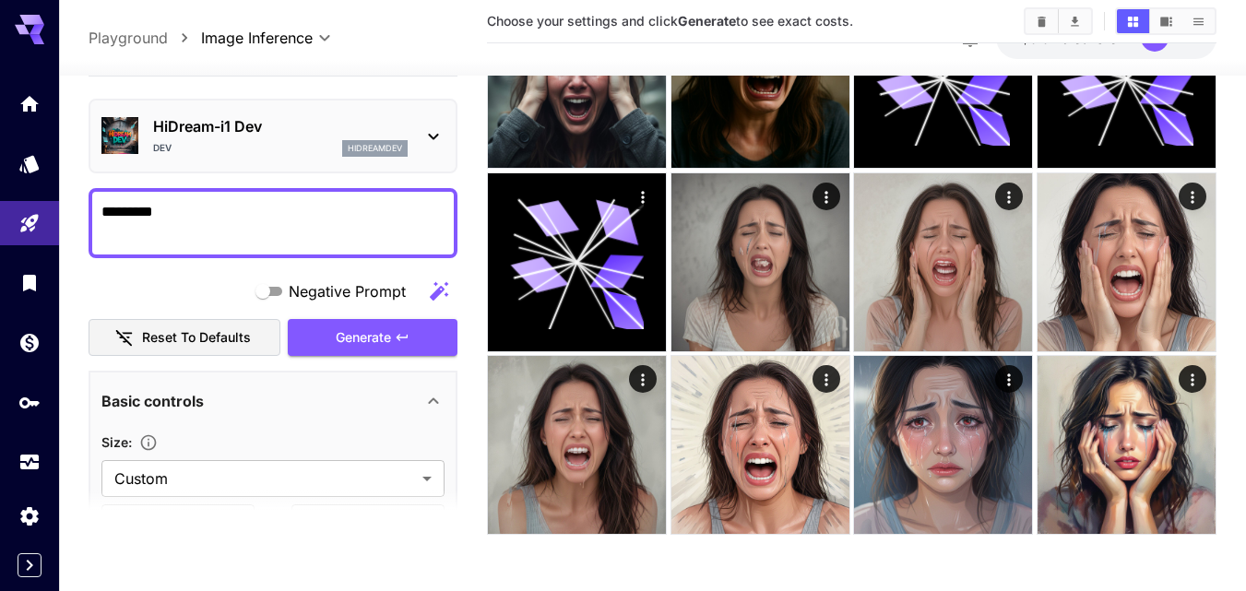
type textarea "*********"
click at [363, 342] on div "Negative Prompt Reset to defaults Generate" at bounding box center [273, 315] width 369 height 84
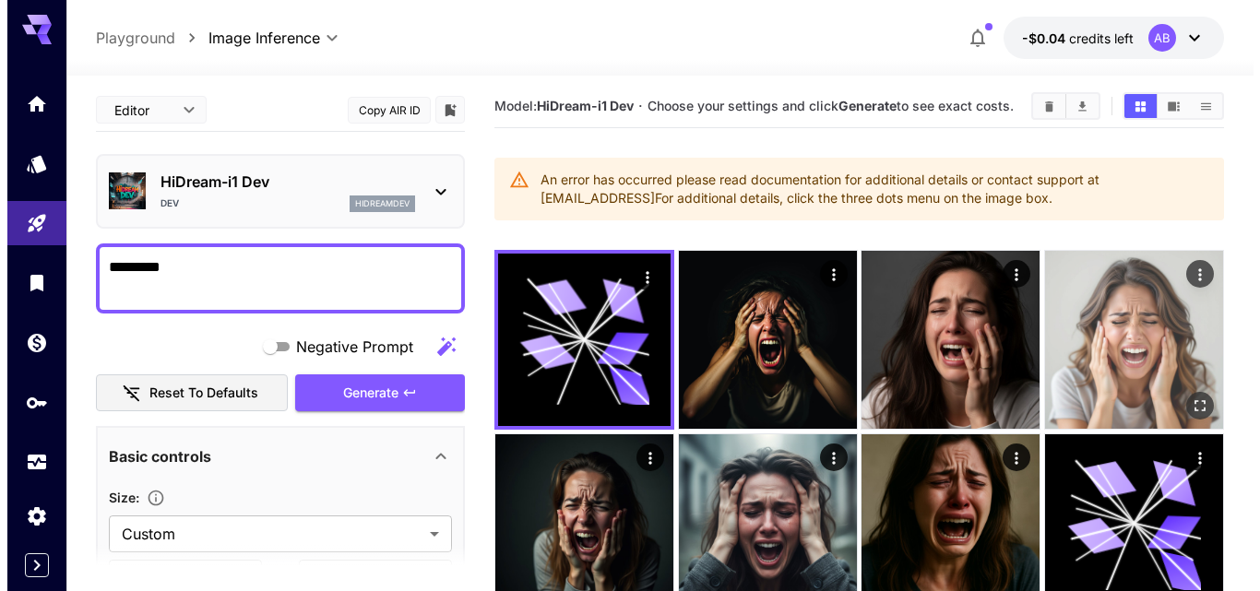
scroll to position [0, 0]
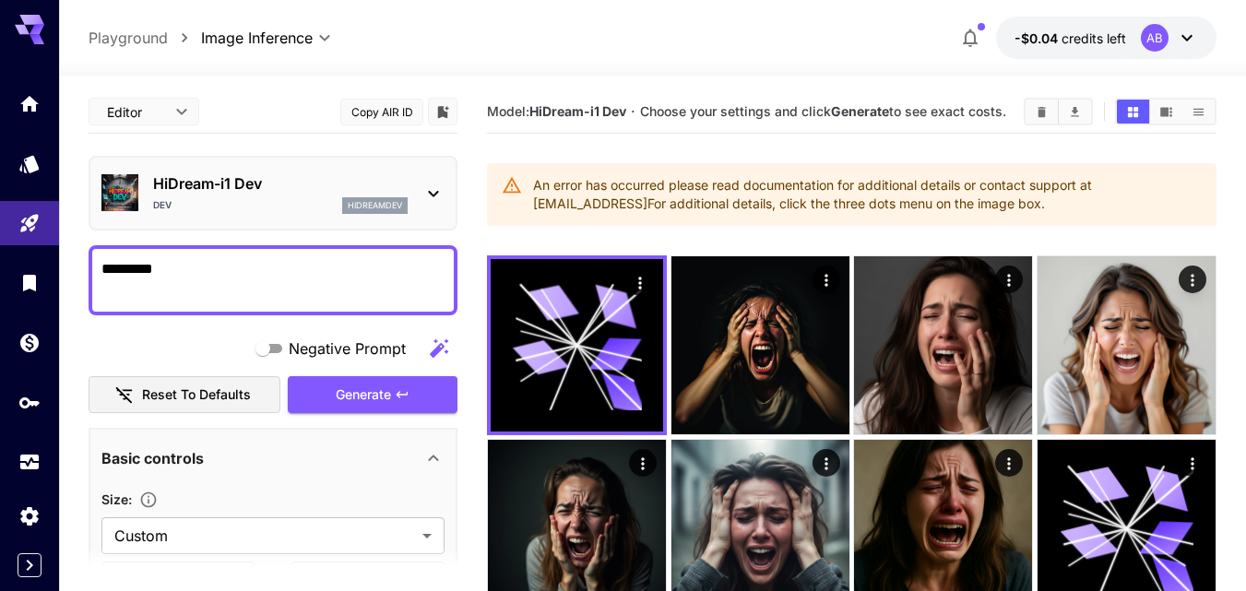
click at [1182, 36] on icon at bounding box center [1187, 38] width 11 height 6
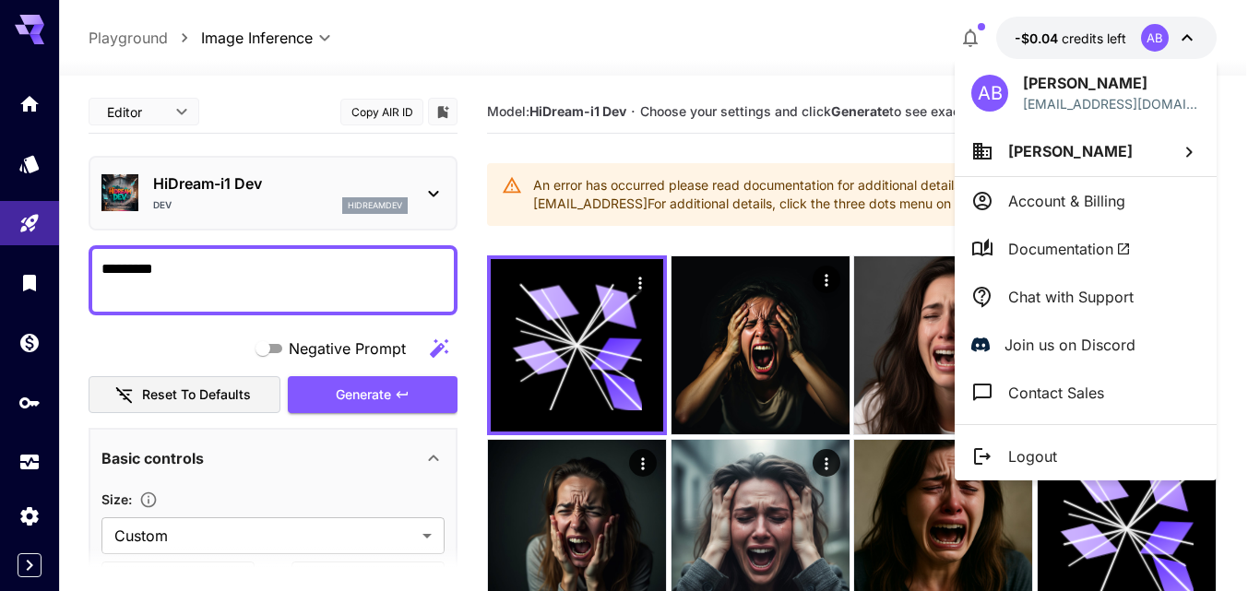
click at [1008, 458] on p "Logout" at bounding box center [1032, 457] width 49 height 22
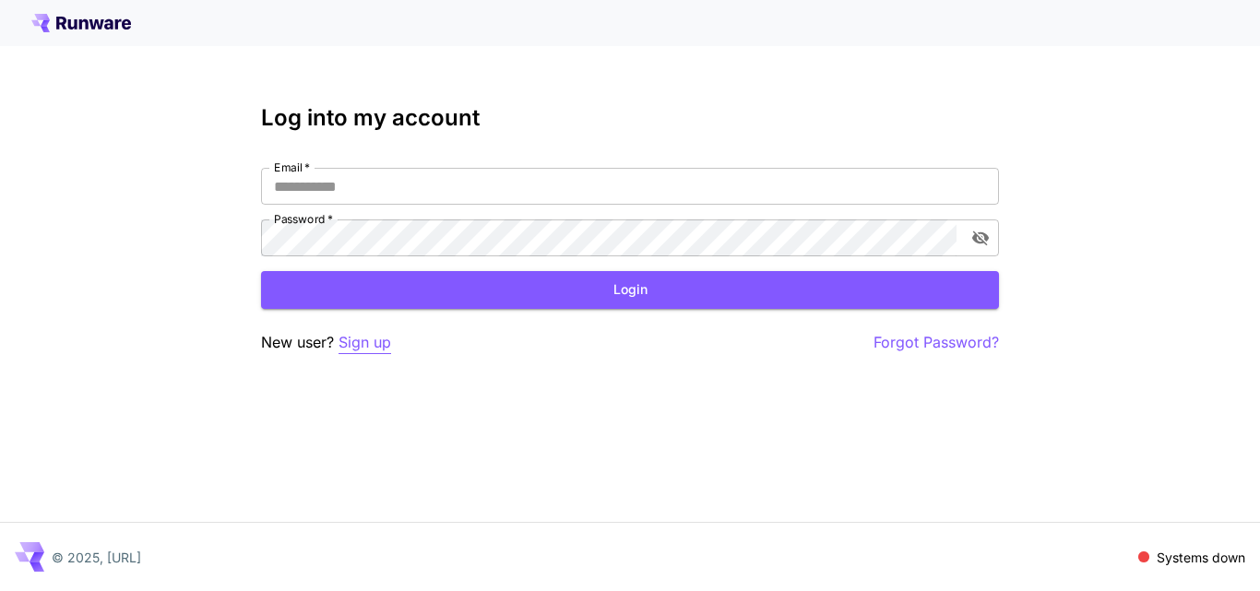
type input "**********"
click at [373, 350] on p "Sign up" at bounding box center [365, 342] width 53 height 23
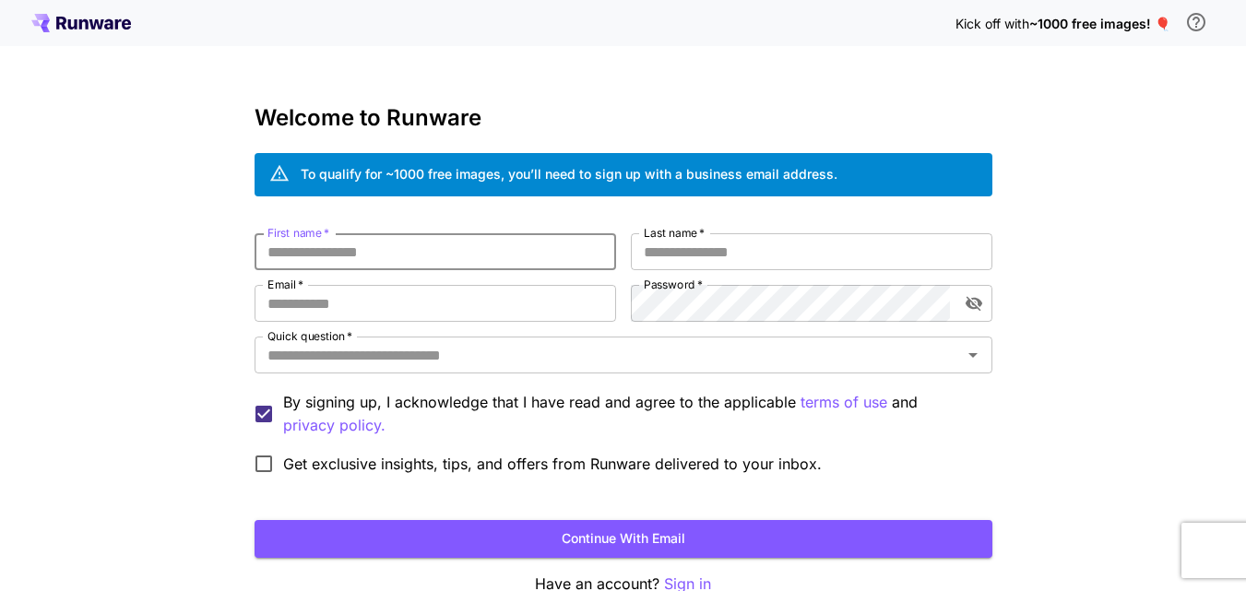
click at [443, 249] on input "First name   *" at bounding box center [436, 251] width 362 height 37
type input "****"
click at [738, 232] on div "Welcome to Runware To qualify for ~1000 free images, you’ll need to sign up wit…" at bounding box center [624, 350] width 738 height 491
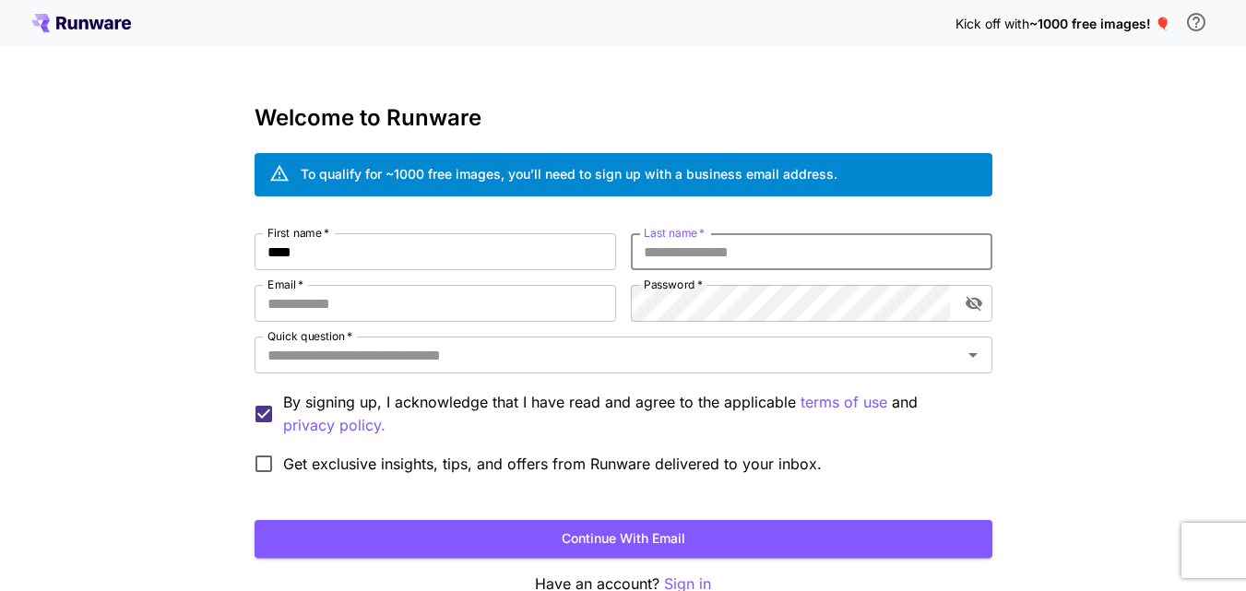
click at [732, 246] on input "Last name   *" at bounding box center [812, 251] width 362 height 37
type input "*"
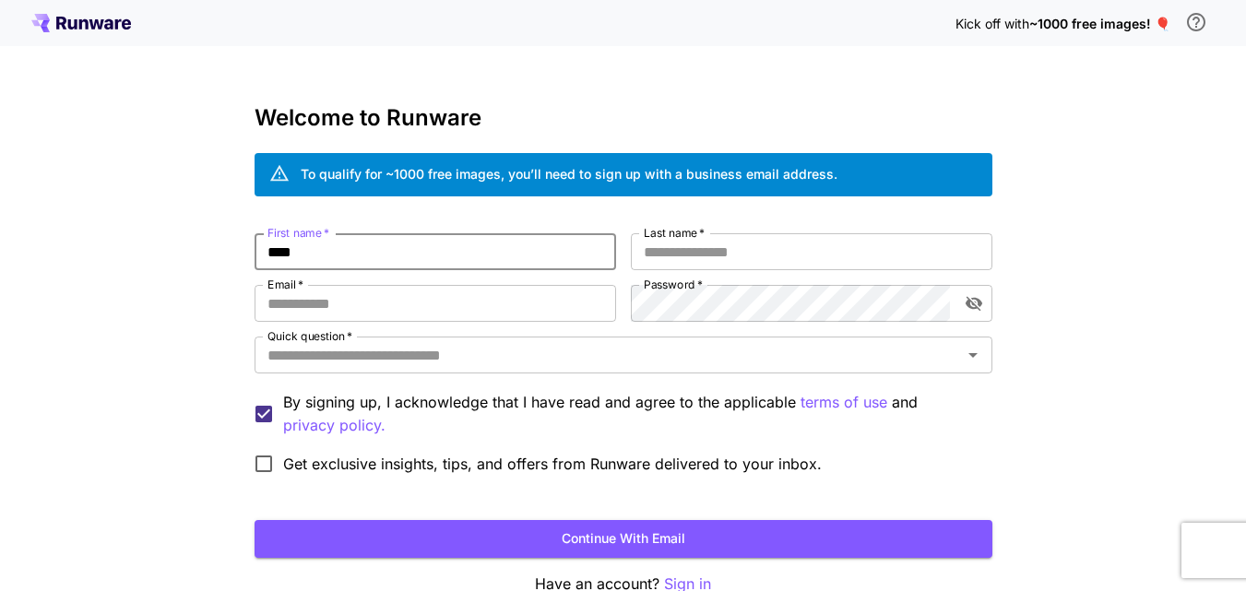
drag, startPoint x: 395, startPoint y: 253, endPoint x: 109, endPoint y: 254, distance: 286.0
click at [109, 254] on div "Kick off with ~1000 free images! 🎈 Welcome to Runware To qualify for ~1000 free…" at bounding box center [623, 347] width 1246 height 695
click at [722, 258] on input "Last name   *" at bounding box center [812, 251] width 362 height 37
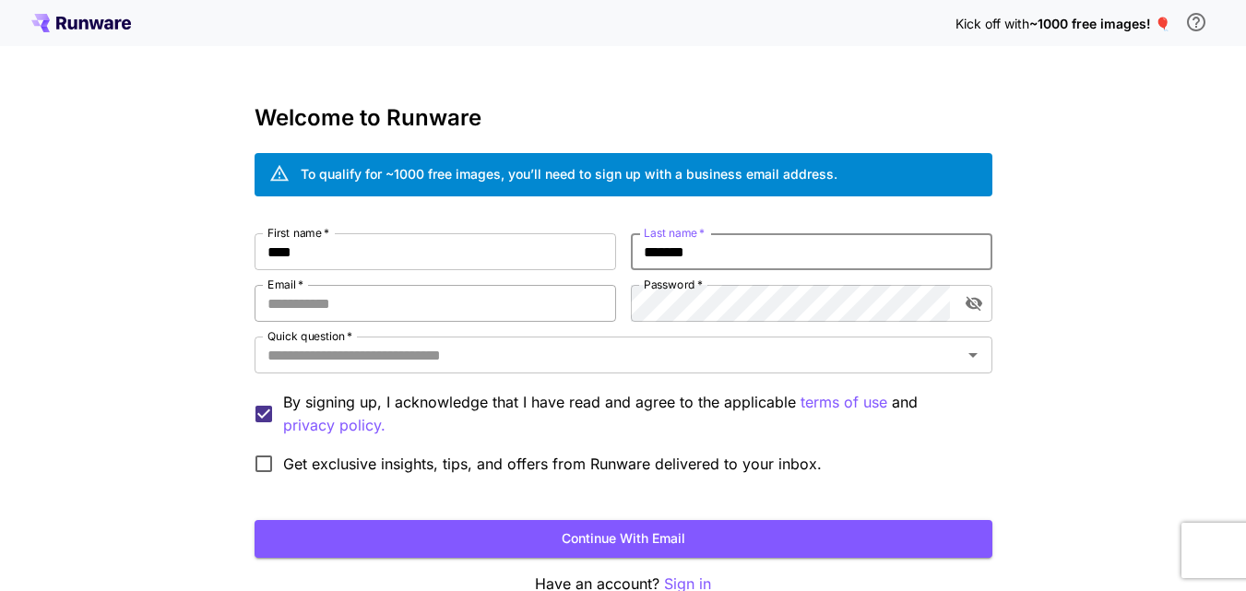
type input "*******"
click at [329, 306] on input "Email   *" at bounding box center [436, 303] width 362 height 37
type input "**********"
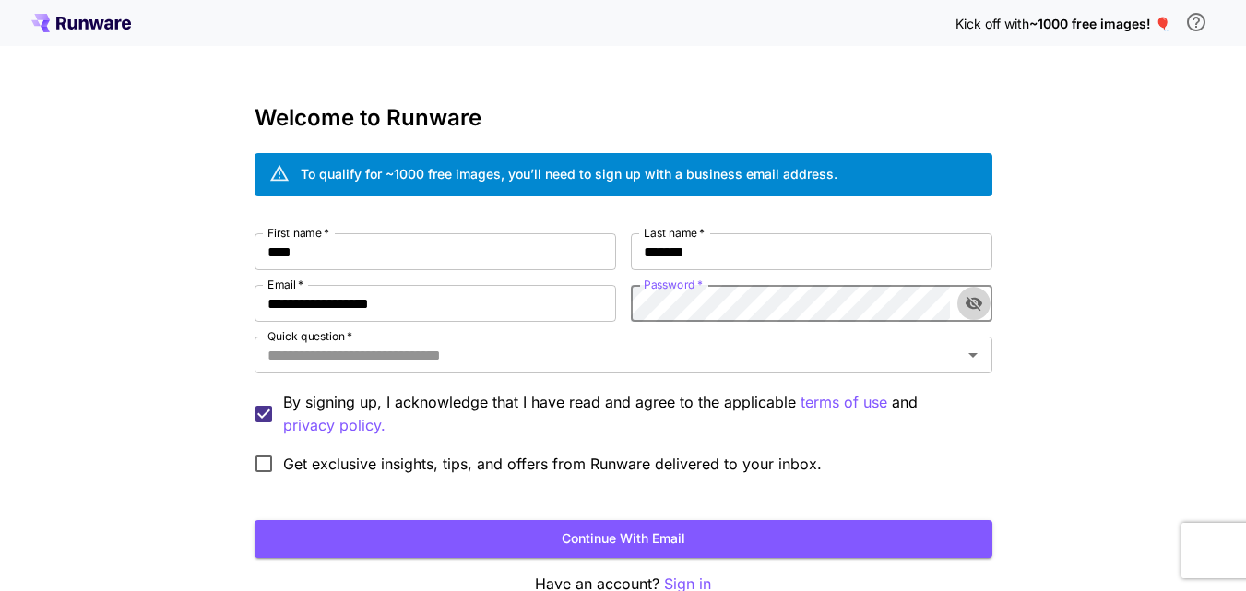
click at [983, 295] on button "toggle password visibility" at bounding box center [974, 303] width 33 height 33
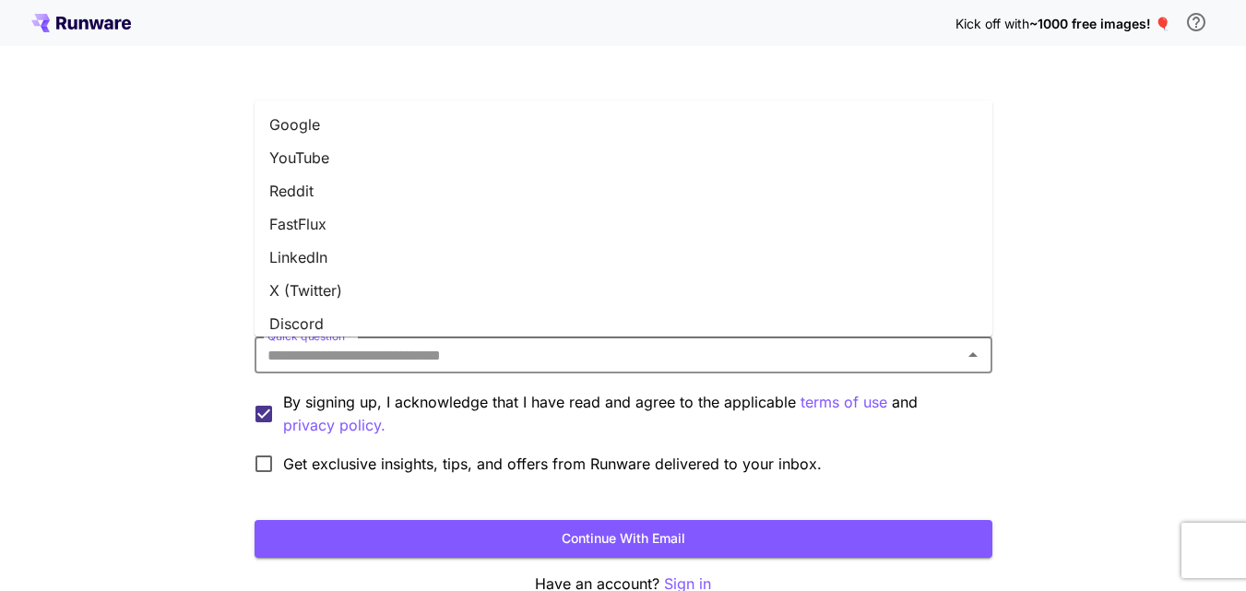
click at [489, 355] on input "Quick question   *" at bounding box center [608, 355] width 696 height 26
click at [372, 223] on li "FastFlux" at bounding box center [624, 224] width 738 height 33
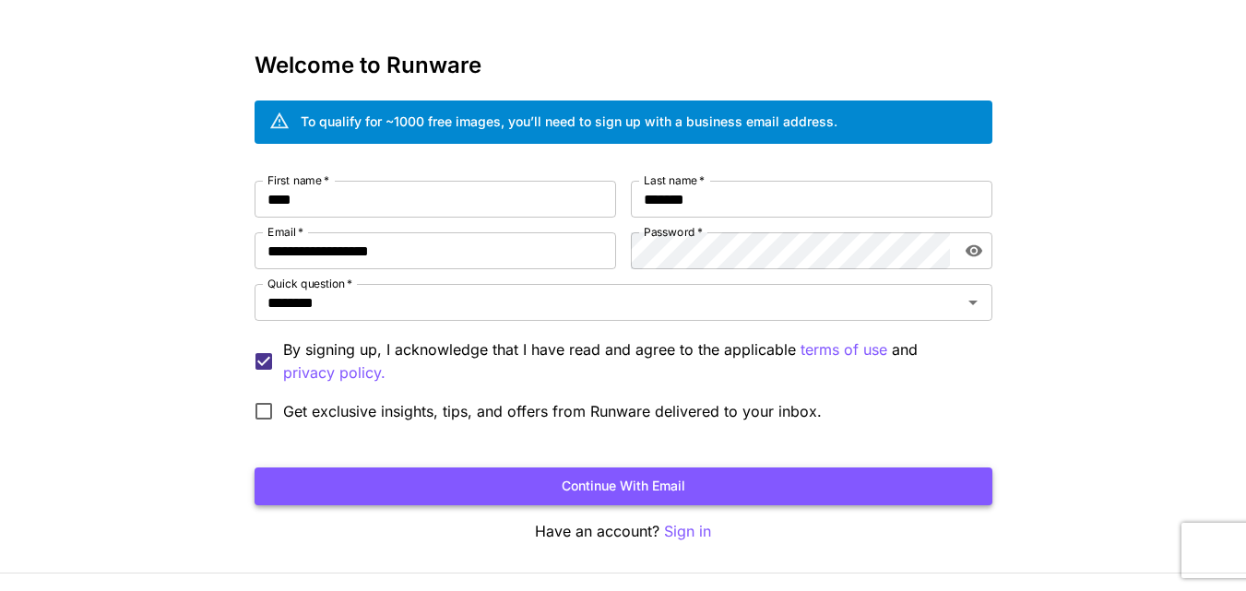
scroll to position [103, 0]
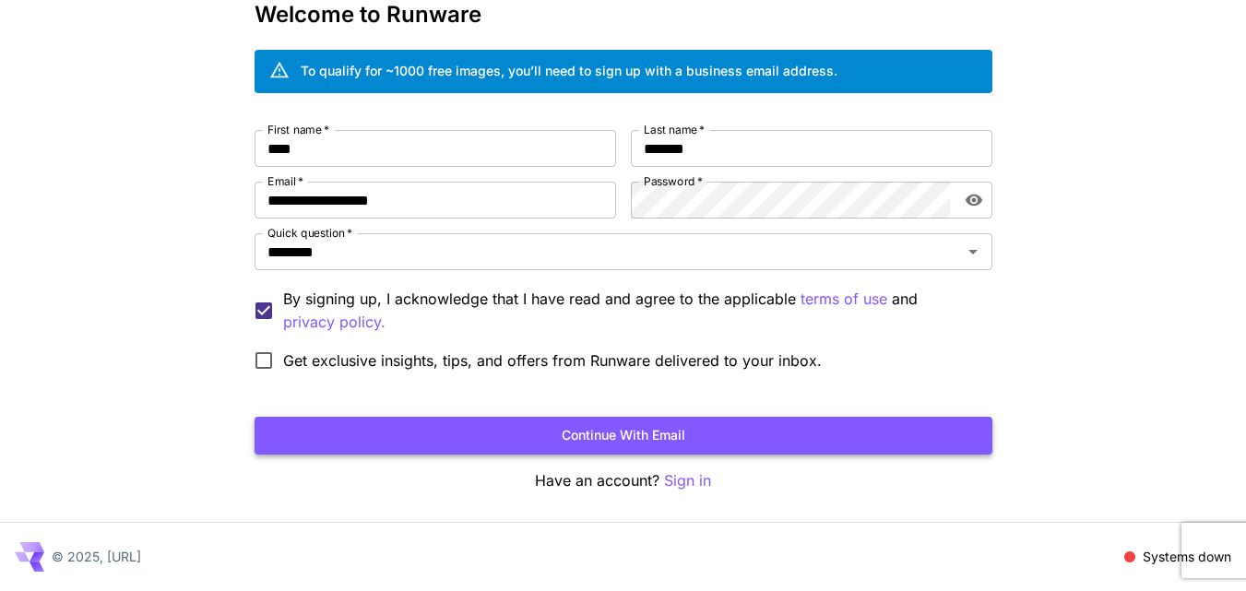
click at [648, 443] on button "Continue with email" at bounding box center [624, 436] width 738 height 38
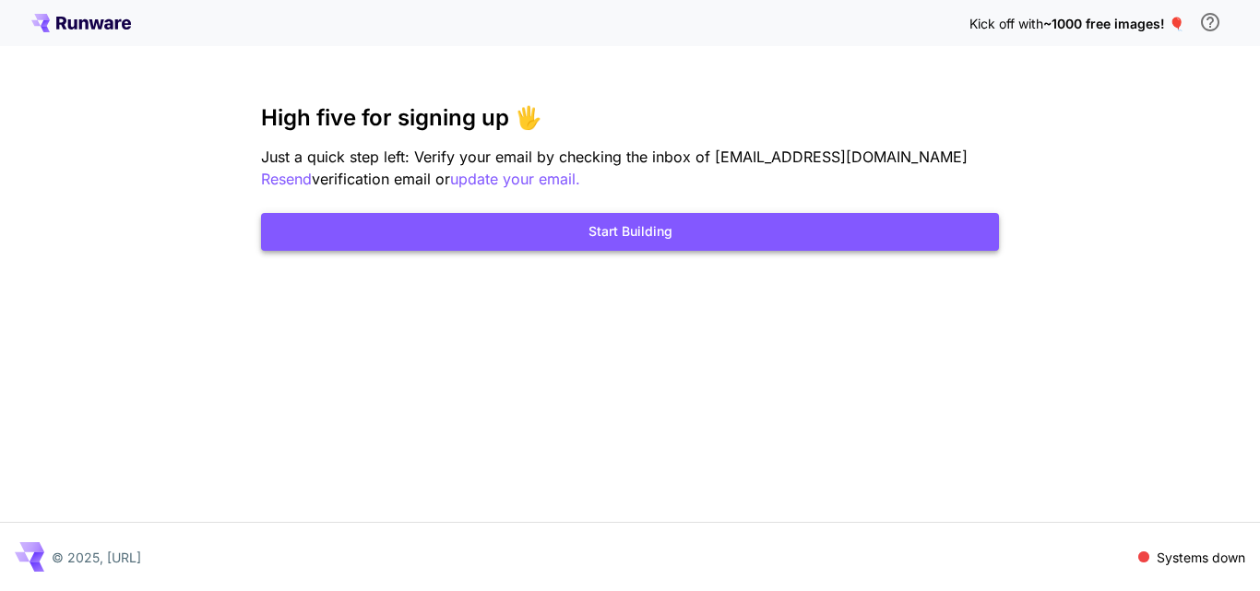
click at [602, 232] on button "Start Building" at bounding box center [630, 232] width 738 height 38
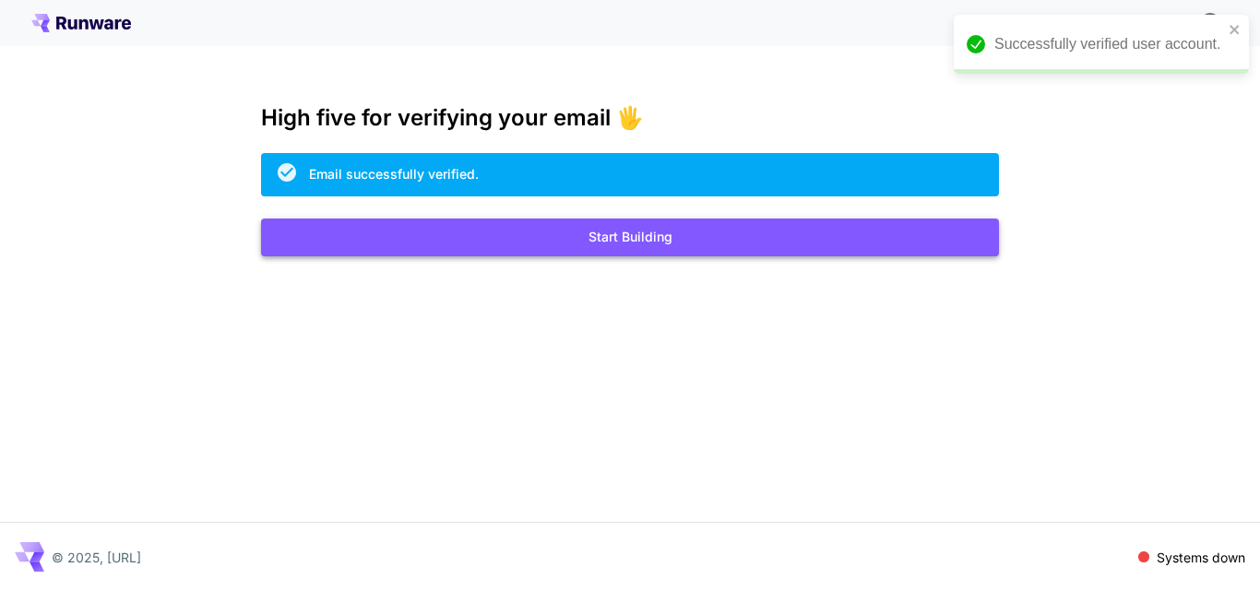
click at [642, 238] on button "Start Building" at bounding box center [630, 238] width 738 height 38
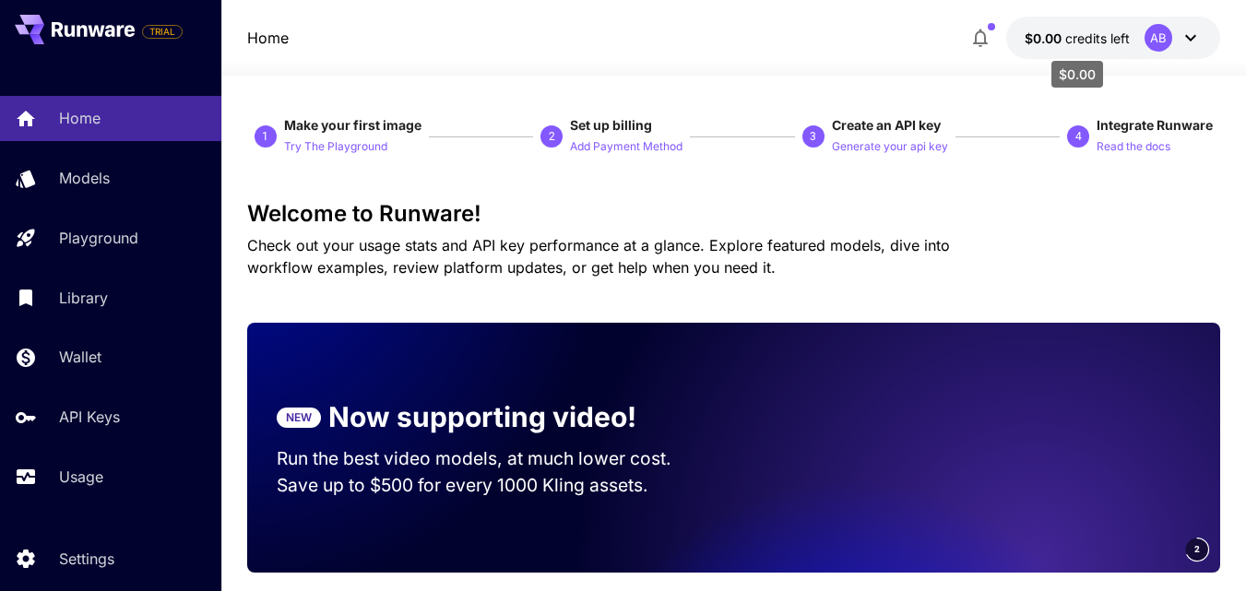
click at [1077, 38] on span "credits left" at bounding box center [1097, 38] width 65 height 16
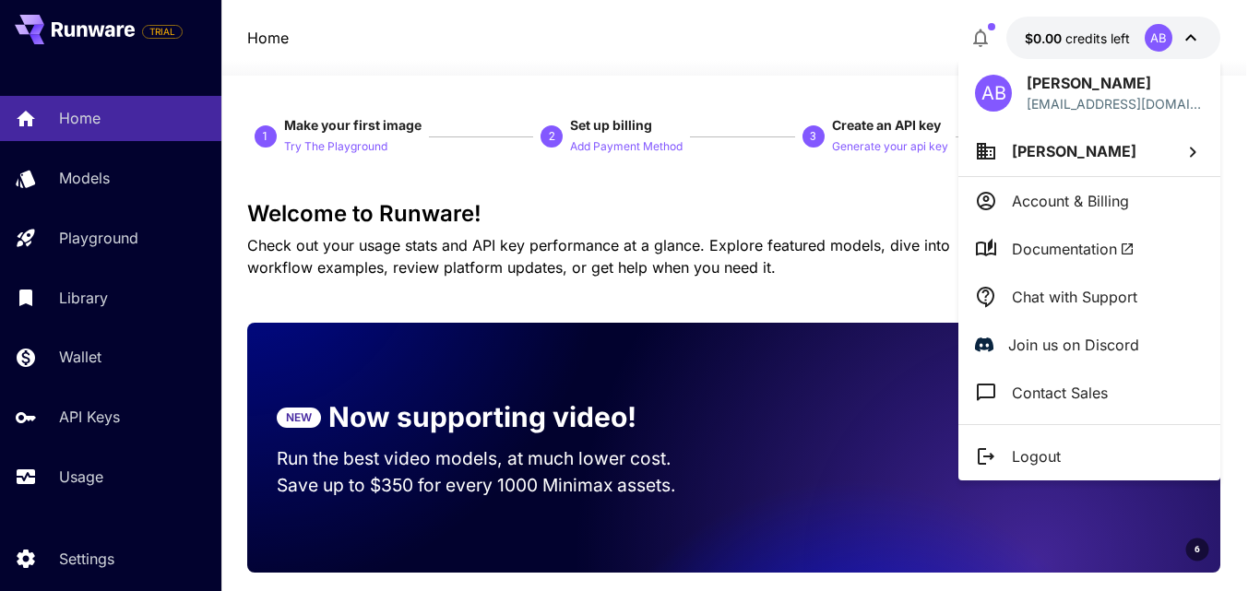
click at [875, 53] on div at bounding box center [630, 295] width 1260 height 591
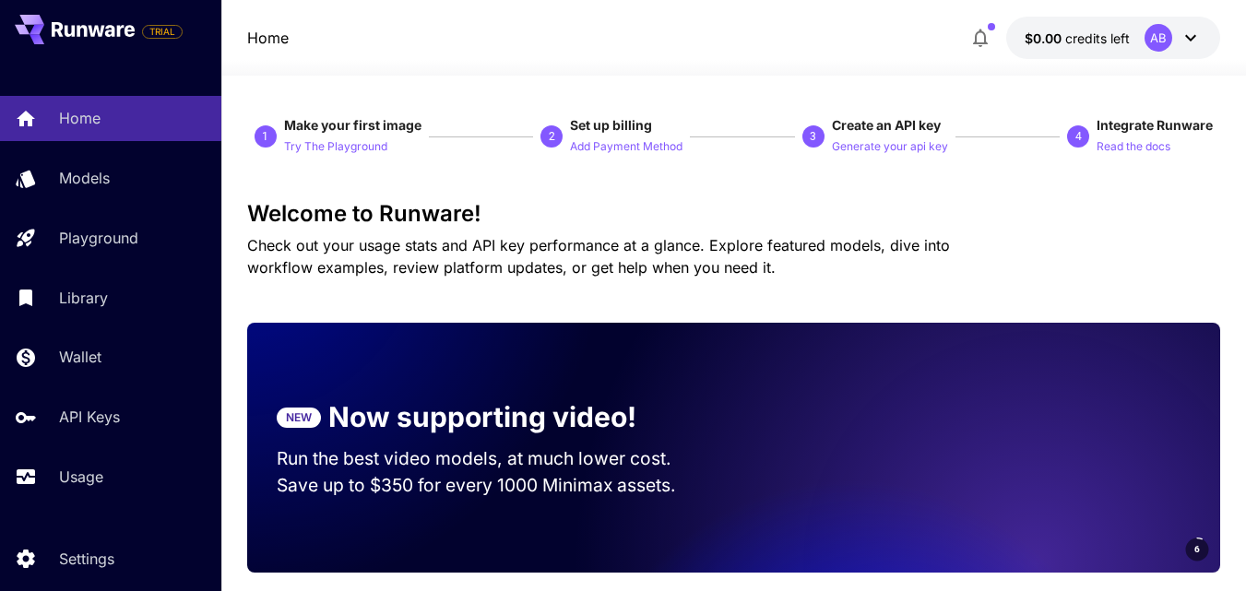
click at [1139, 33] on button "$0.00 credits left AB" at bounding box center [1113, 38] width 214 height 42
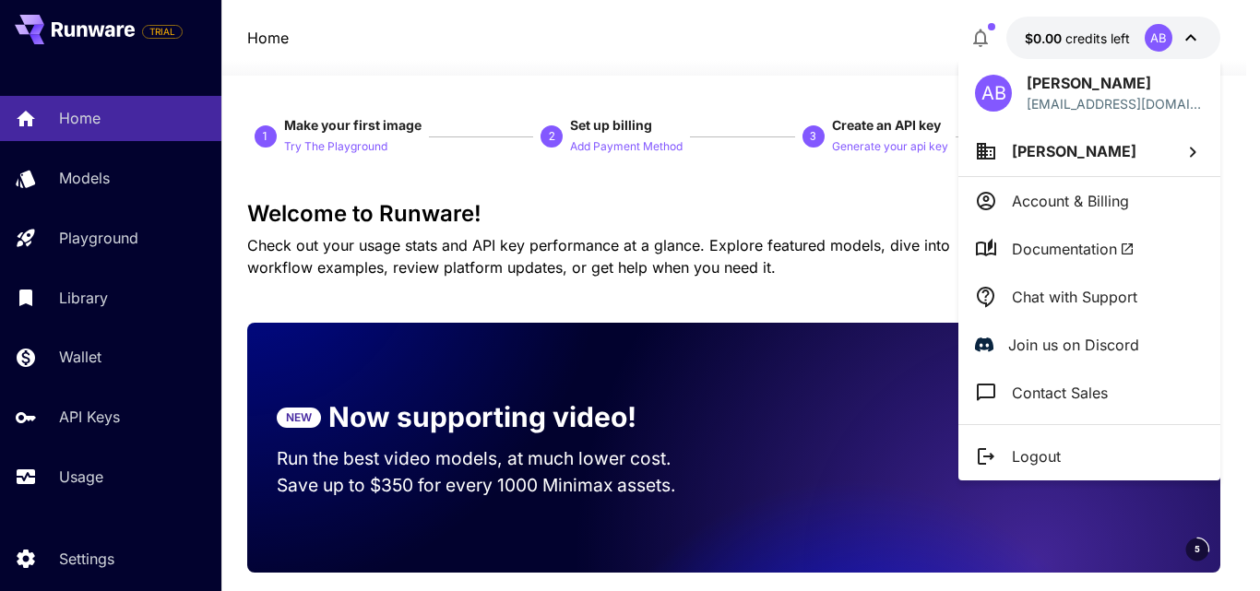
click at [107, 178] on div at bounding box center [630, 295] width 1260 height 591
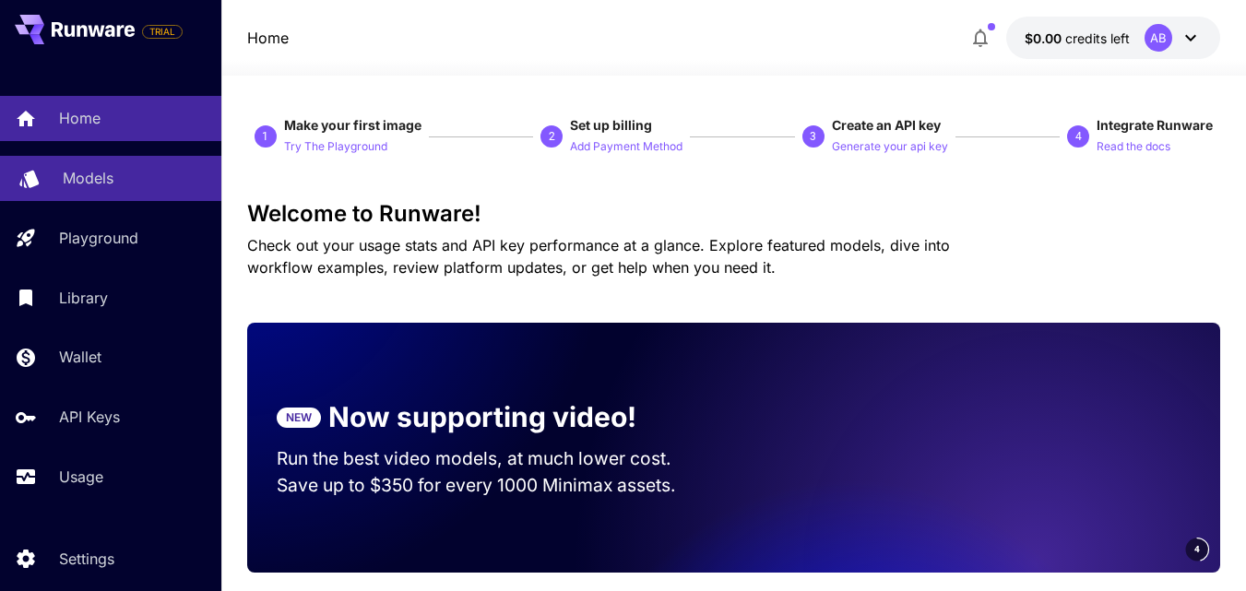
click at [91, 176] on p "Models" at bounding box center [88, 178] width 51 height 22
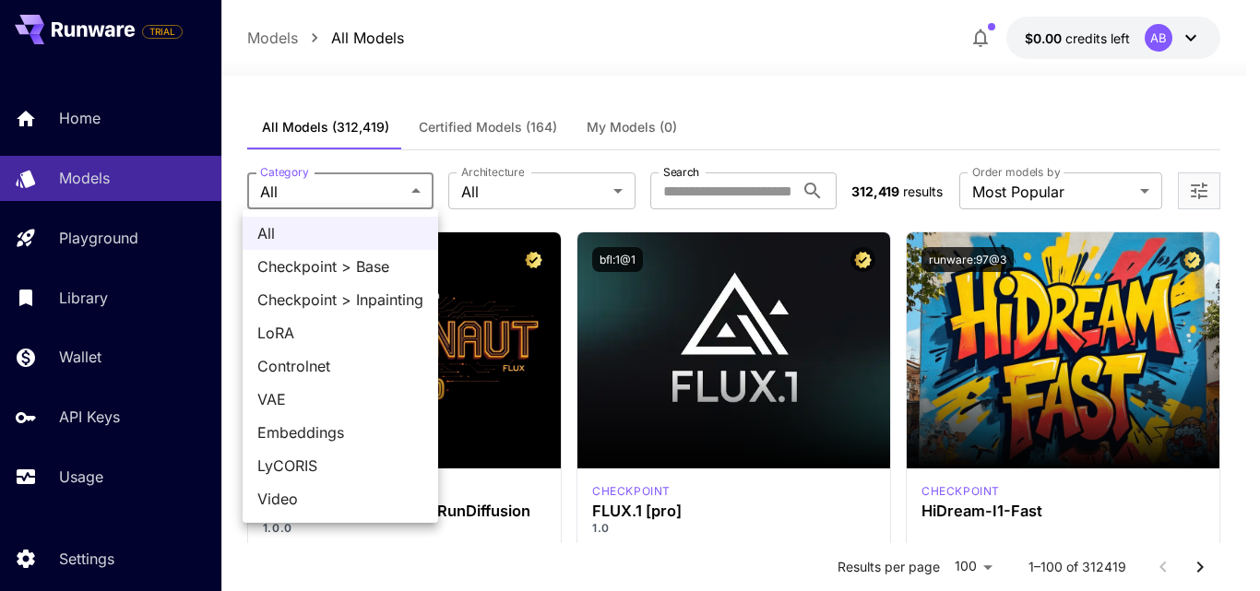
click at [737, 181] on div at bounding box center [630, 295] width 1260 height 591
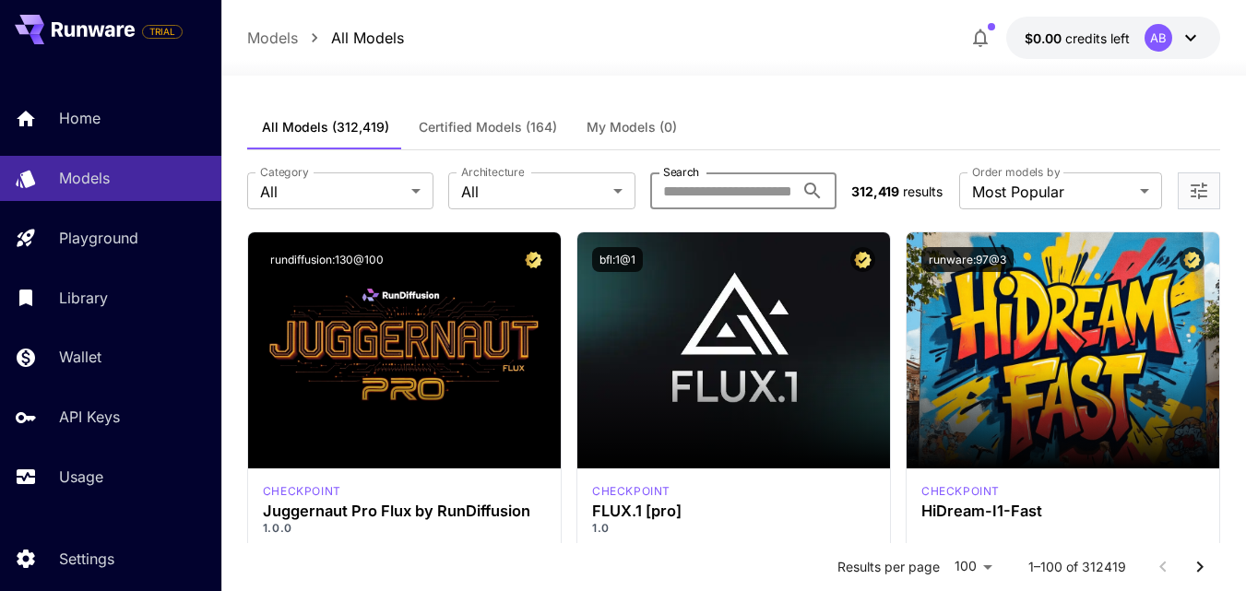
click at [731, 190] on input "Search" at bounding box center [722, 191] width 144 height 37
type input "**********"
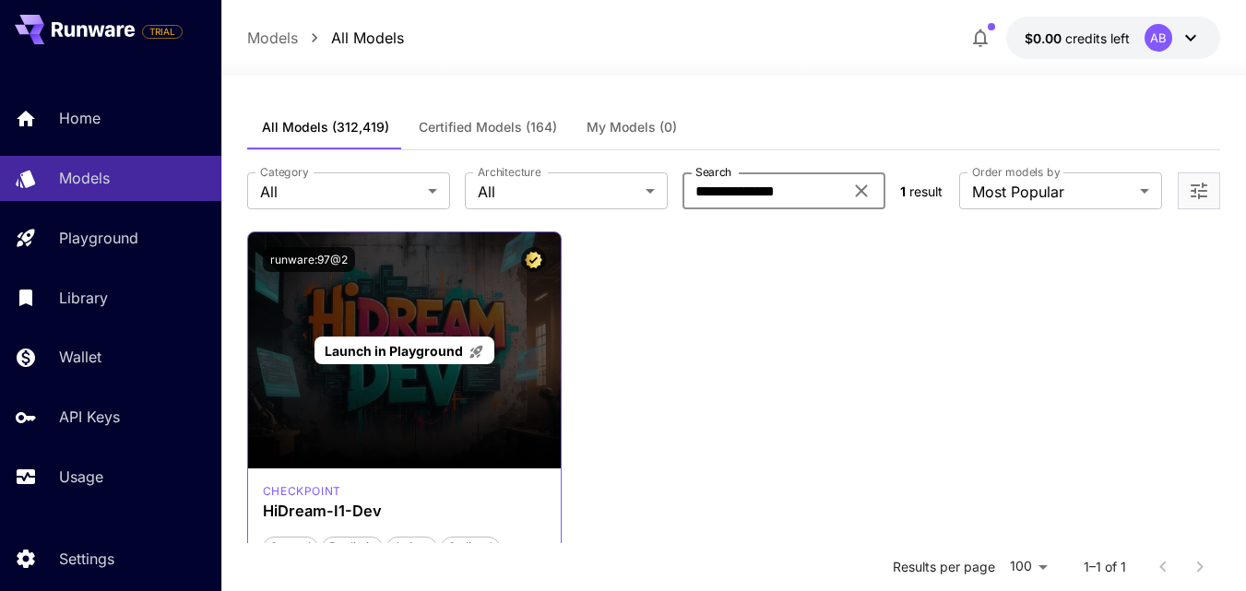
click at [368, 351] on span "Launch in Playground" at bounding box center [394, 351] width 138 height 16
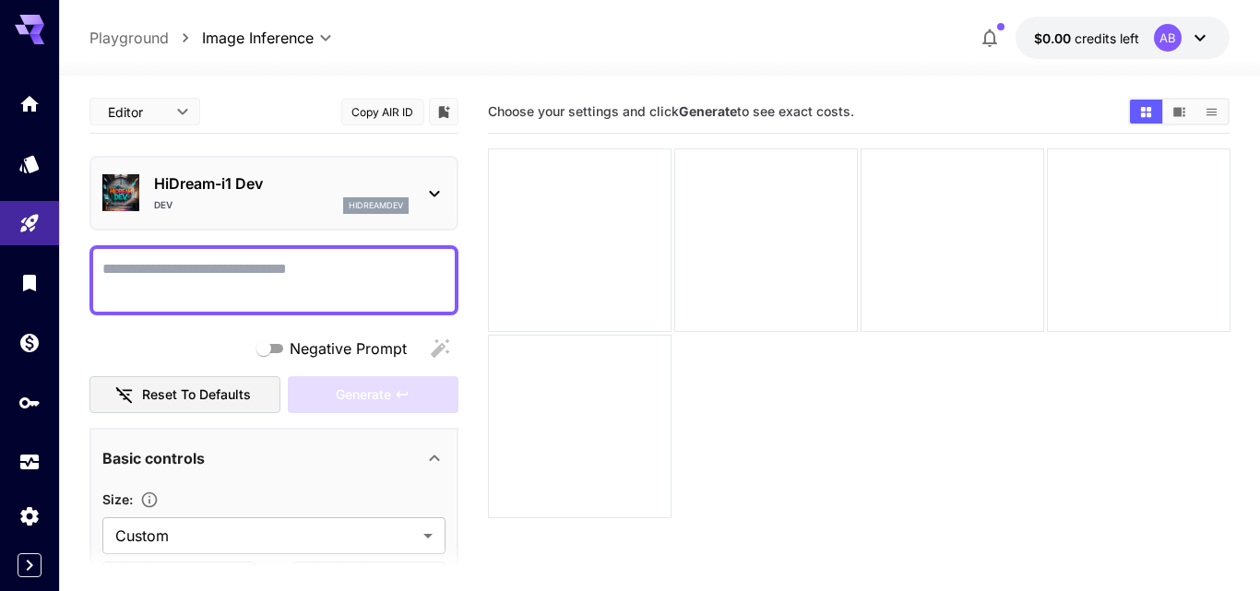
type input "*******"
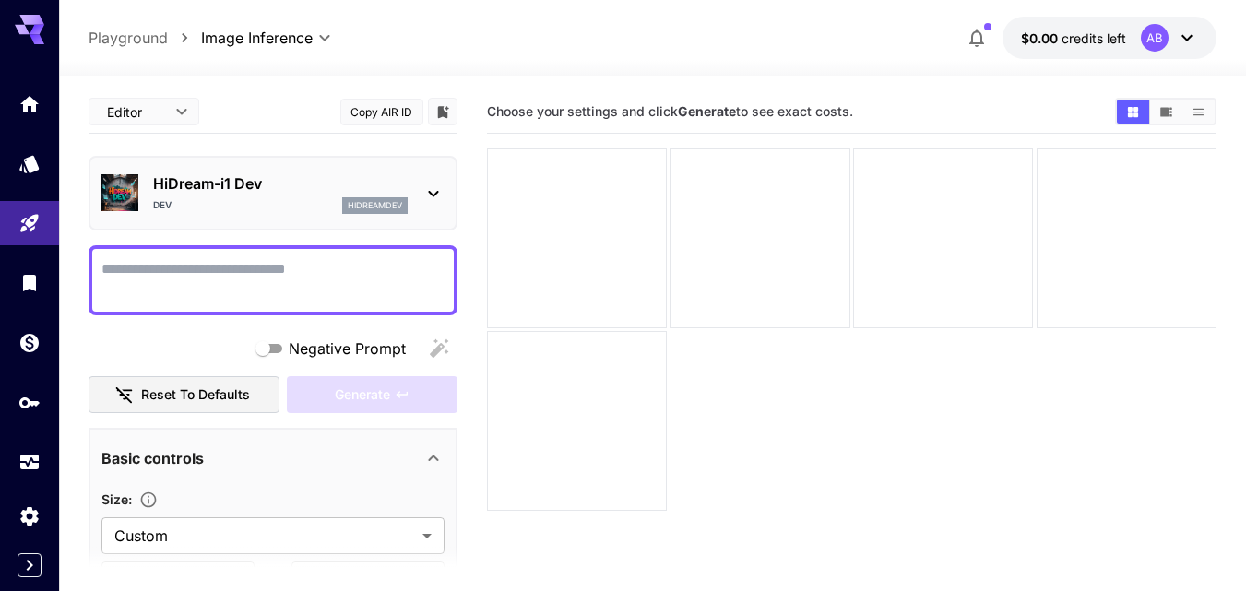
click at [271, 277] on textarea "Negative Prompt" at bounding box center [272, 280] width 343 height 44
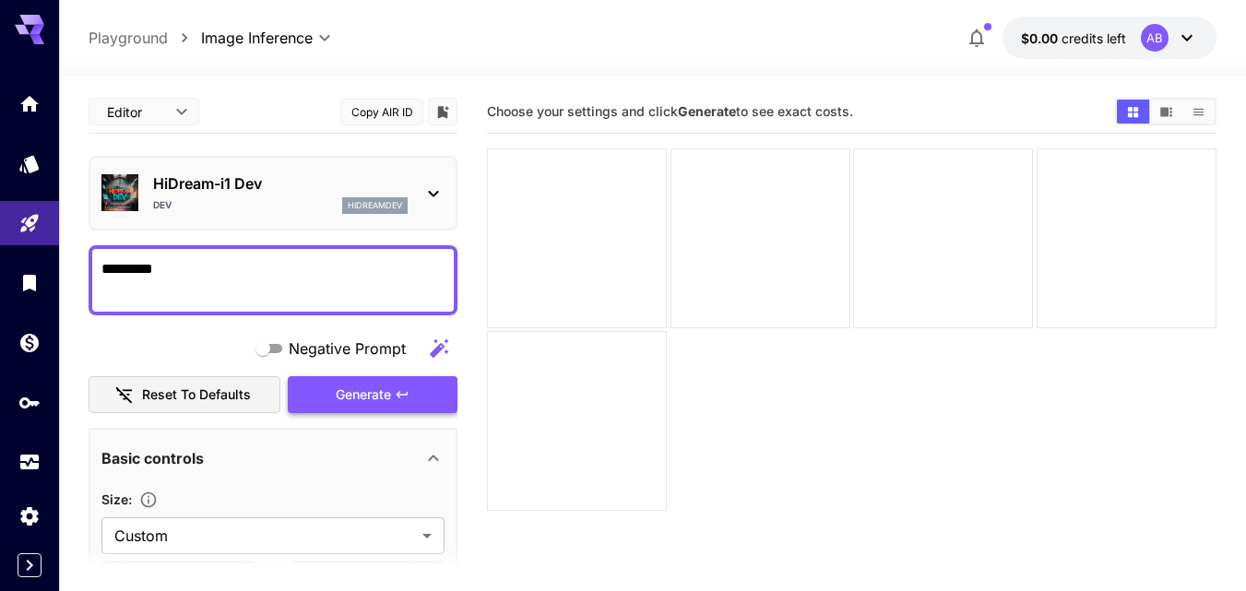
type textarea "*********"
click at [363, 397] on span "Generate" at bounding box center [363, 395] width 55 height 23
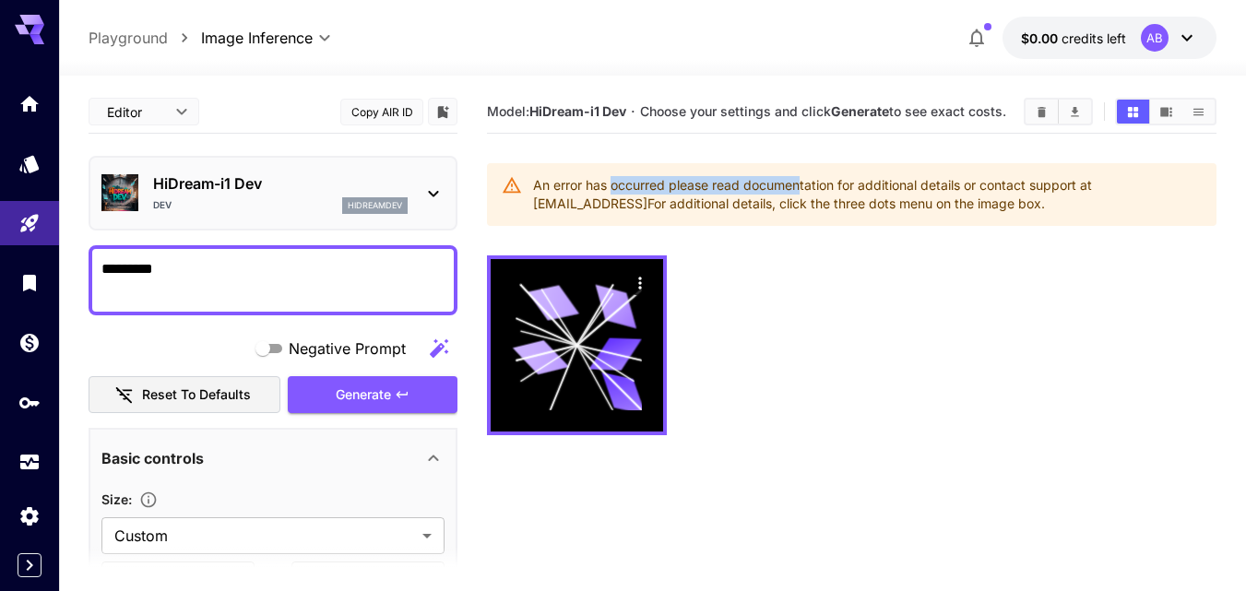
drag, startPoint x: 614, startPoint y: 194, endPoint x: 895, endPoint y: 194, distance: 280.4
click at [805, 185] on div "An error has occurred please read documentation for additional details or conta…" at bounding box center [867, 195] width 669 height 52
click at [895, 194] on div "An error has occurred please read documentation for additional details or conta…" at bounding box center [867, 195] width 669 height 52
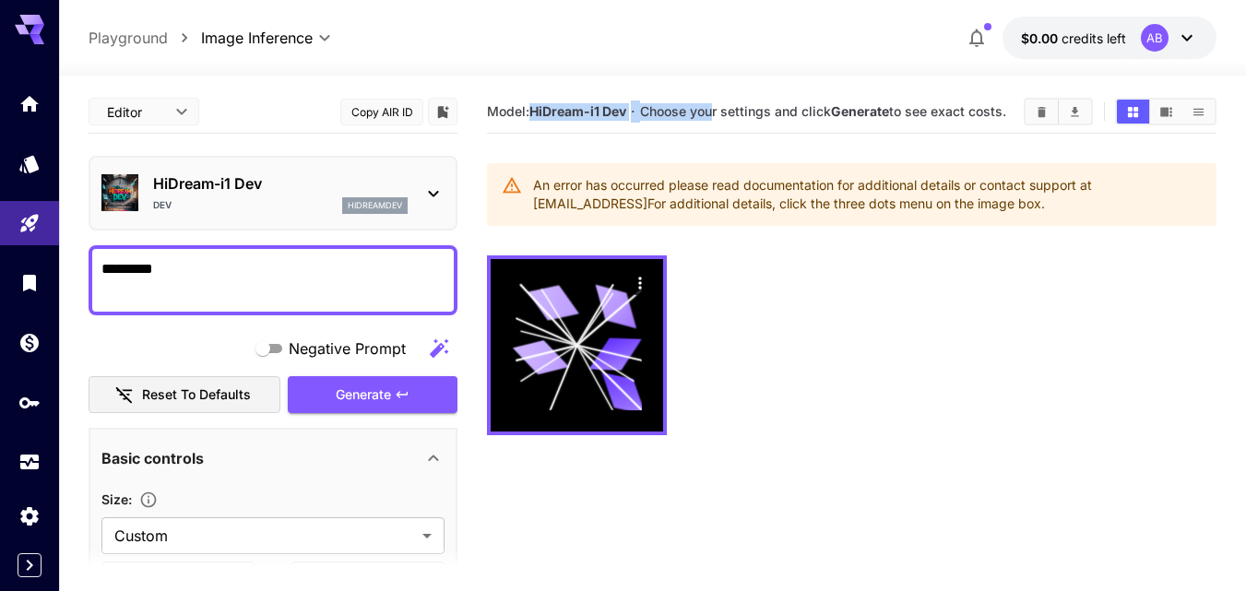
drag, startPoint x: 530, startPoint y: 107, endPoint x: 717, endPoint y: 111, distance: 187.3
click at [717, 111] on section "Model: HiDream-i1 Dev · Choose your settings and click Generate to see exact co…" at bounding box center [748, 112] width 522 height 22
click at [761, 111] on span "Choose your settings and click Generate to see exact costs." at bounding box center [823, 111] width 366 height 16
drag, startPoint x: 708, startPoint y: 111, endPoint x: 858, endPoint y: 124, distance: 150.0
click at [858, 121] on h5 "Choose your settings and click Generate to see exact costs." at bounding box center [823, 112] width 366 height 18
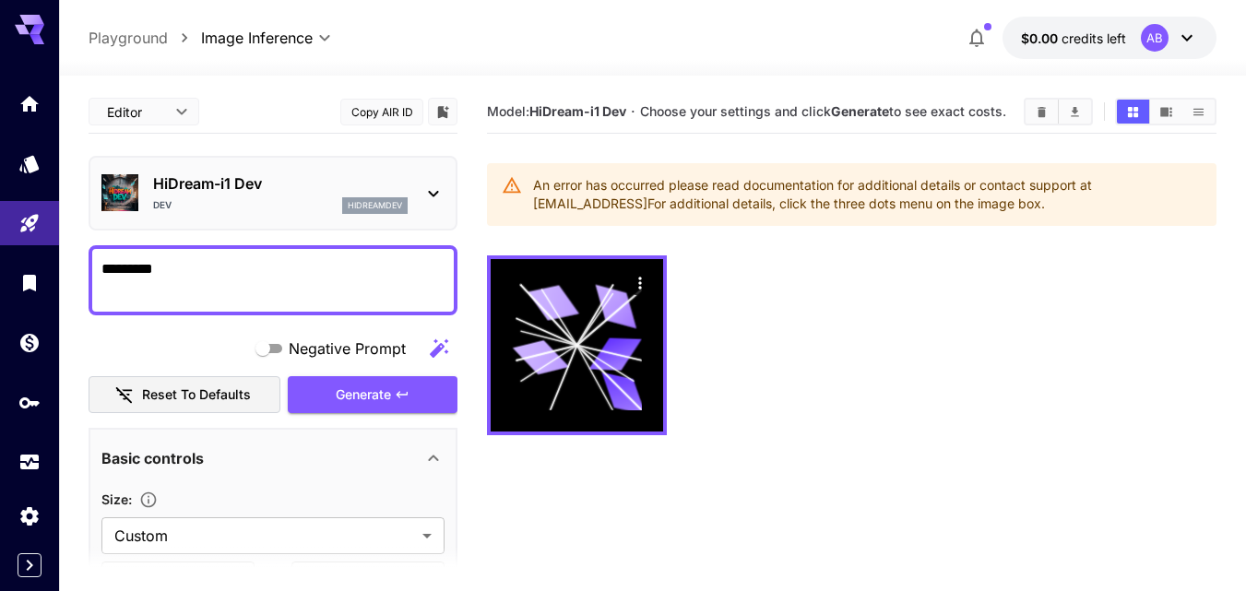
click at [872, 121] on h5 "Choose your settings and click Generate to see exact costs." at bounding box center [823, 112] width 366 height 18
drag, startPoint x: 944, startPoint y: 173, endPoint x: 958, endPoint y: 165, distance: 15.7
click at [945, 173] on div "An error has occurred please read documentation for additional details or conta…" at bounding box center [852, 194] width 730 height 63
click at [1101, 47] on p "$0.00 credits left" at bounding box center [1073, 38] width 105 height 19
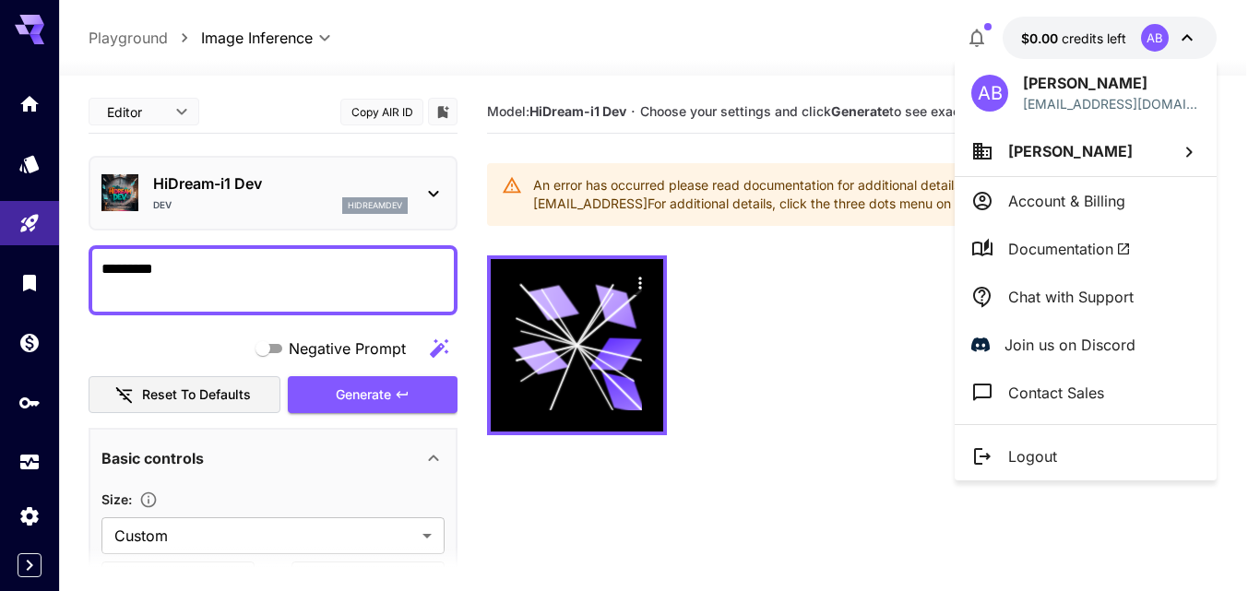
click at [1075, 200] on p "Account & Billing" at bounding box center [1066, 201] width 117 height 22
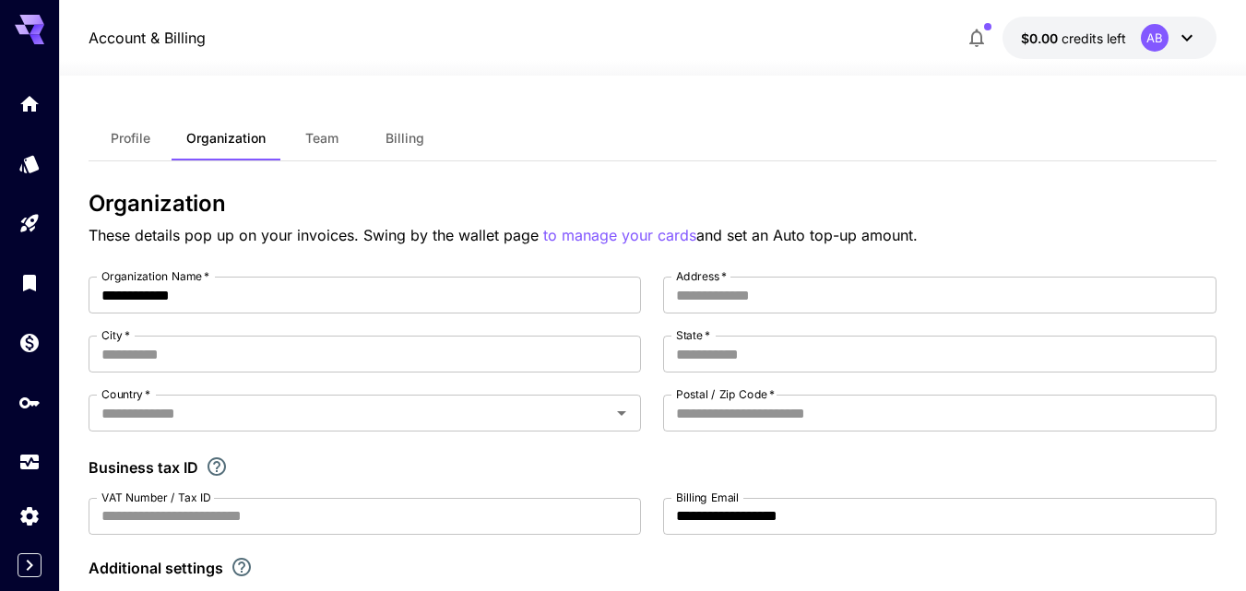
click at [1047, 42] on span "$0.00" at bounding box center [1041, 38] width 41 height 16
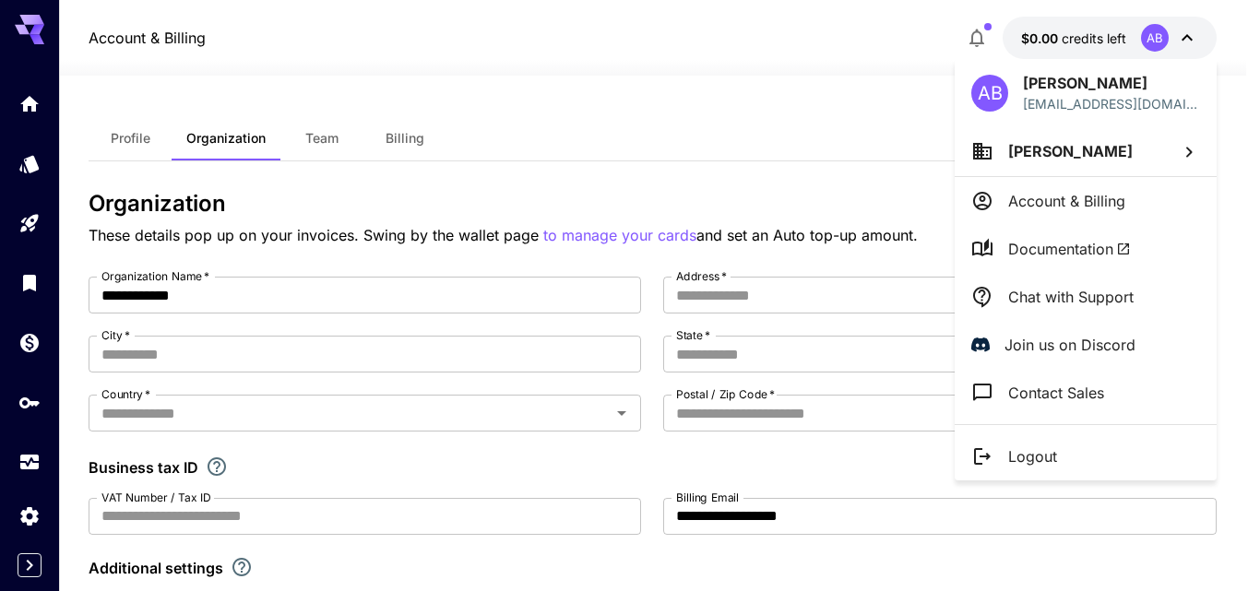
click at [1075, 201] on p "Account & Billing" at bounding box center [1066, 201] width 117 height 22
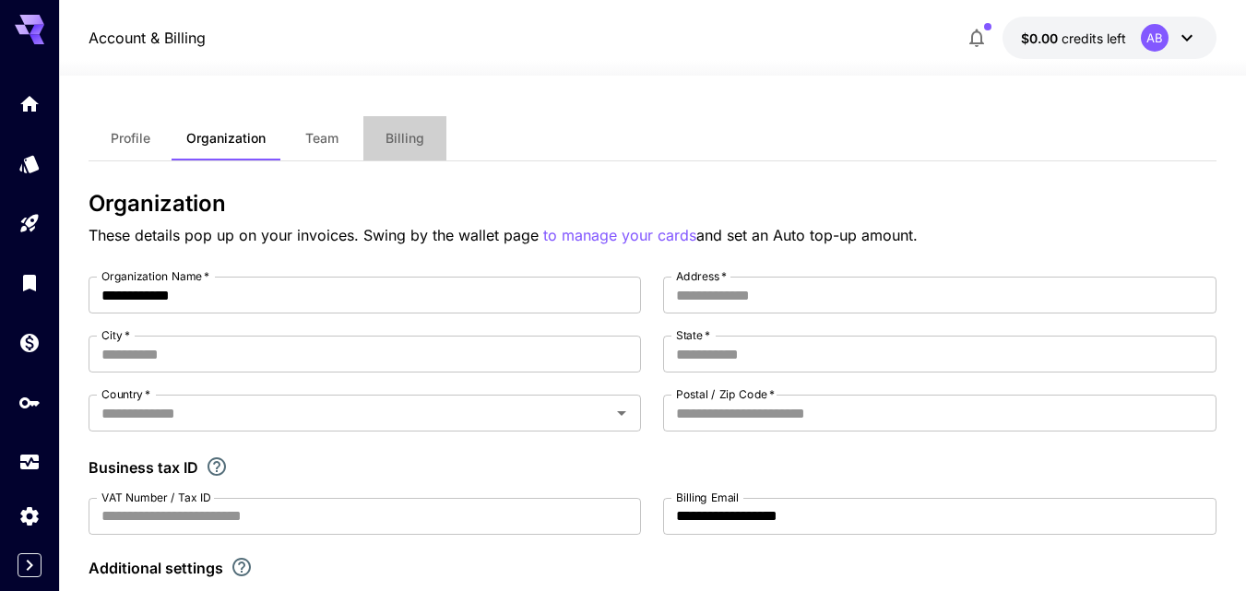
click at [415, 141] on span "Billing" at bounding box center [405, 138] width 39 height 17
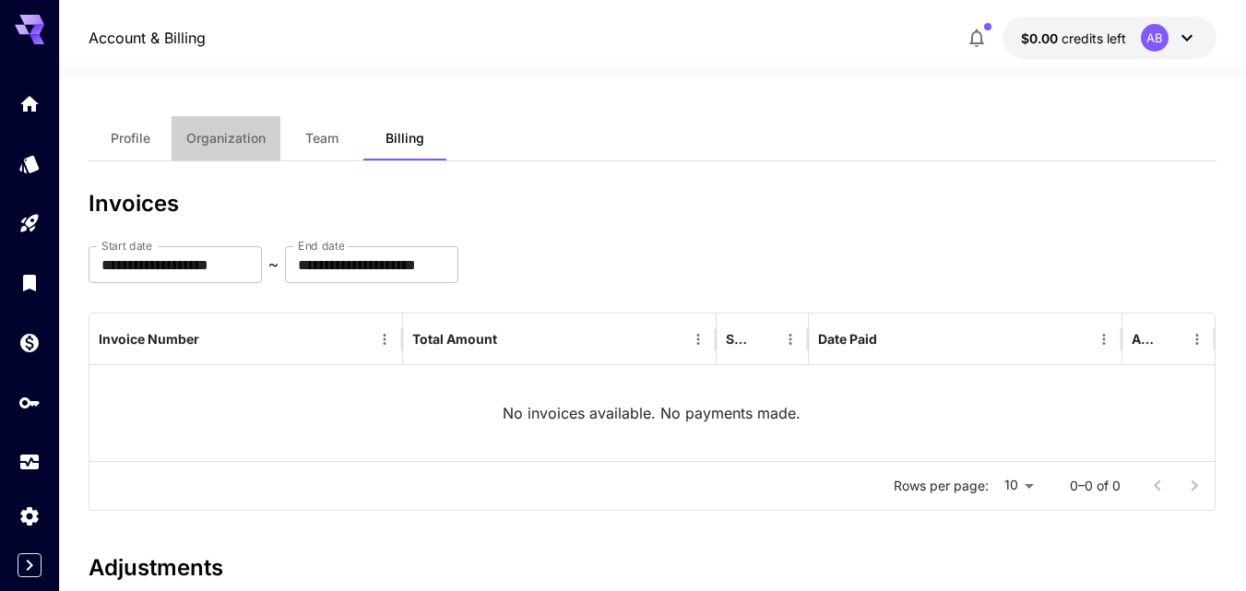
click at [244, 148] on button "Organization" at bounding box center [226, 138] width 109 height 44
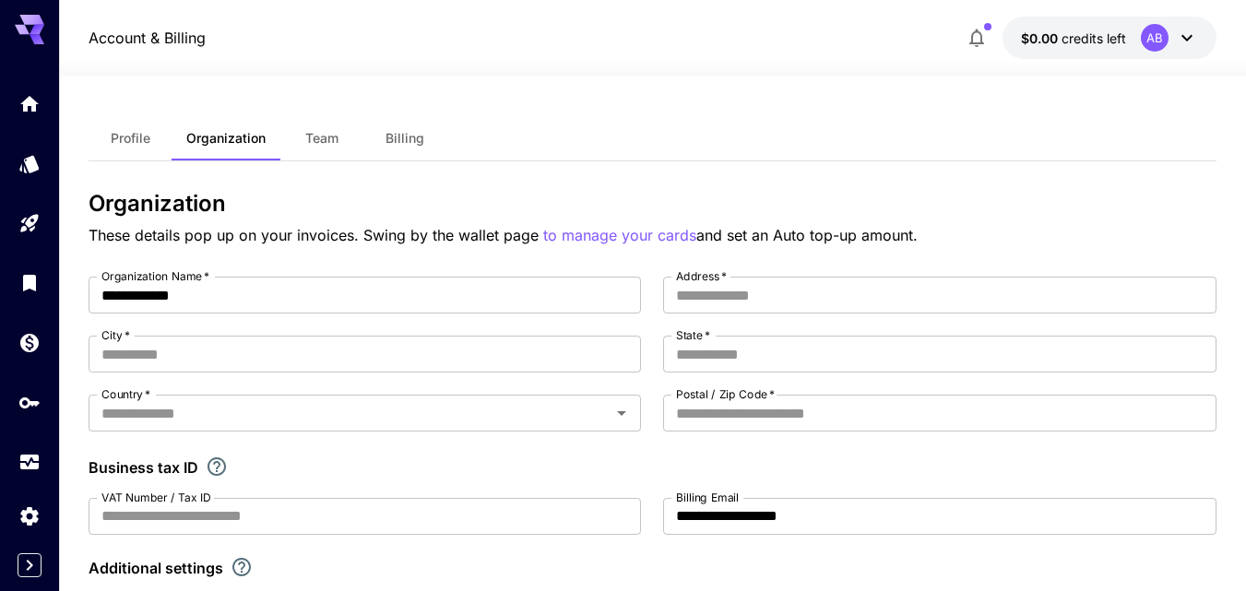
click at [127, 137] on span "Profile" at bounding box center [131, 138] width 40 height 17
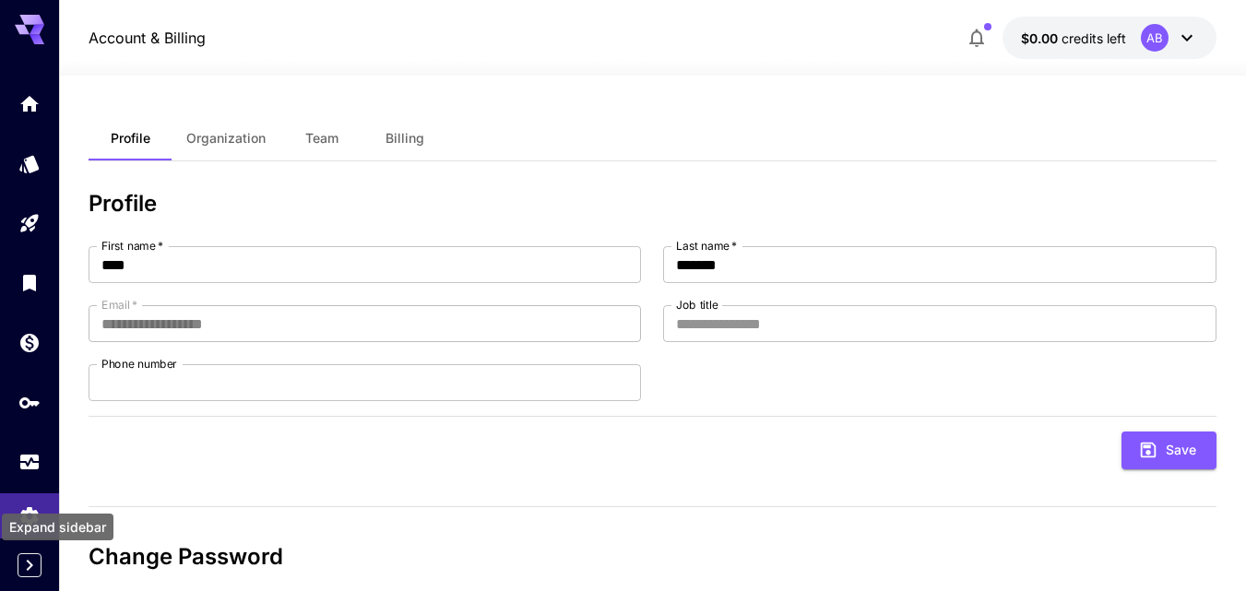
click at [34, 572] on icon "Expand sidebar" at bounding box center [29, 565] width 22 height 22
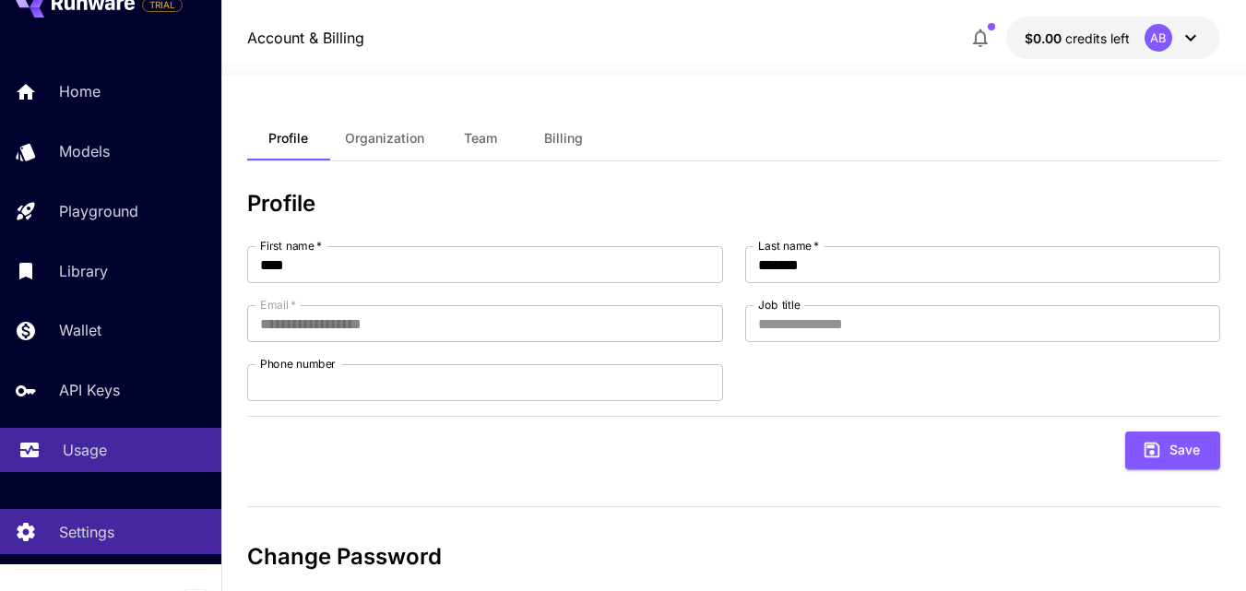
scroll to position [54, 0]
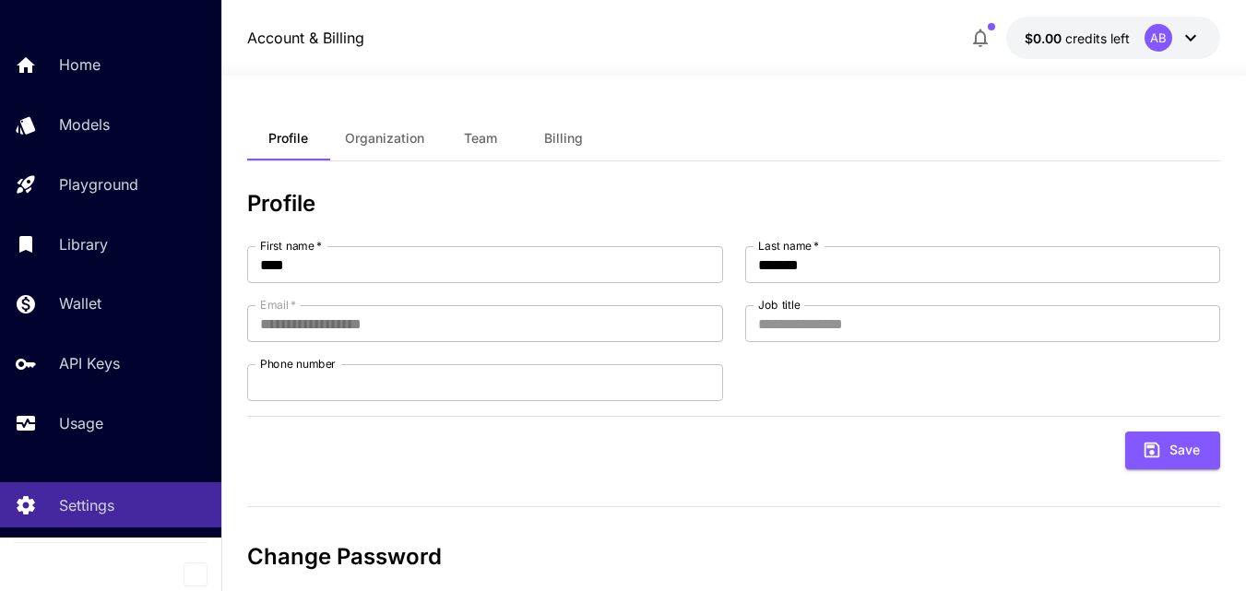
click at [467, 481] on div "**********" at bounding box center [733, 455] width 973 height 528
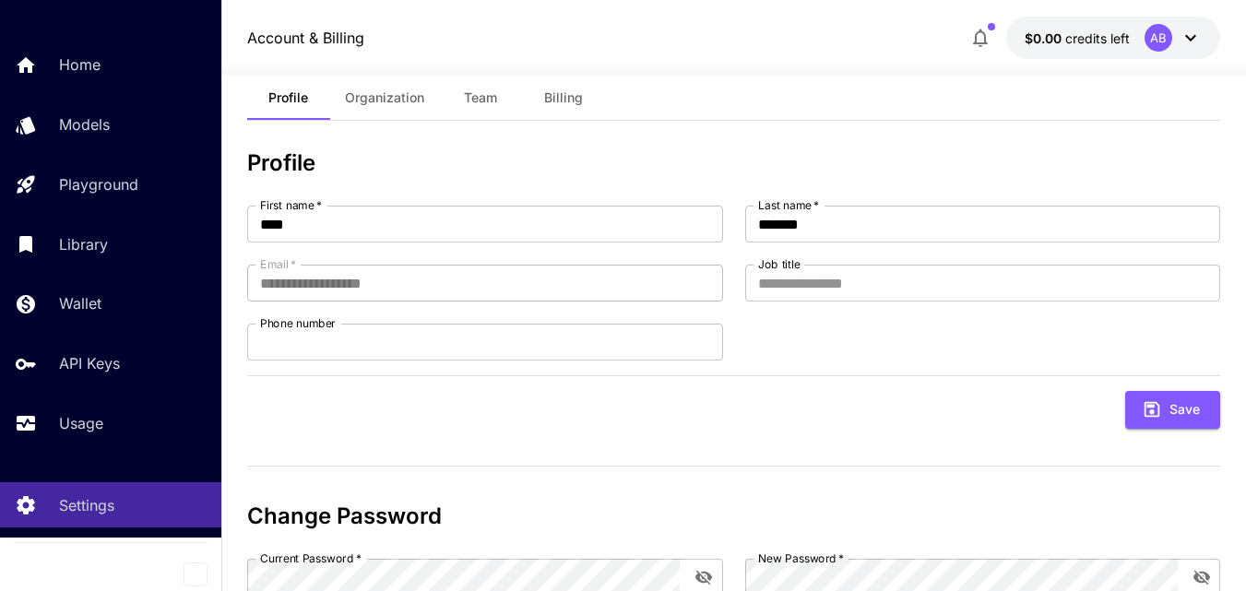
scroll to position [0, 0]
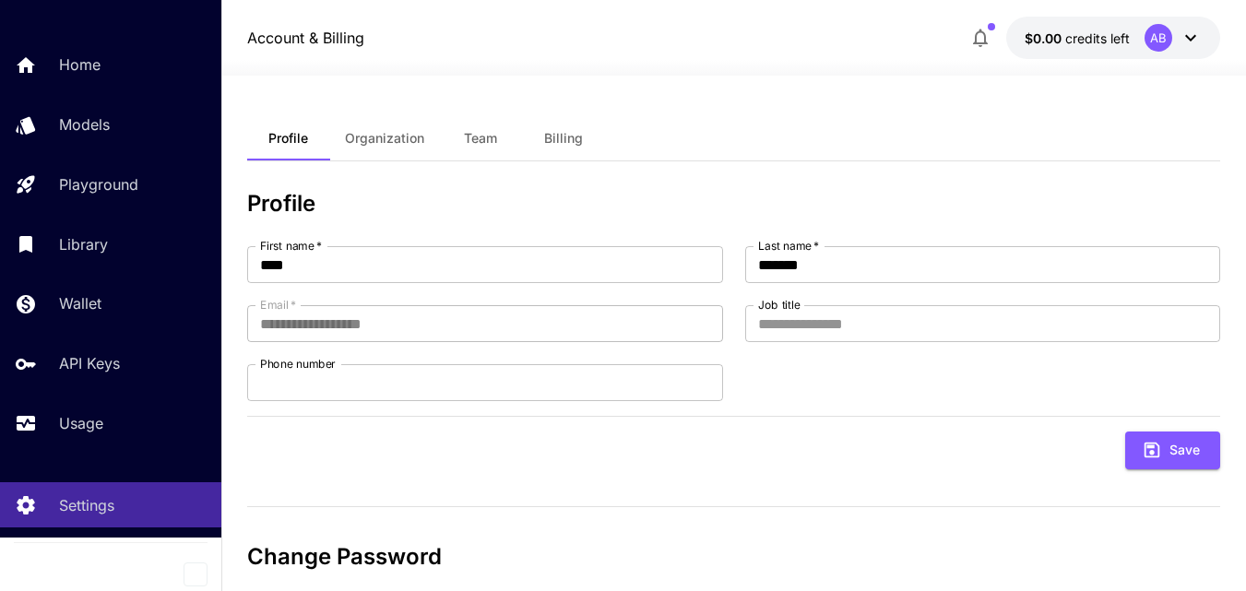
click at [570, 132] on span "Billing" at bounding box center [563, 138] width 39 height 17
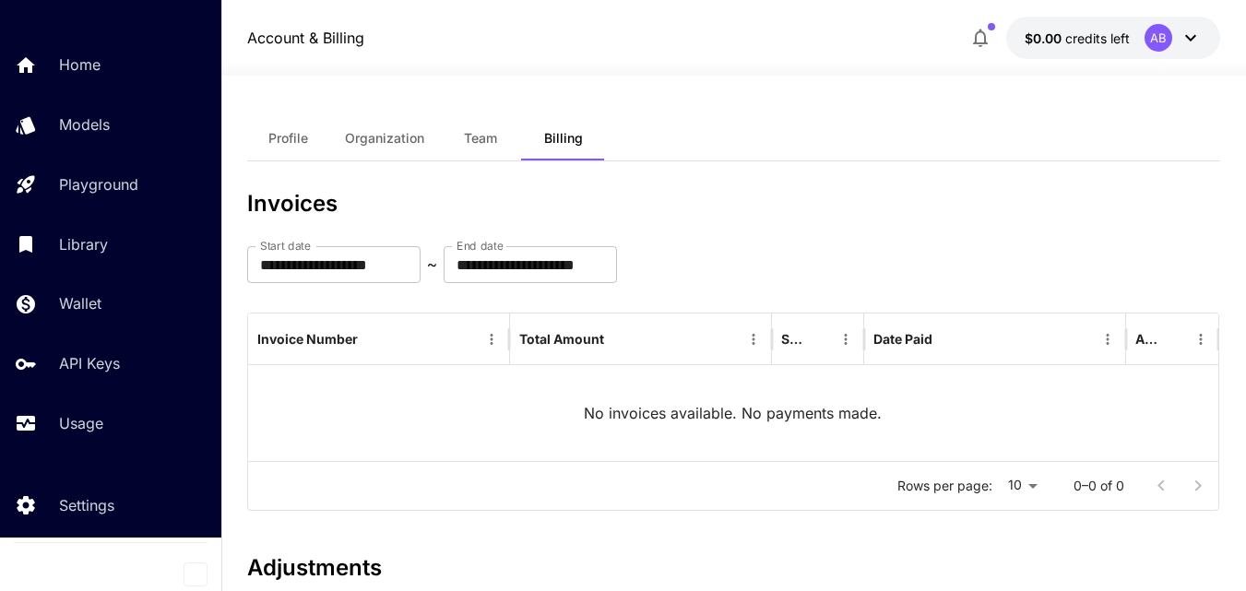
click at [1184, 41] on icon at bounding box center [1191, 38] width 22 height 22
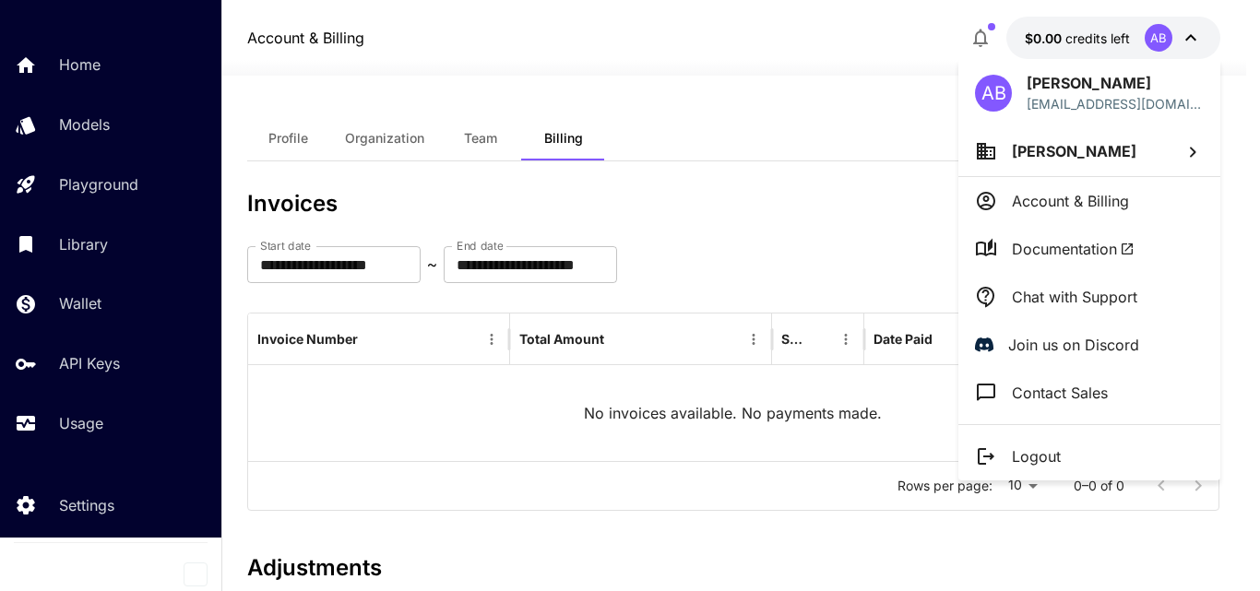
click at [1135, 152] on li "Agus Budiman" at bounding box center [1089, 151] width 262 height 50
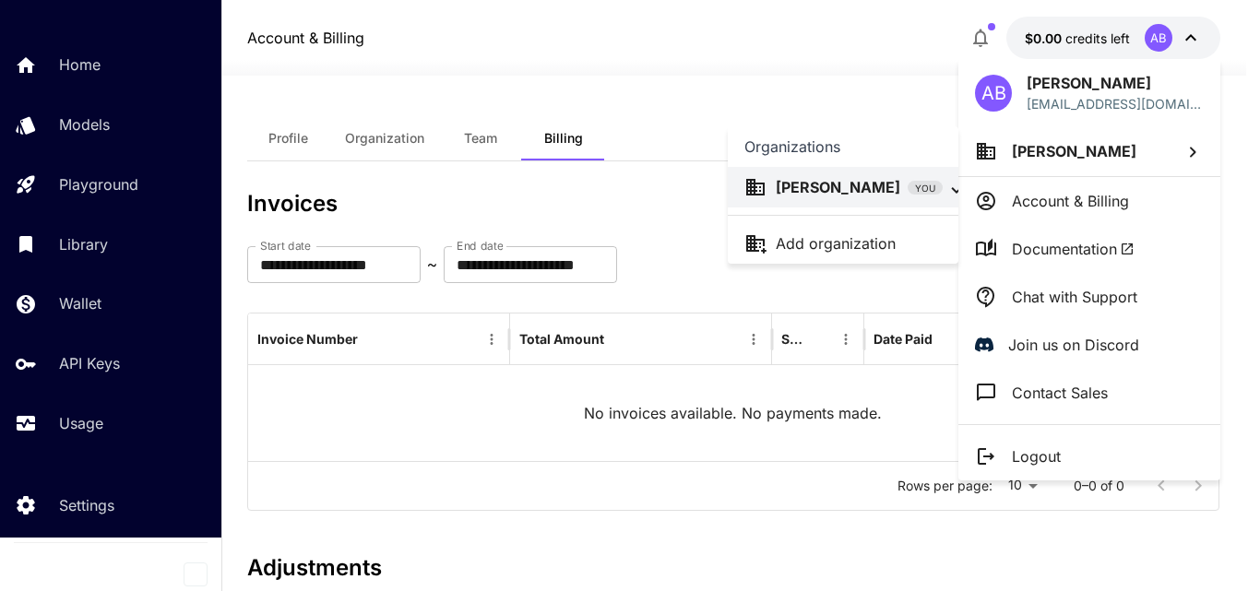
click at [779, 61] on div at bounding box center [630, 295] width 1260 height 591
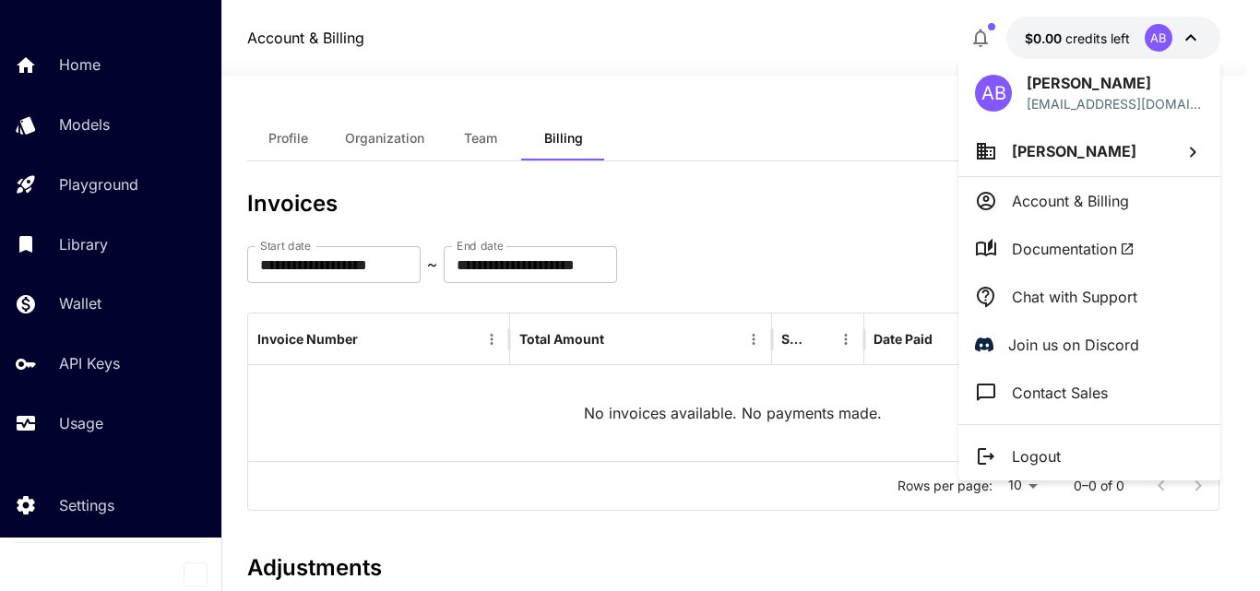
click at [356, 131] on div at bounding box center [630, 295] width 1260 height 591
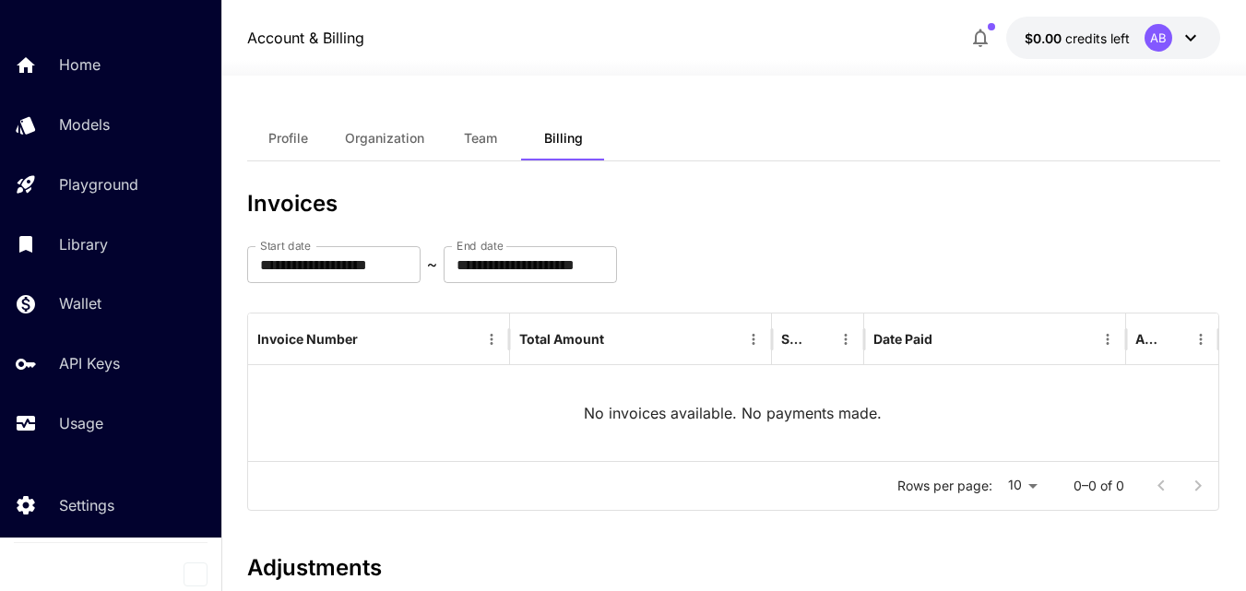
click at [378, 132] on span "Organization" at bounding box center [384, 138] width 79 height 17
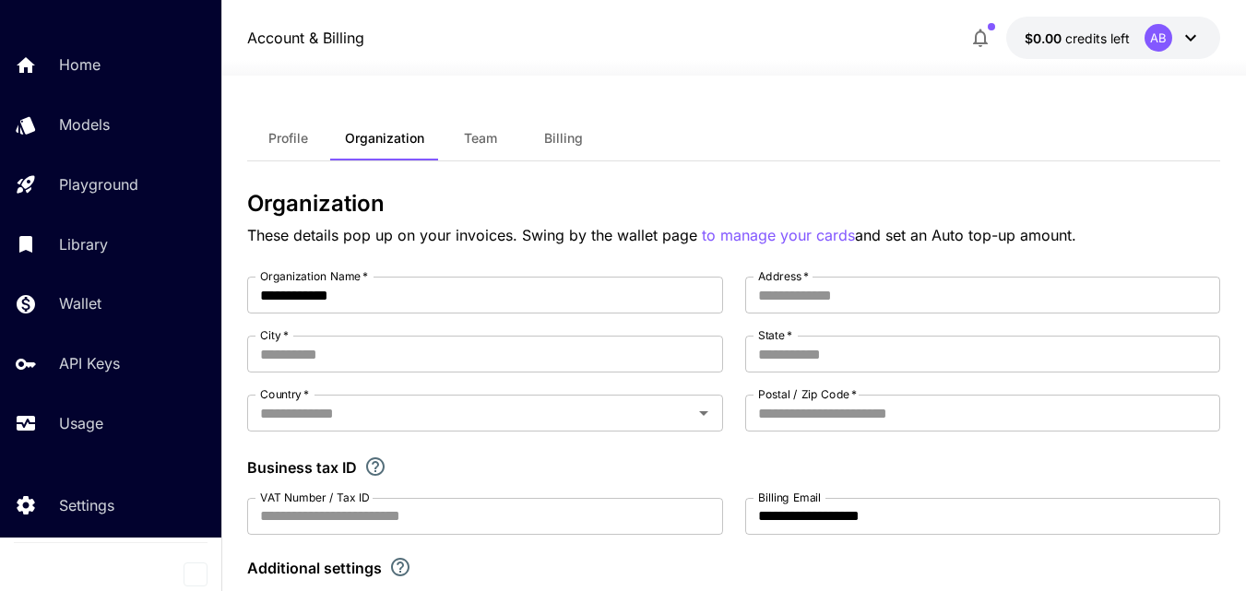
click at [482, 139] on span "Team" at bounding box center [480, 138] width 33 height 17
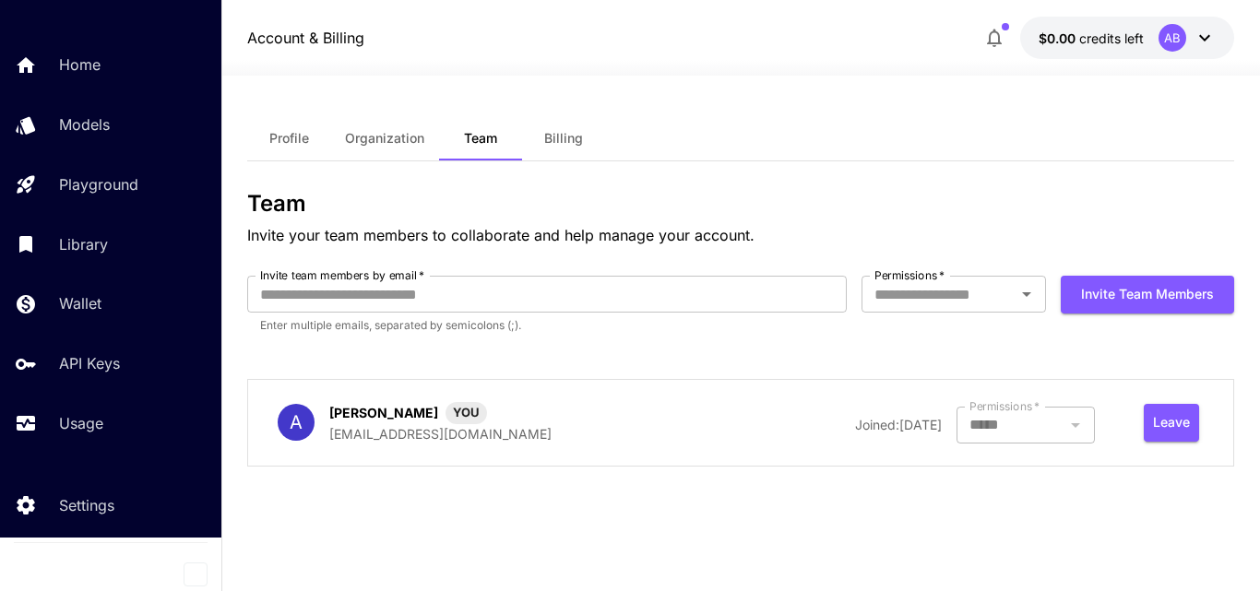
click at [547, 140] on span "Billing" at bounding box center [563, 138] width 39 height 17
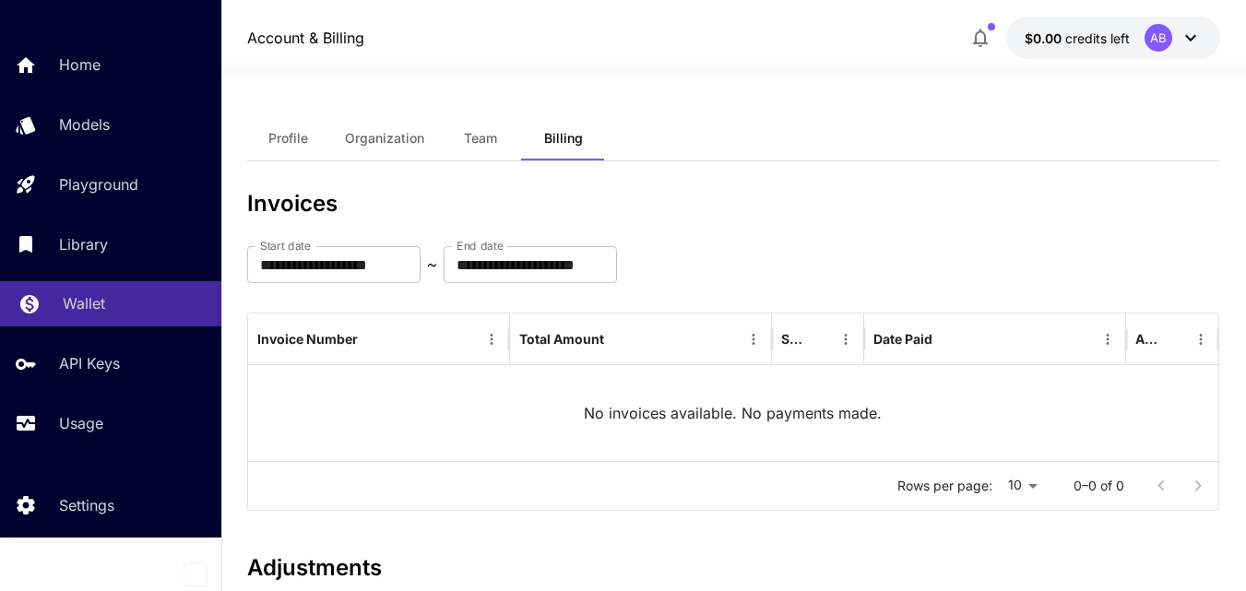
click at [77, 296] on p "Wallet" at bounding box center [84, 303] width 42 height 22
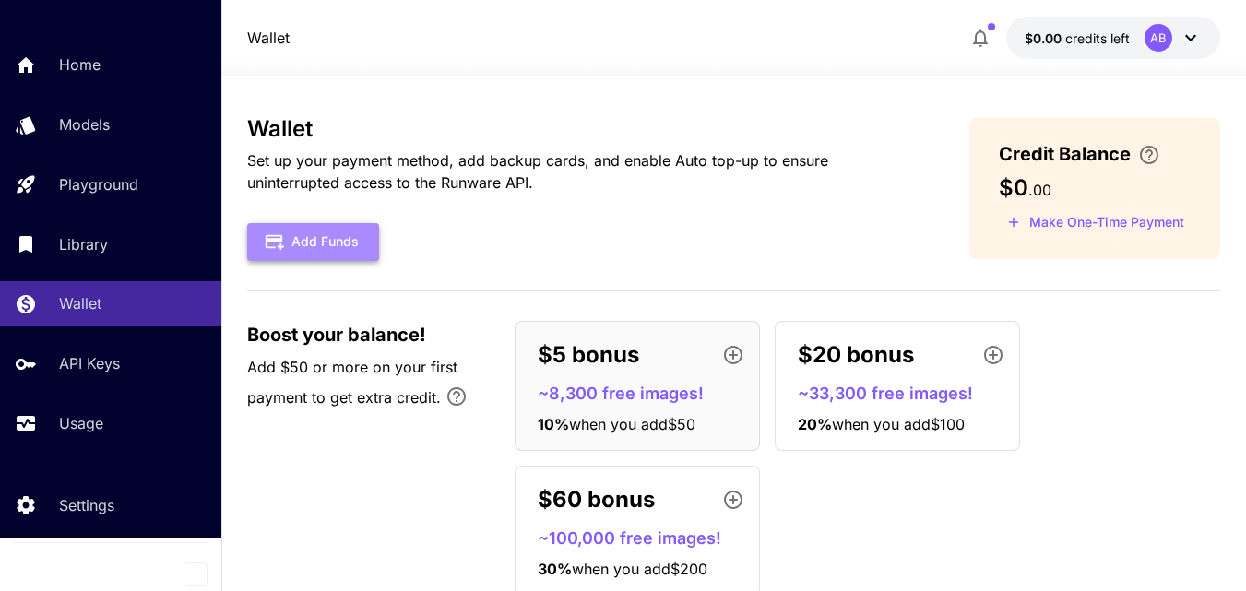
click at [336, 242] on button "Add Funds" at bounding box center [313, 242] width 132 height 38
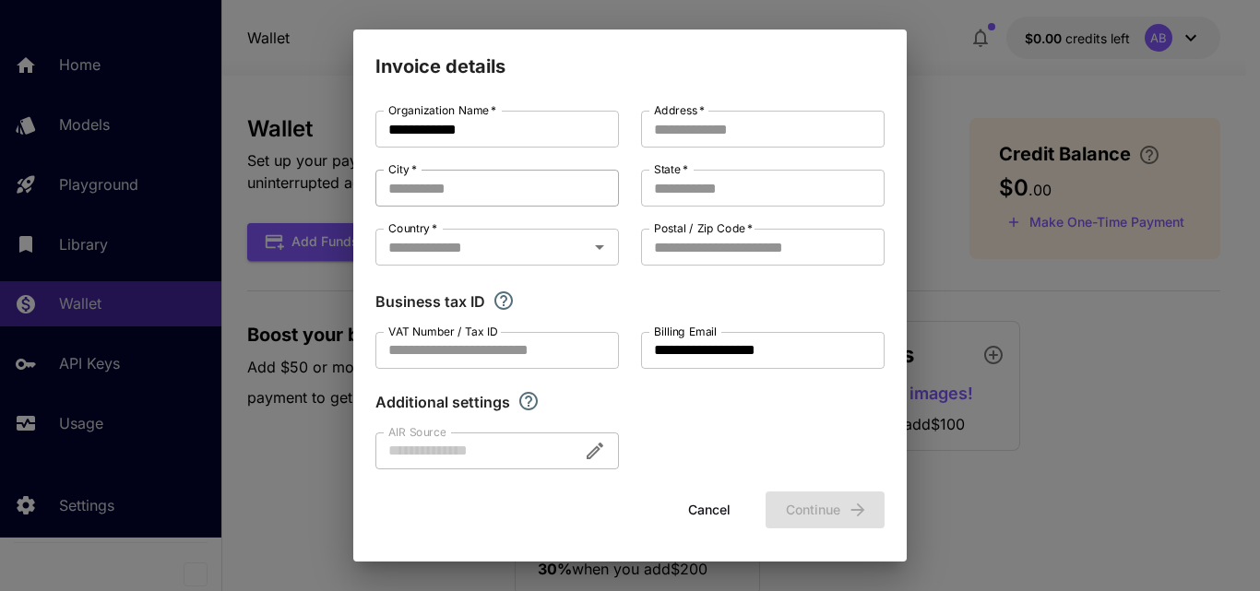
click at [487, 184] on input "City   *" at bounding box center [497, 188] width 244 height 37
type input "*"
type input "*********"
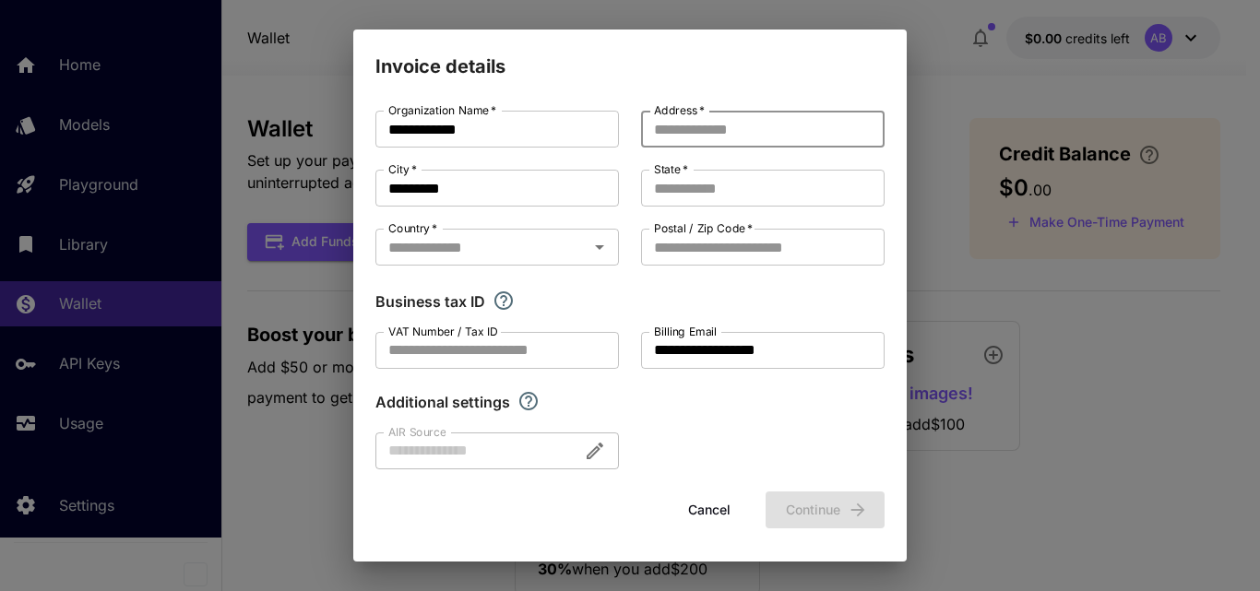
click at [706, 130] on input "Address   *" at bounding box center [763, 129] width 244 height 37
type input "**********"
click at [700, 184] on input "State   *" at bounding box center [763, 188] width 244 height 37
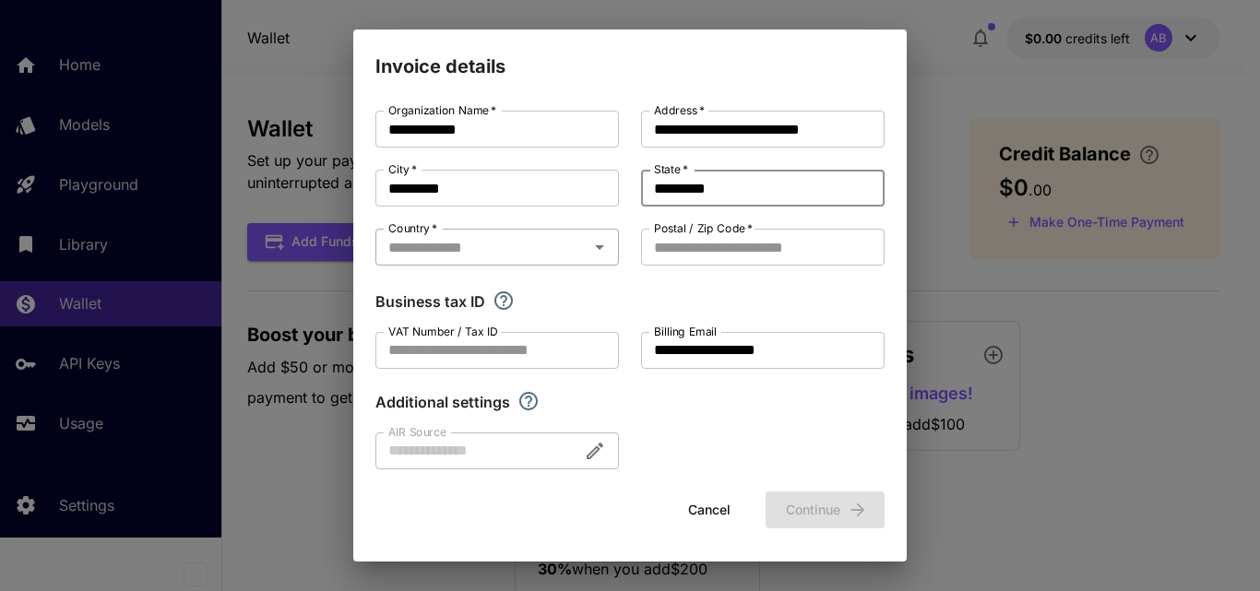
type input "*********"
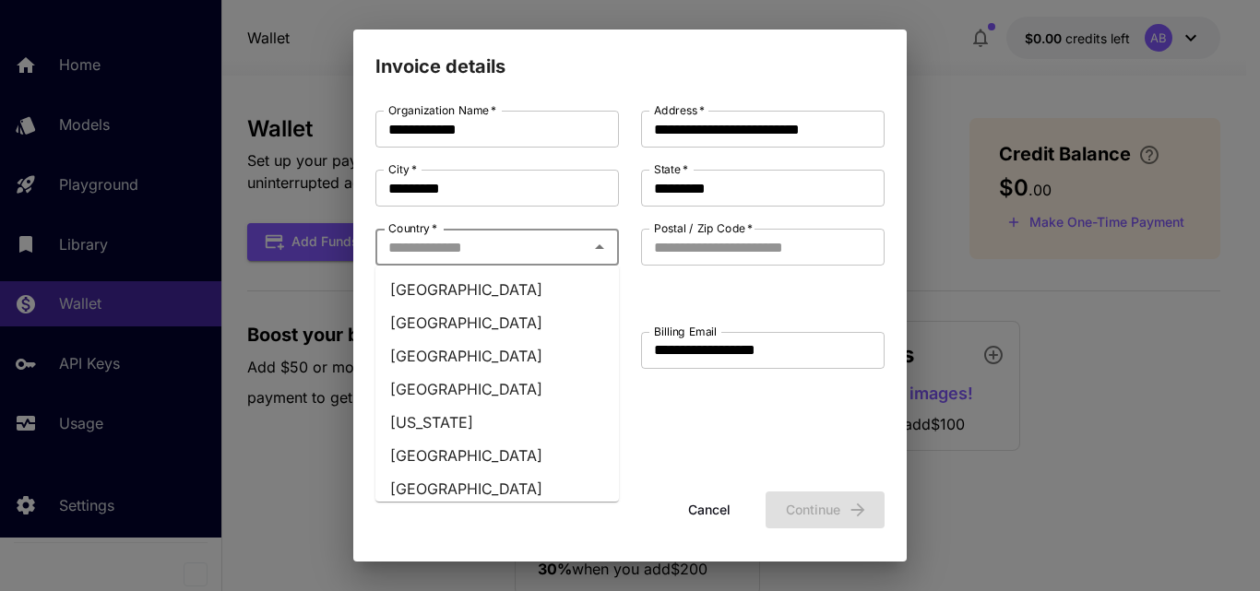
click at [494, 259] on input "Country   *" at bounding box center [482, 247] width 202 height 26
type input "***"
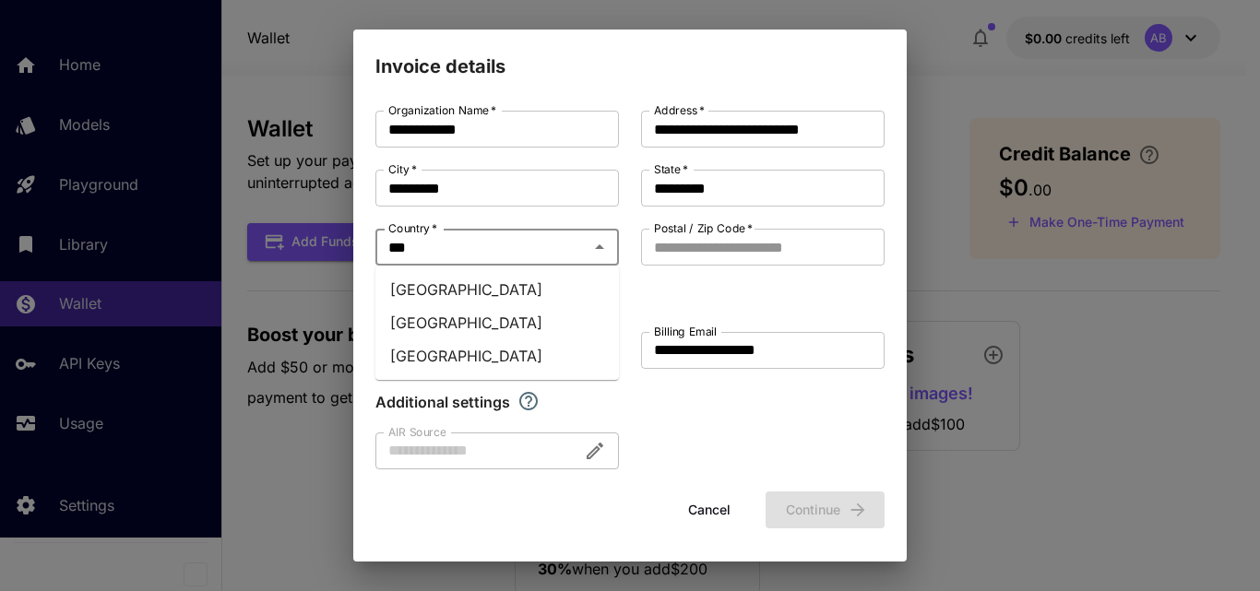
click at [422, 361] on li "Indonesia" at bounding box center [497, 355] width 244 height 33
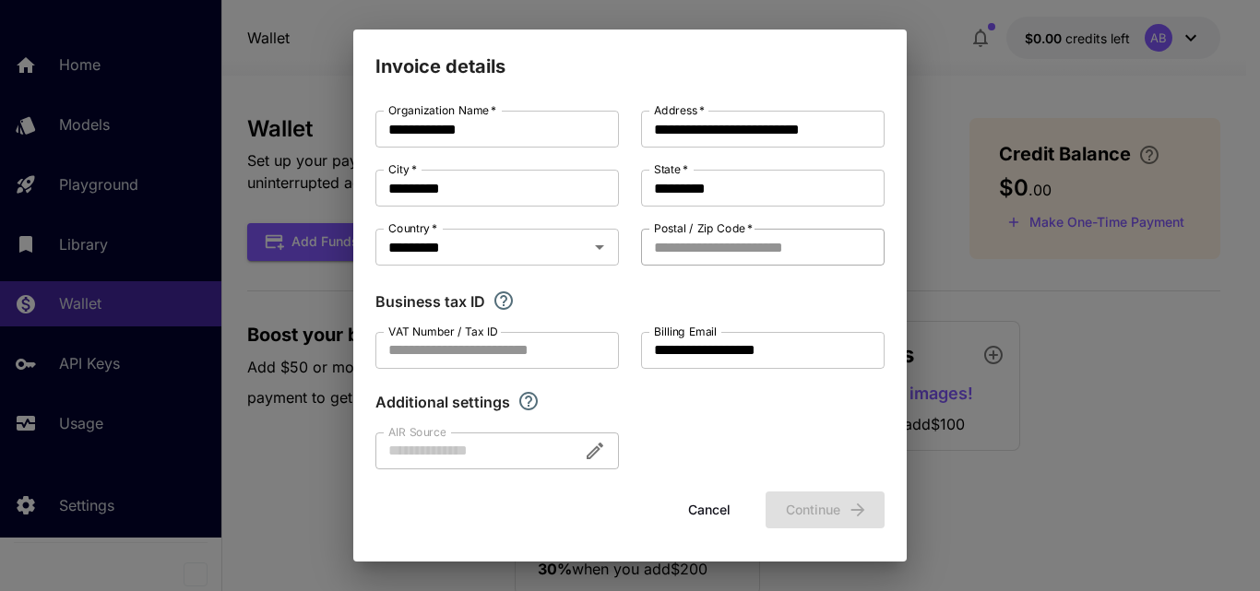
click at [710, 246] on input "Postal / Zip Code   *" at bounding box center [763, 247] width 244 height 37
type input "*****"
click at [817, 515] on button "Continue" at bounding box center [825, 511] width 119 height 38
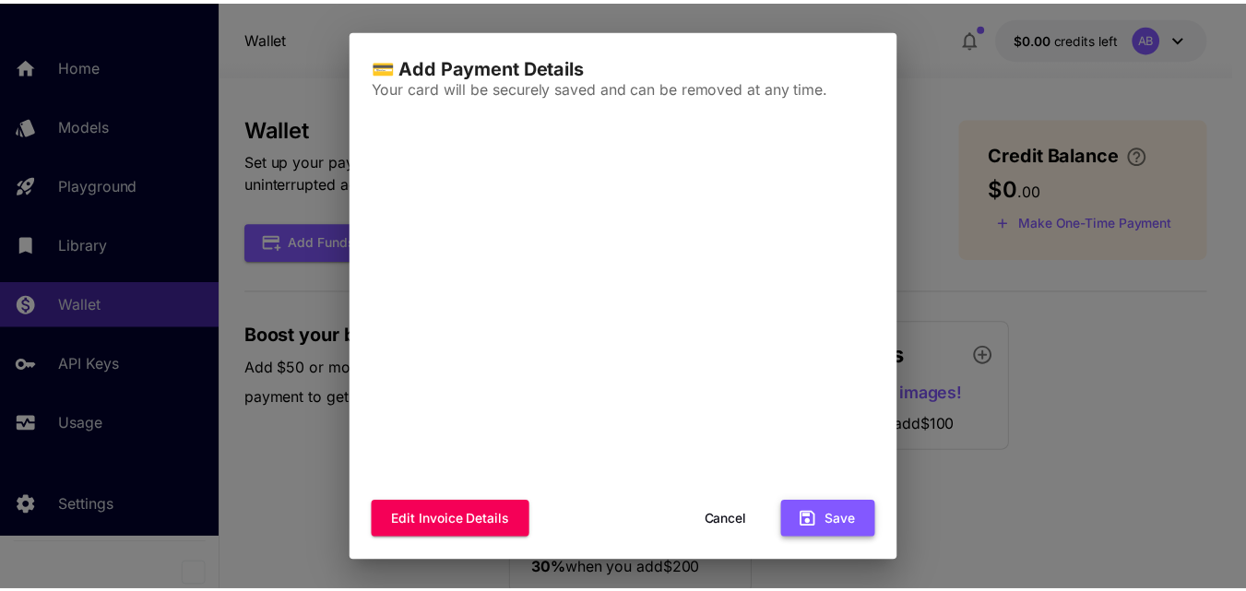
scroll to position [30, 0]
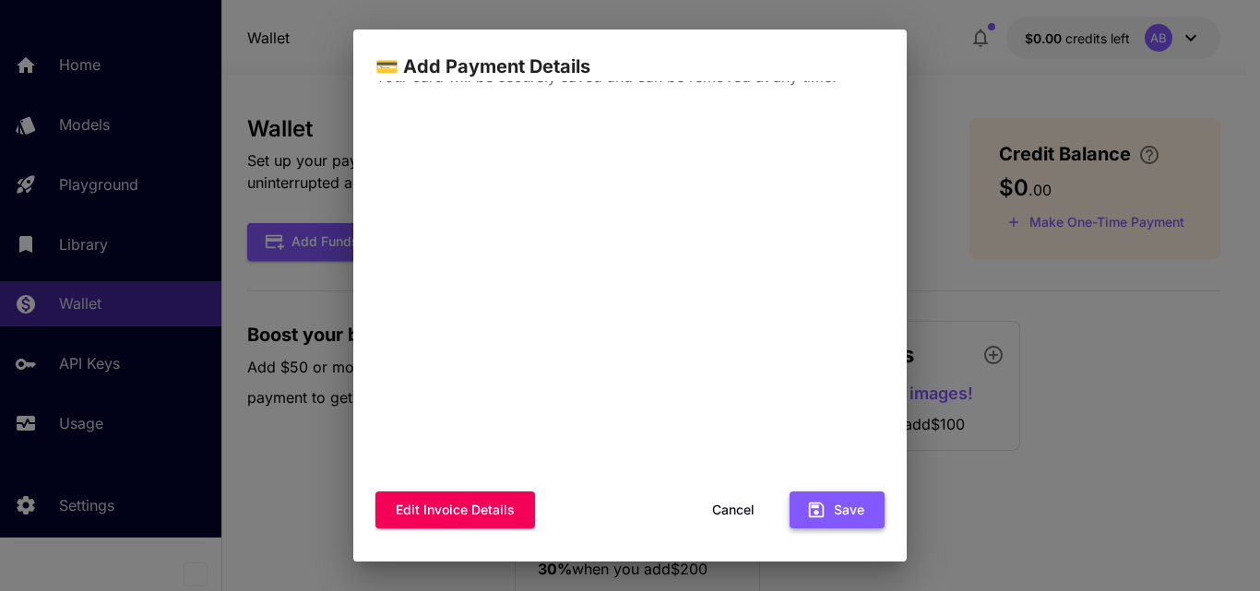
click at [816, 512] on button "Save" at bounding box center [837, 511] width 95 height 38
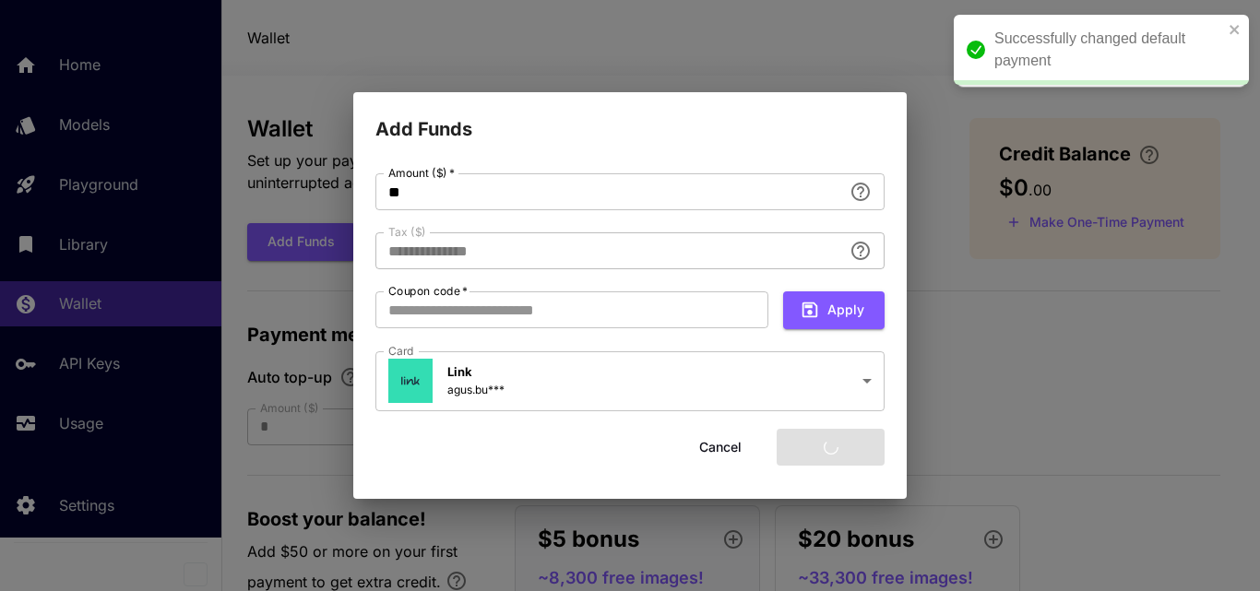
type input "****"
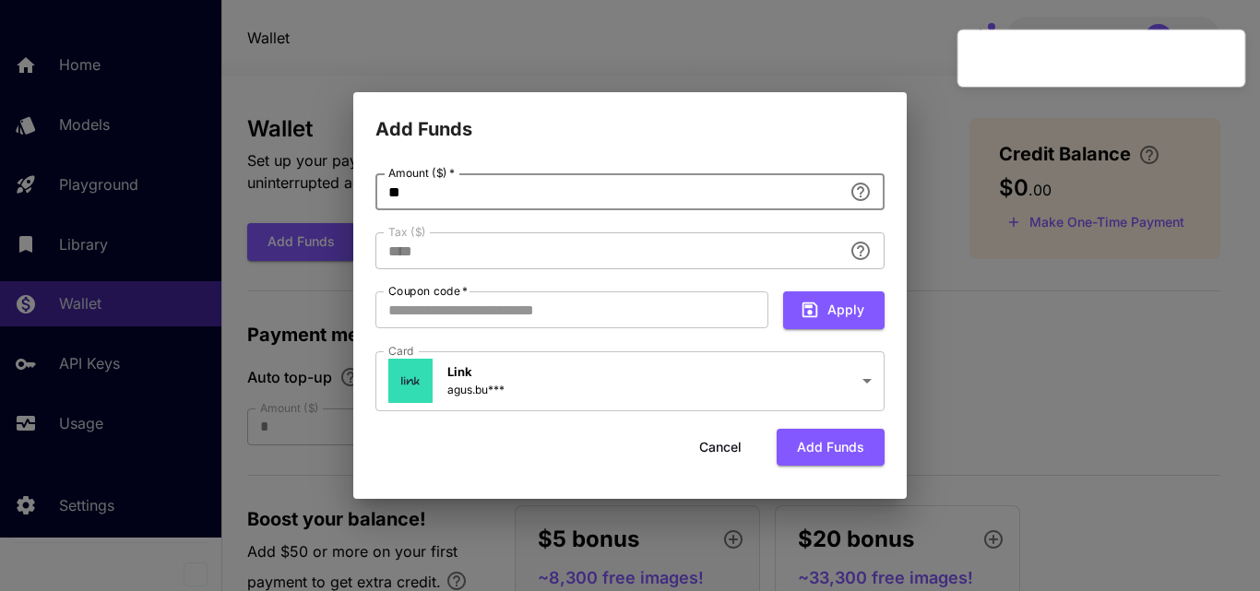
drag, startPoint x: 499, startPoint y: 196, endPoint x: 405, endPoint y: 206, distance: 94.6
click at [396, 206] on input "**" at bounding box center [608, 191] width 467 height 37
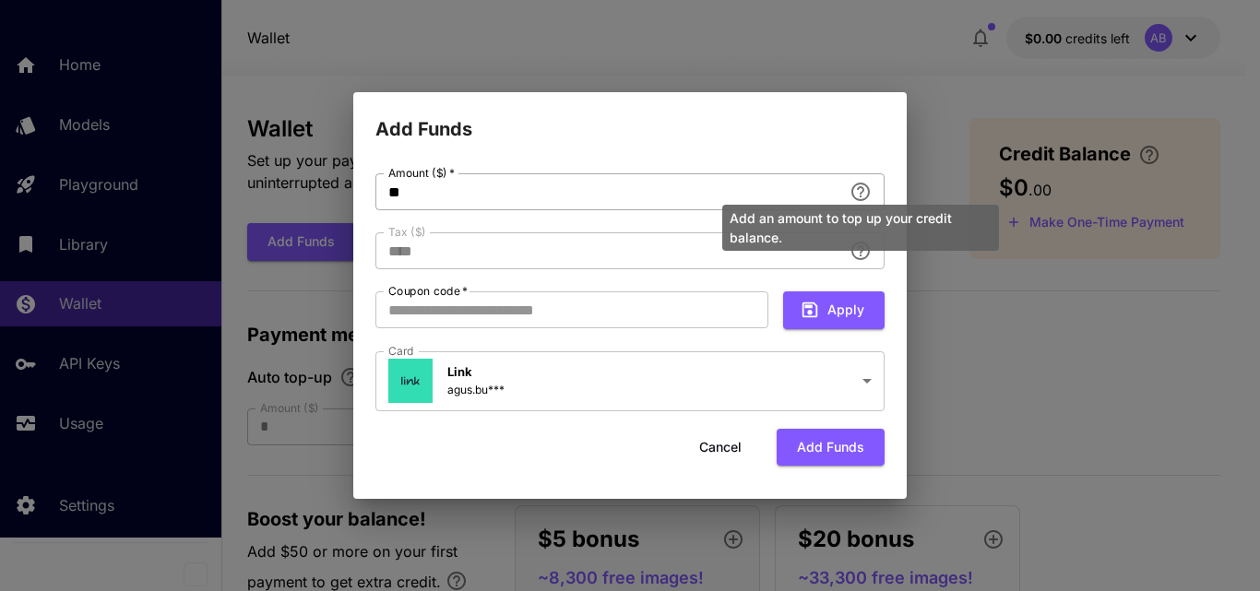
click at [864, 195] on div "Add an amount to top up your credit balance." at bounding box center [860, 222] width 280 height 61
drag, startPoint x: 777, startPoint y: 193, endPoint x: 707, endPoint y: 190, distance: 70.2
click at [724, 190] on body "Home Models Playground Library Wallet API Keys Usage Settings Wallet $0.00 cred…" at bounding box center [630, 418] width 1260 height 836
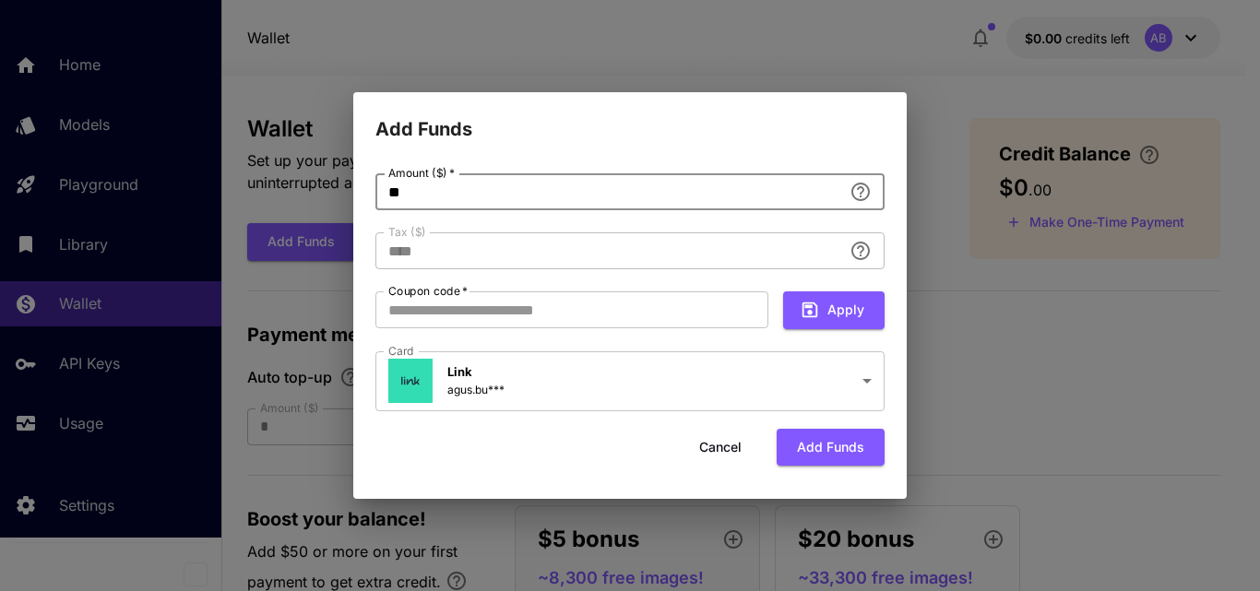
drag, startPoint x: 327, startPoint y: 202, endPoint x: 291, endPoint y: 203, distance: 36.0
click at [291, 203] on div "**********" at bounding box center [630, 295] width 1260 height 591
type input "*"
type input "****"
type input "*"
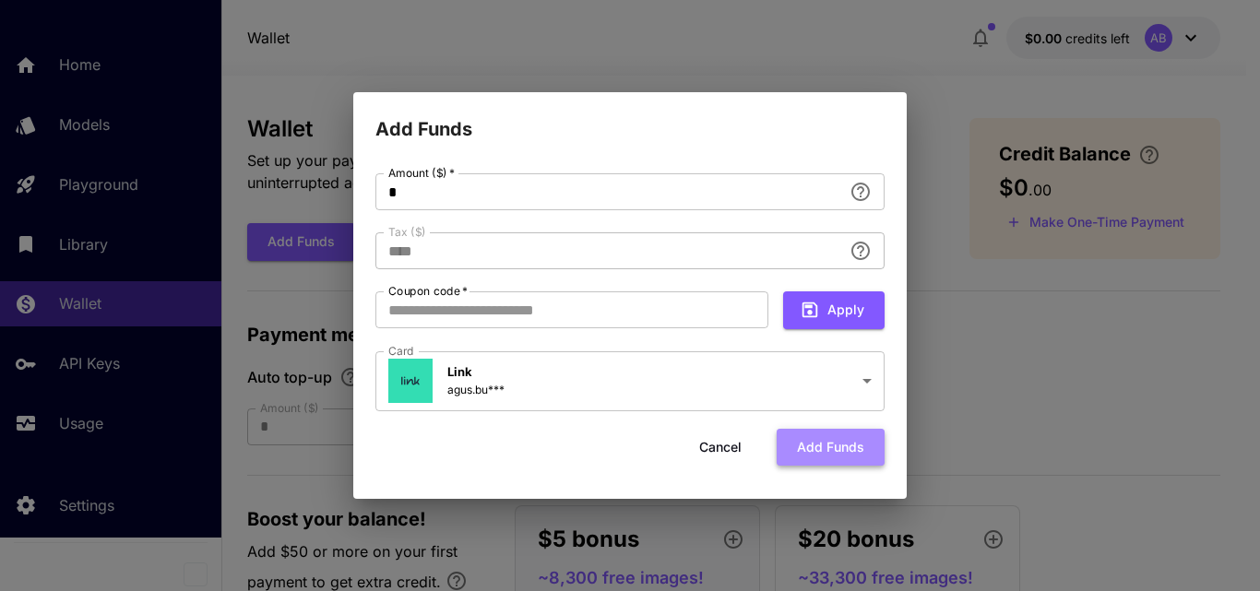
click at [831, 448] on button "Add funds" at bounding box center [831, 448] width 108 height 38
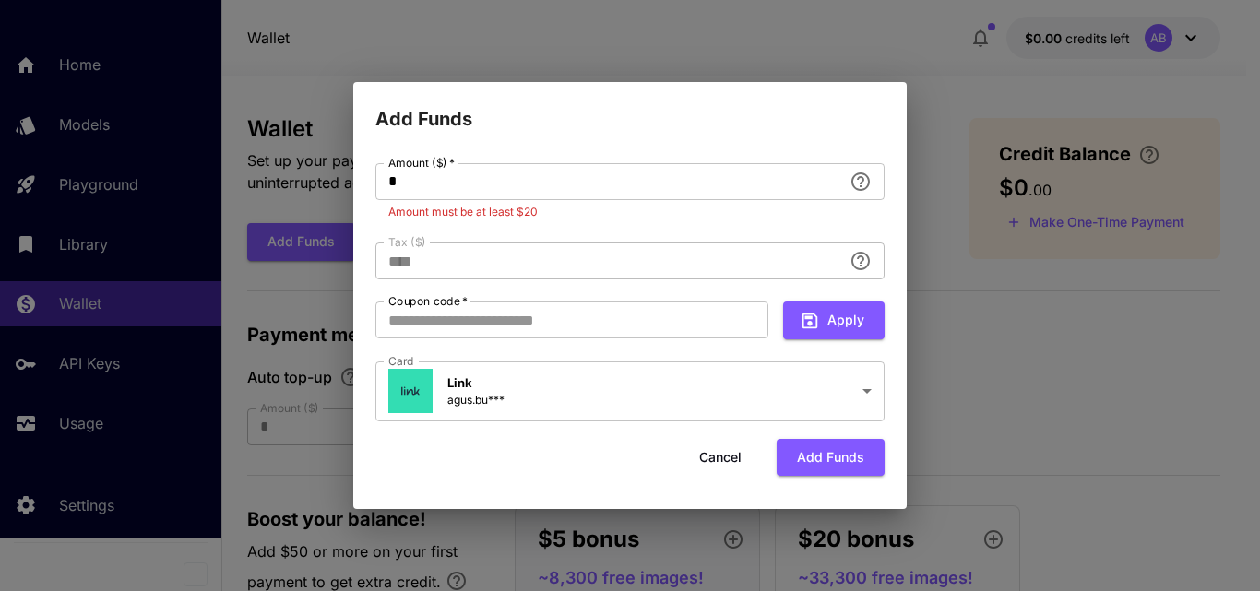
click at [743, 469] on button "Cancel" at bounding box center [720, 458] width 83 height 38
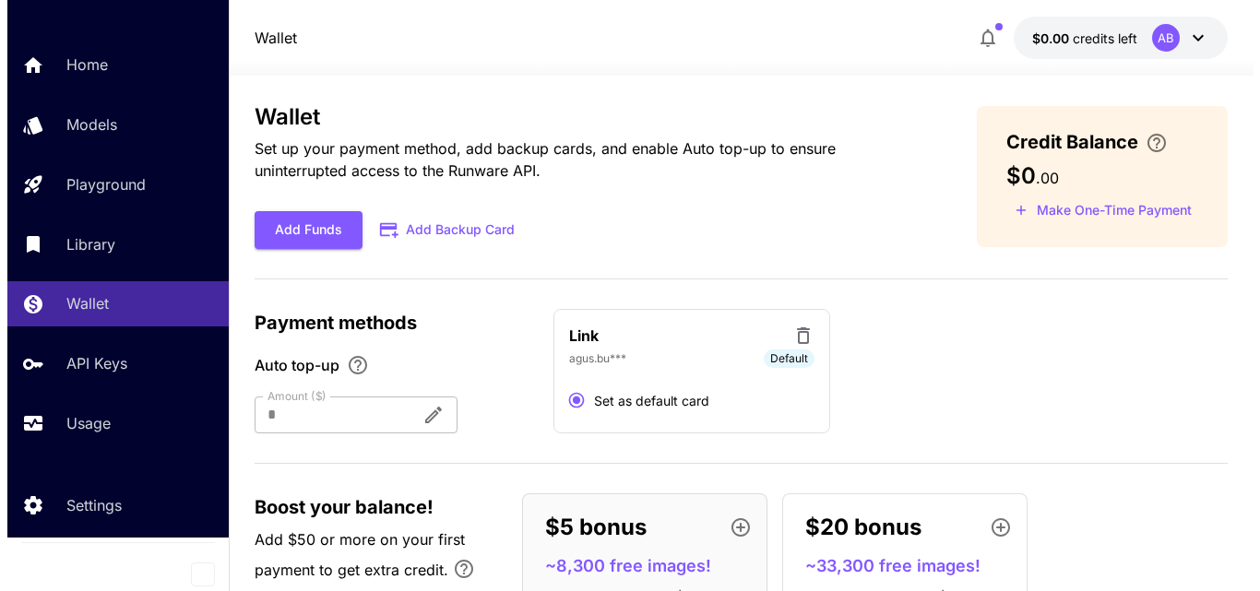
scroll to position [0, 0]
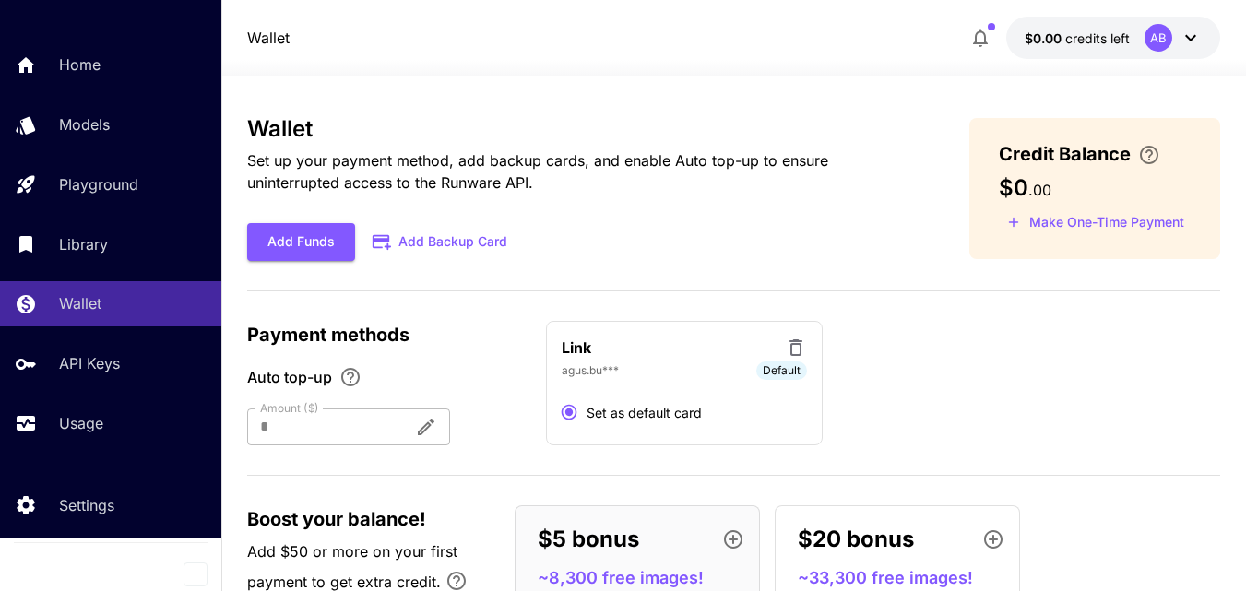
click at [1169, 29] on div "AB" at bounding box center [1159, 38] width 28 height 28
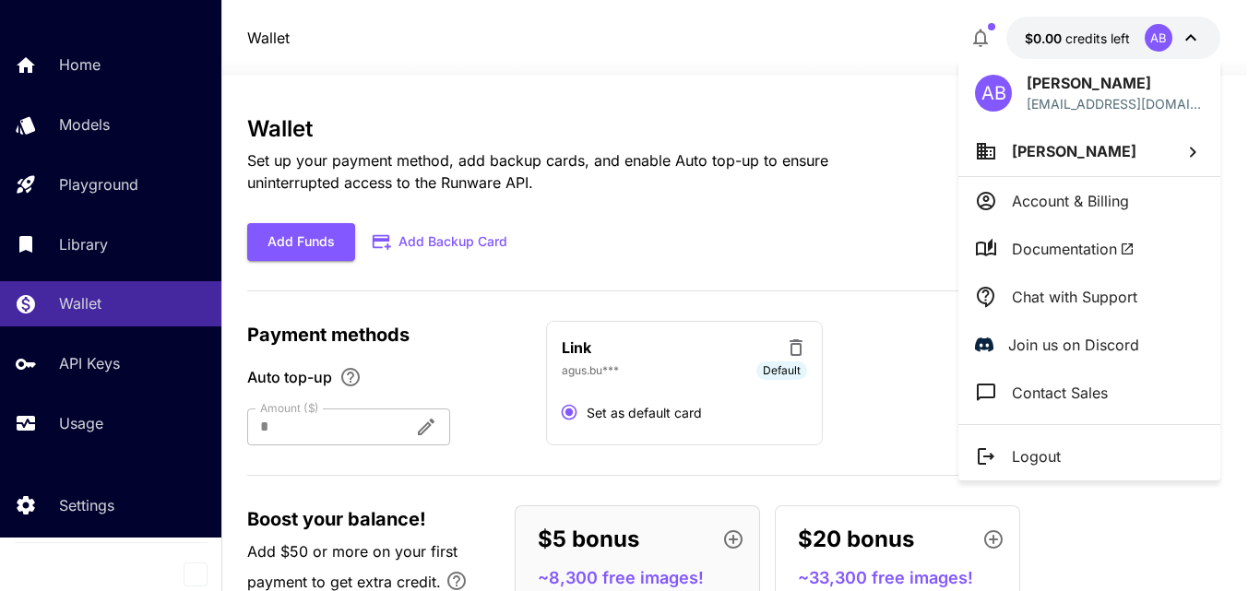
click at [1041, 462] on p "Logout" at bounding box center [1036, 457] width 49 height 22
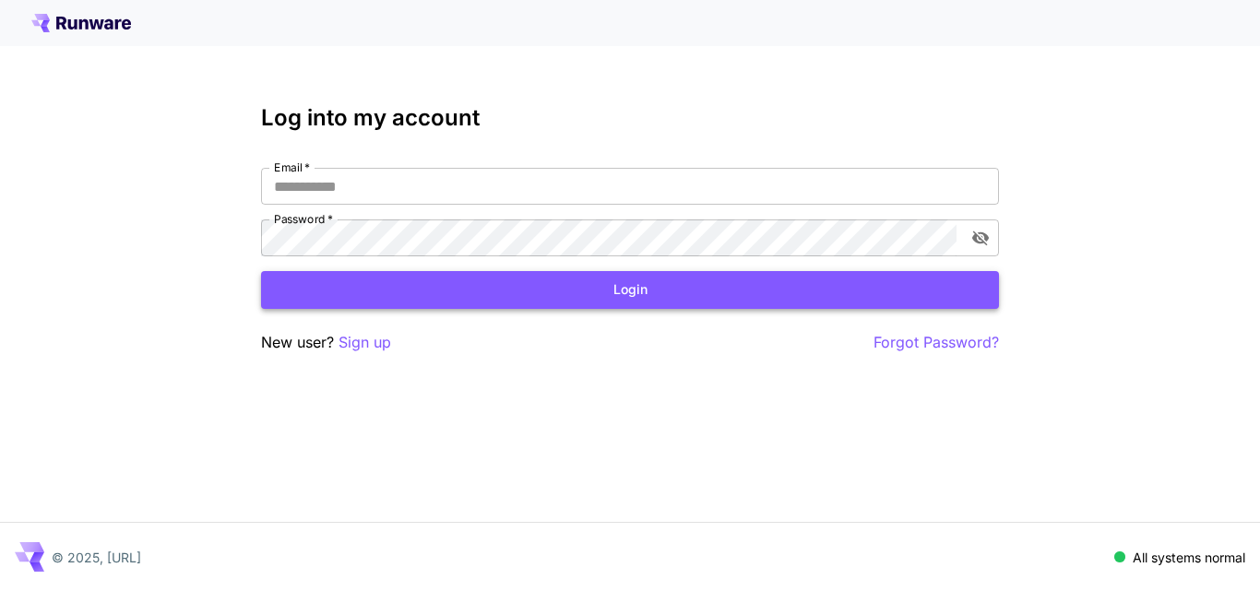
type input "**********"
click at [389, 344] on p "Sign up" at bounding box center [365, 342] width 53 height 23
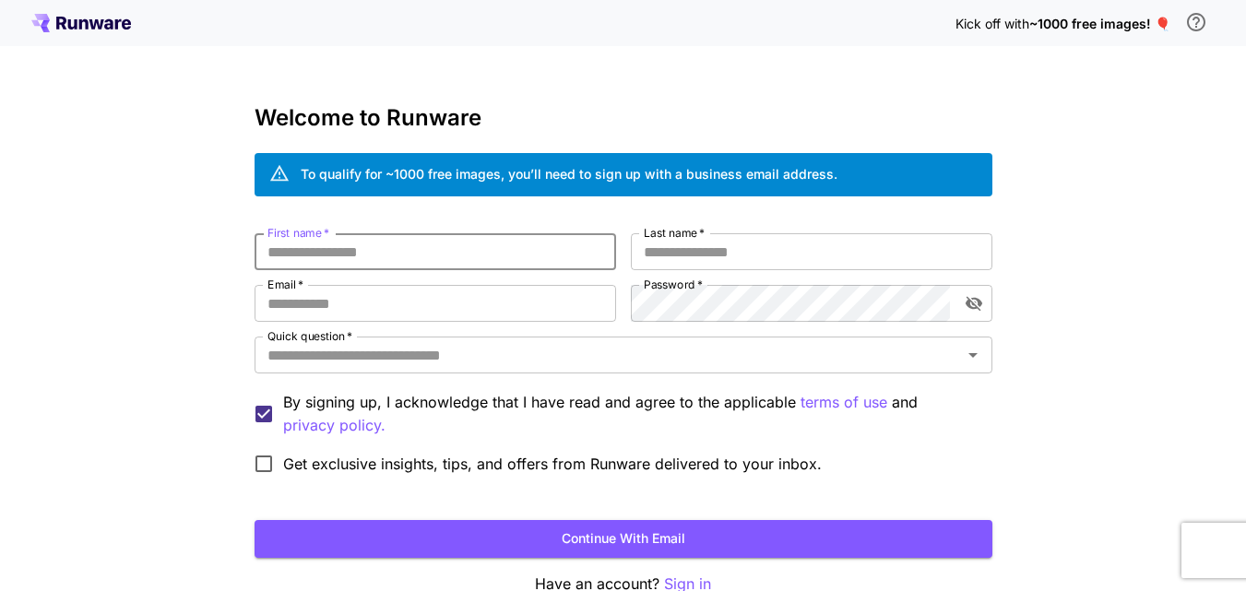
click at [417, 268] on input "First name   *" at bounding box center [436, 251] width 362 height 37
click at [375, 250] on input "First name   *" at bounding box center [436, 251] width 362 height 37
type input "*"
type input "***"
click at [697, 246] on input "Last name   *" at bounding box center [812, 251] width 362 height 37
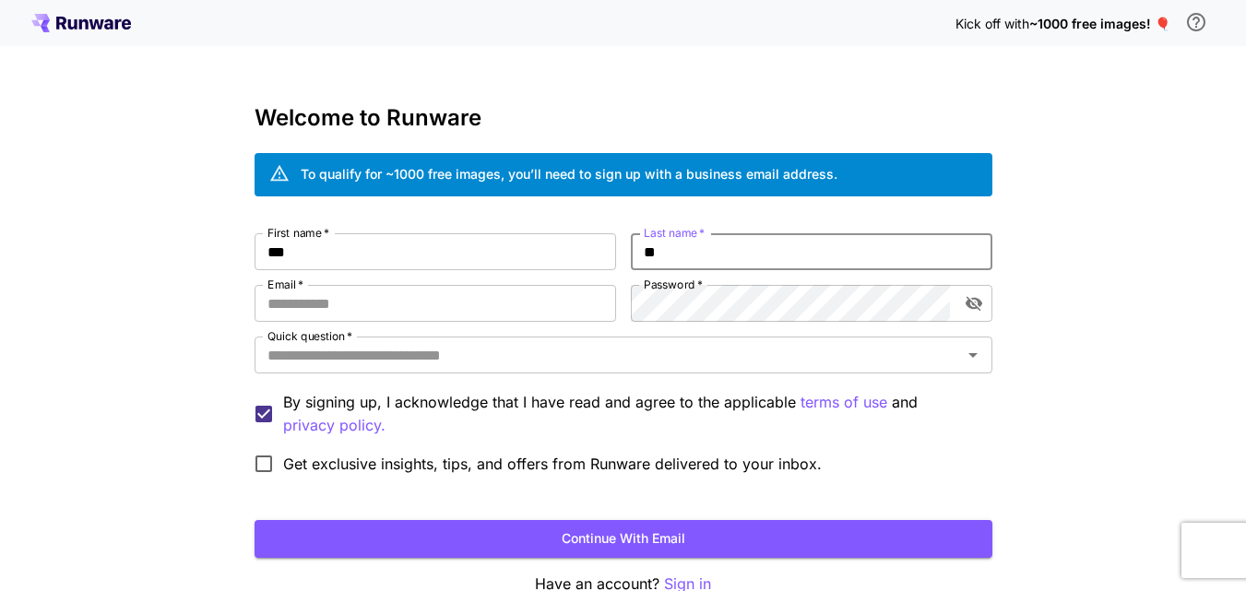
type input "*"
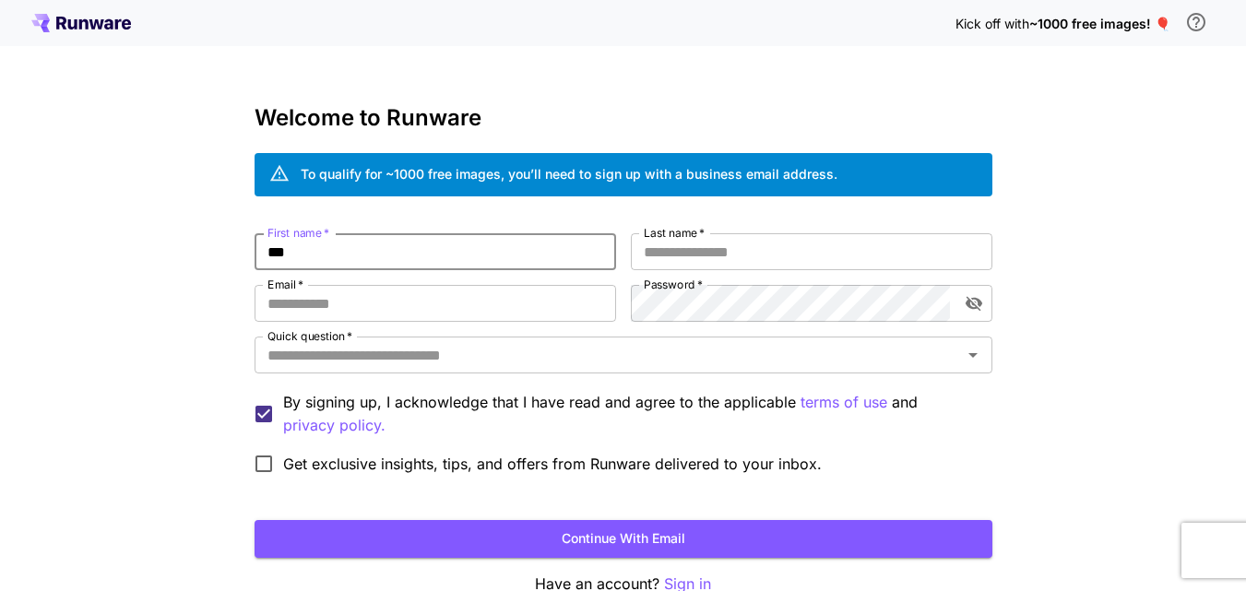
drag, startPoint x: 497, startPoint y: 268, endPoint x: 0, endPoint y: 260, distance: 497.3
click at [0, 260] on div "Kick off with ~1000 free images! 🎈 Welcome to Runware To qualify for ~1000 free…" at bounding box center [623, 347] width 1246 height 695
type input "*"
type input "*********"
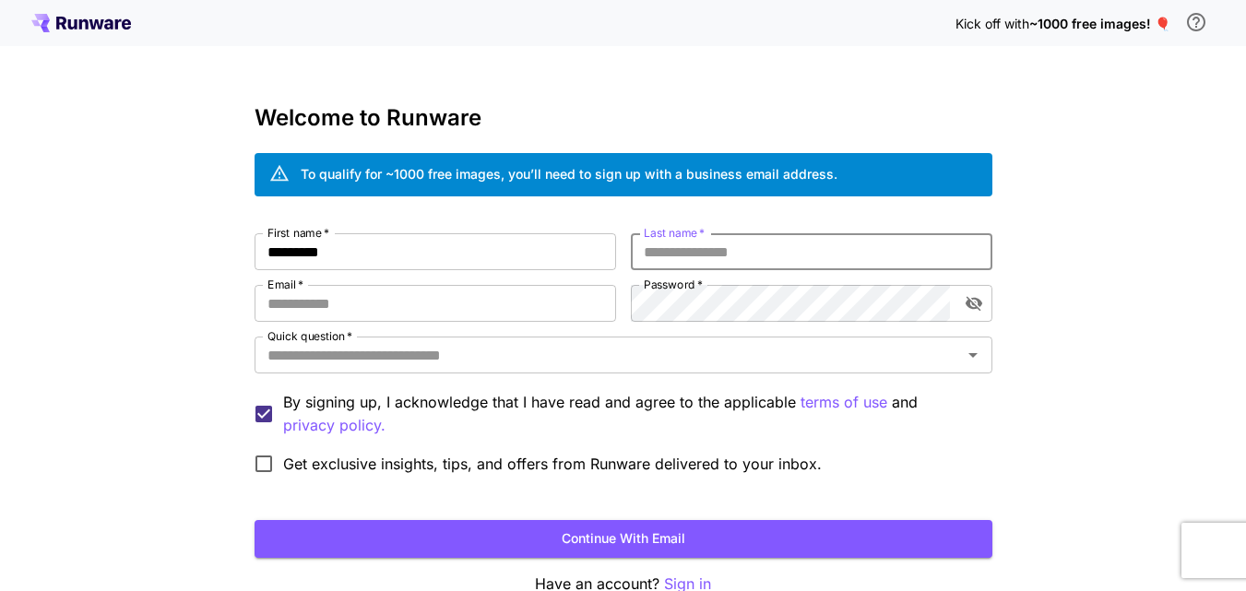
click at [761, 251] on input "Last name   *" at bounding box center [812, 251] width 362 height 37
type input "********"
